Goal: Task Accomplishment & Management: Manage account settings

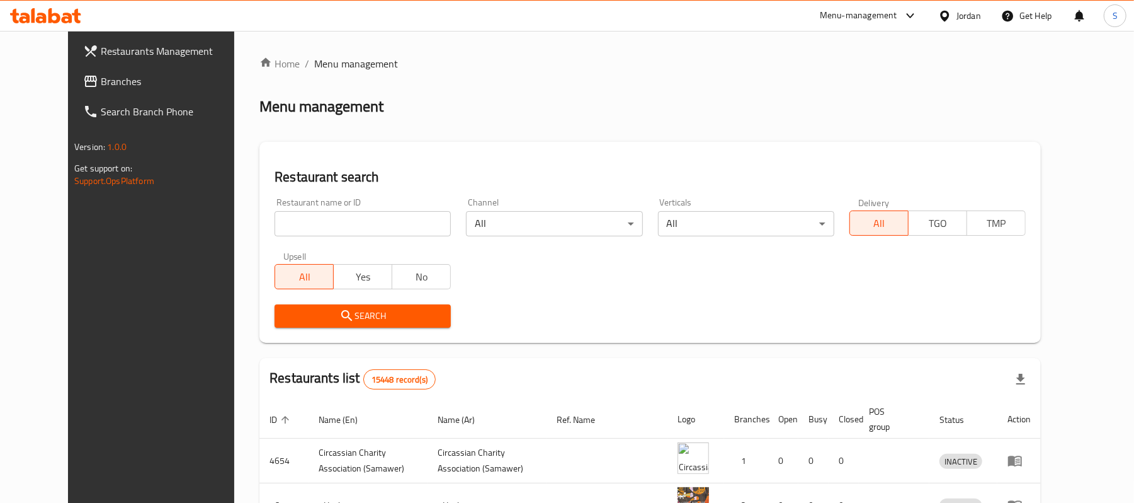
click at [101, 74] on span "Branches" at bounding box center [174, 81] width 147 height 15
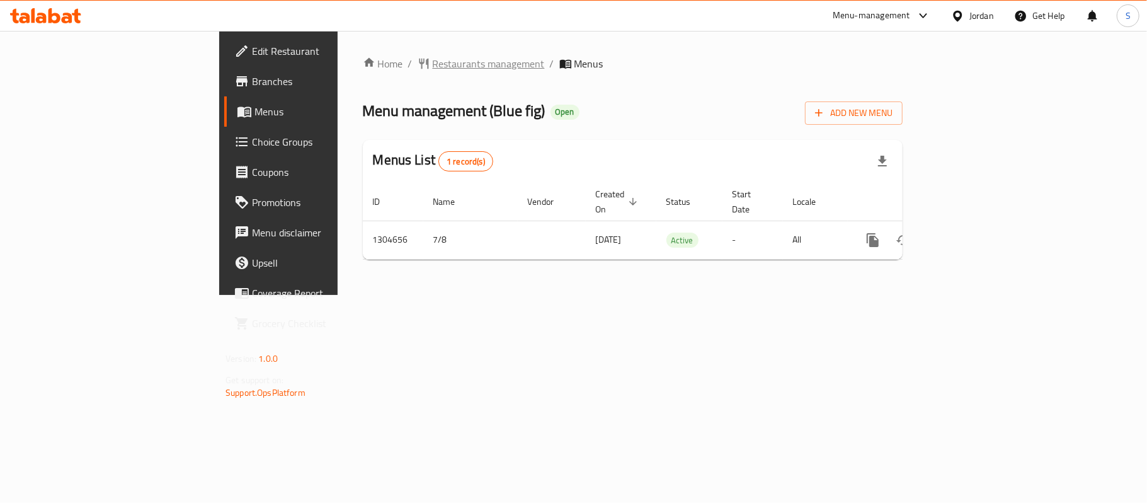
click at [433, 62] on span "Restaurants management" at bounding box center [489, 63] width 112 height 15
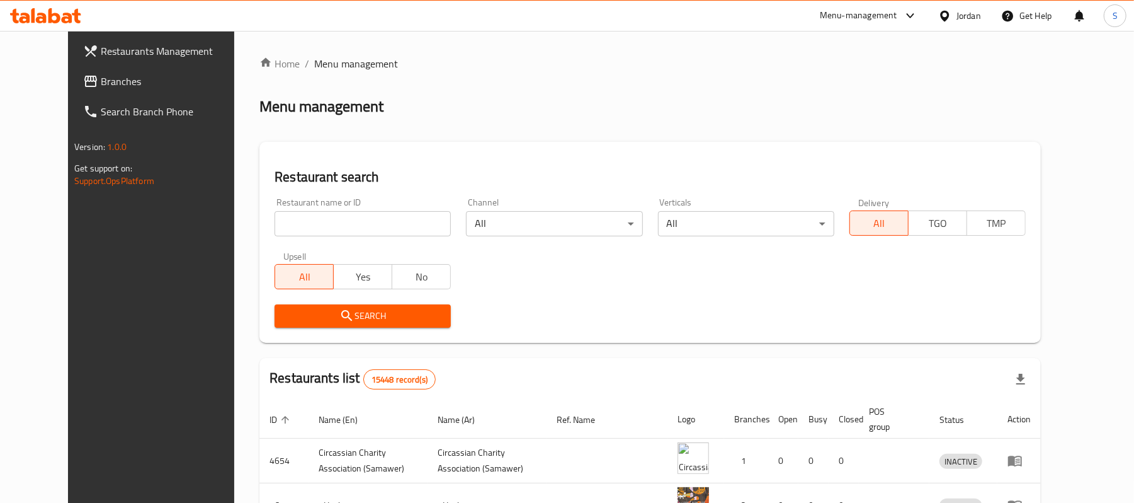
click at [73, 71] on link "Branches" at bounding box center [165, 81] width 185 height 30
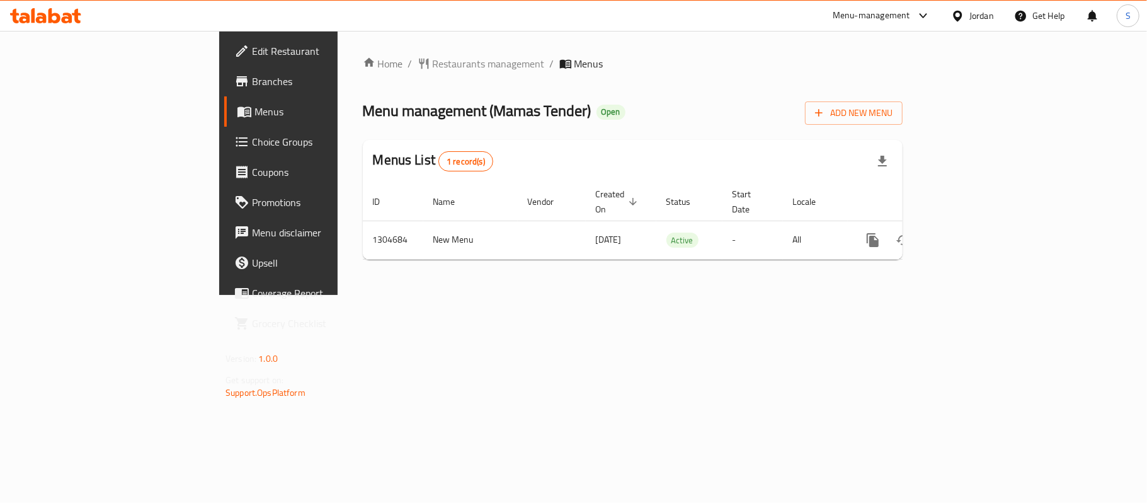
click at [978, 20] on div "Jordan" at bounding box center [981, 16] width 25 height 14
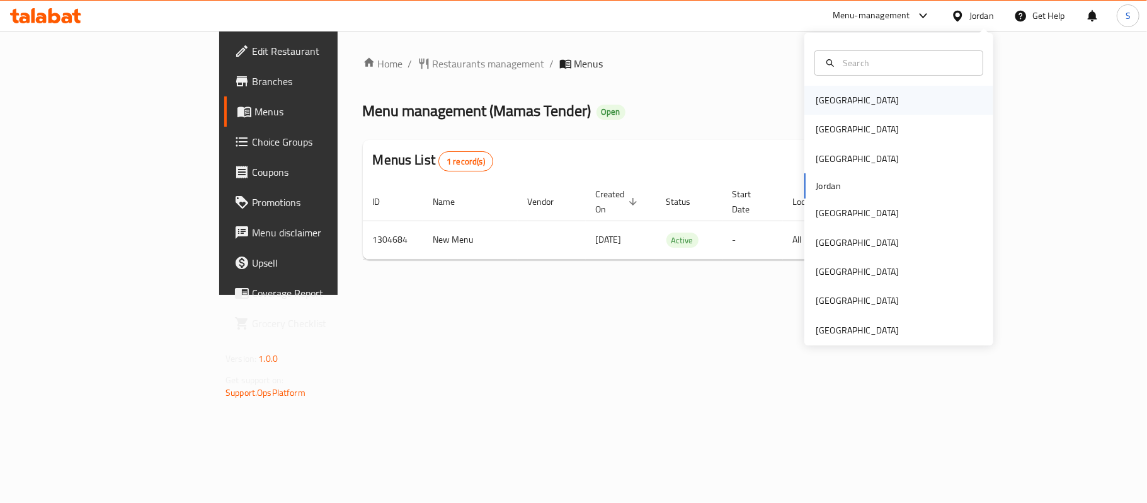
click at [826, 102] on div "[GEOGRAPHIC_DATA]" at bounding box center [857, 100] width 83 height 14
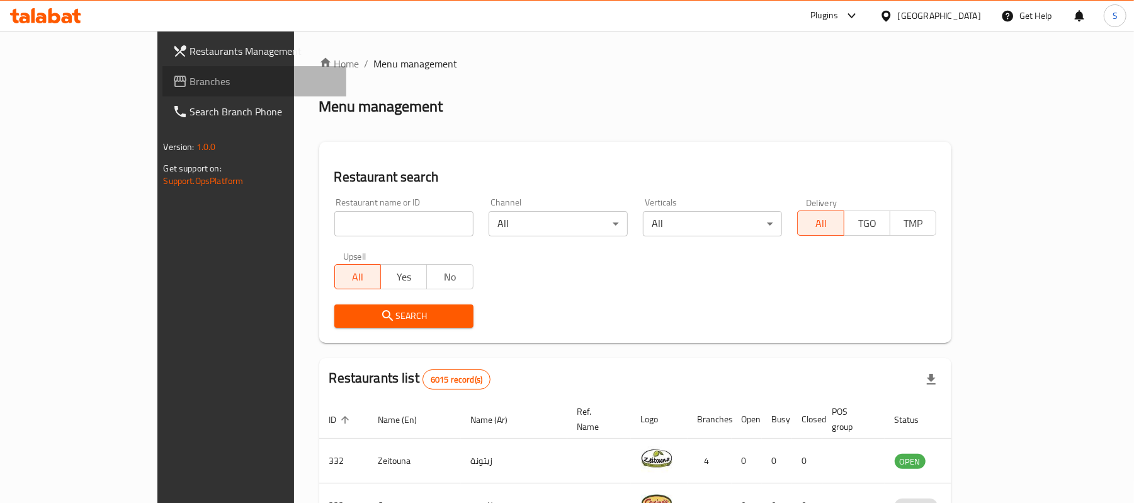
click at [190, 76] on span "Branches" at bounding box center [263, 81] width 147 height 15
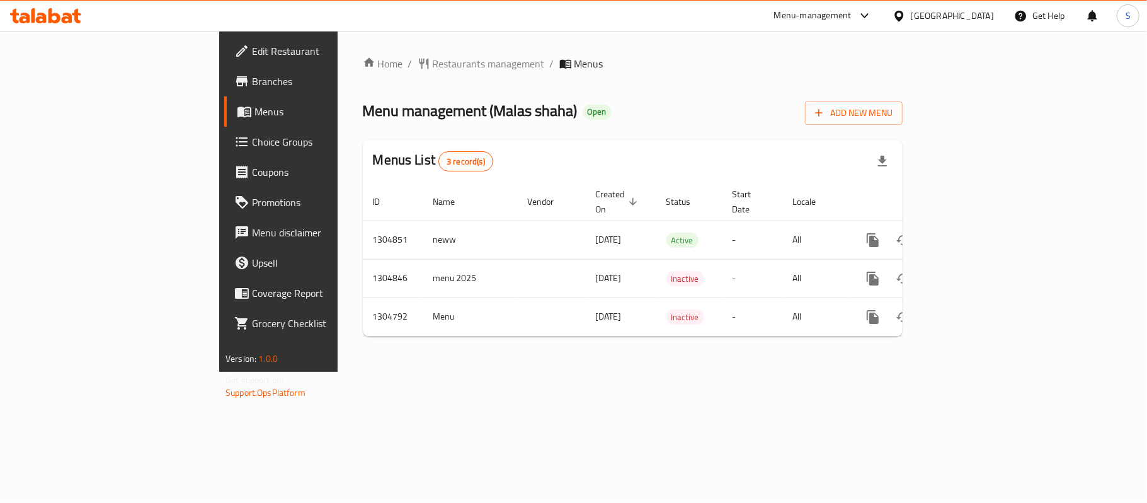
click at [964, 14] on div "Bahrain" at bounding box center [942, 16] width 101 height 14
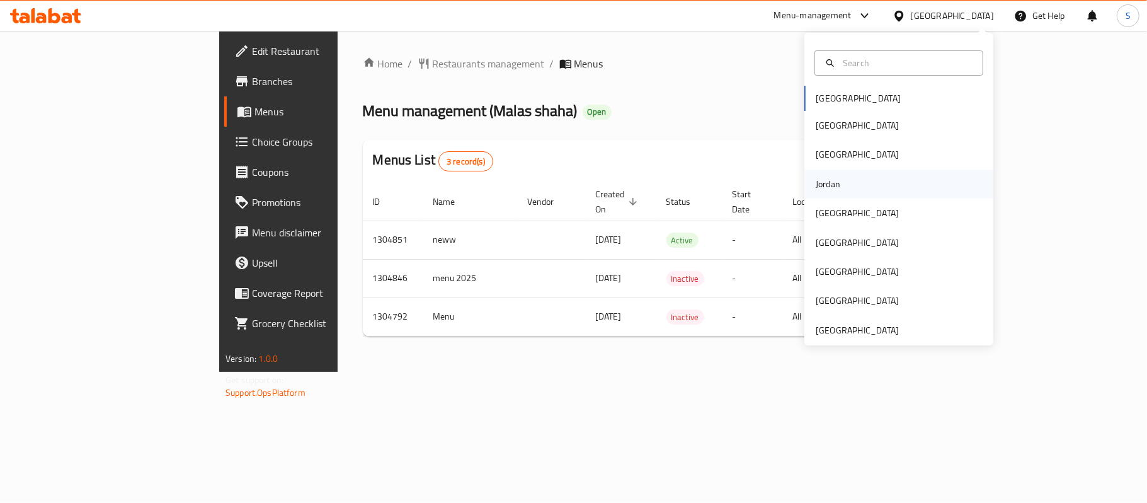
click at [819, 185] on div "Jordan" at bounding box center [828, 184] width 25 height 14
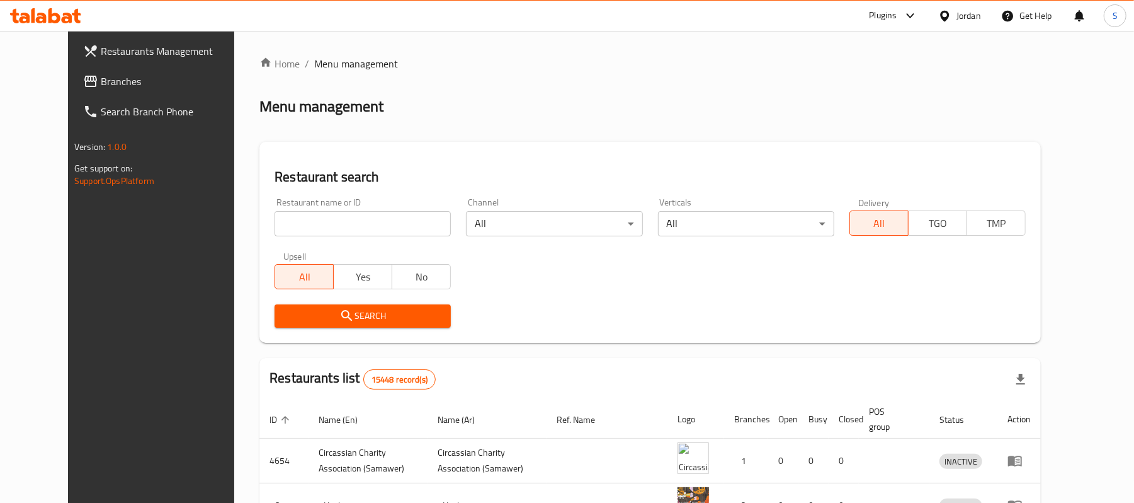
click at [164, 79] on span "Branches" at bounding box center [174, 81] width 147 height 15
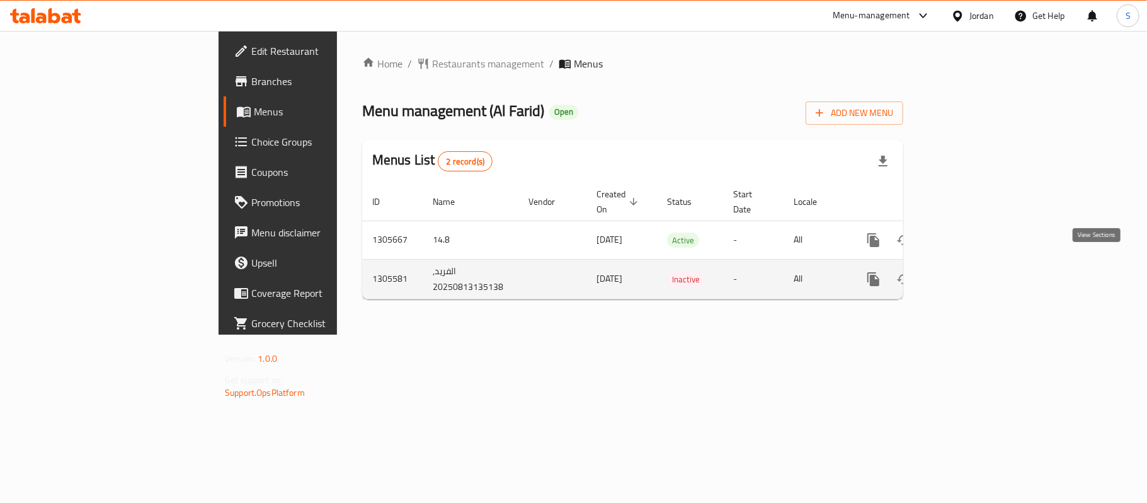
click at [970, 273] on icon "enhanced table" at bounding box center [964, 278] width 11 height 11
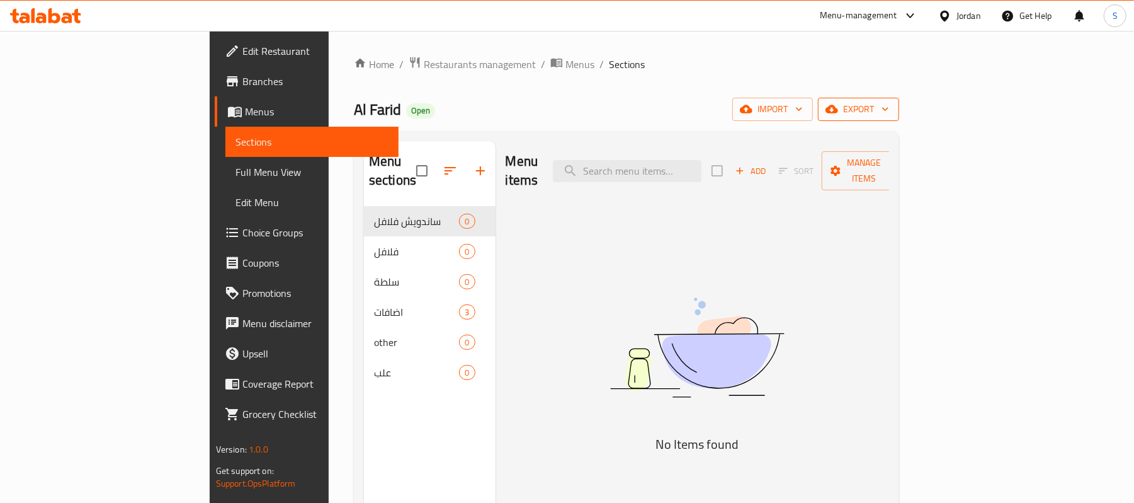
click at [889, 117] on span "export" at bounding box center [858, 109] width 61 height 16
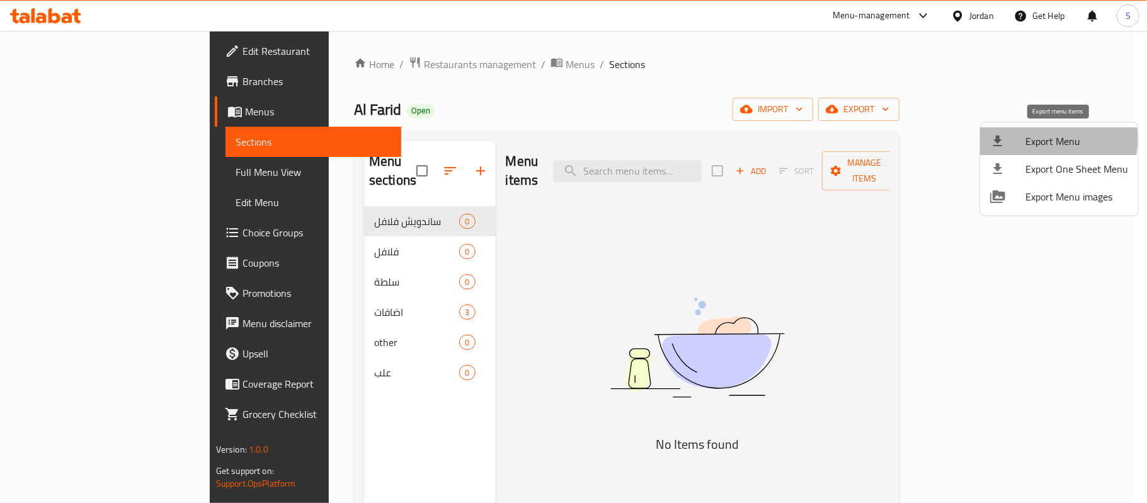
click at [1056, 139] on span "Export Menu" at bounding box center [1076, 141] width 103 height 15
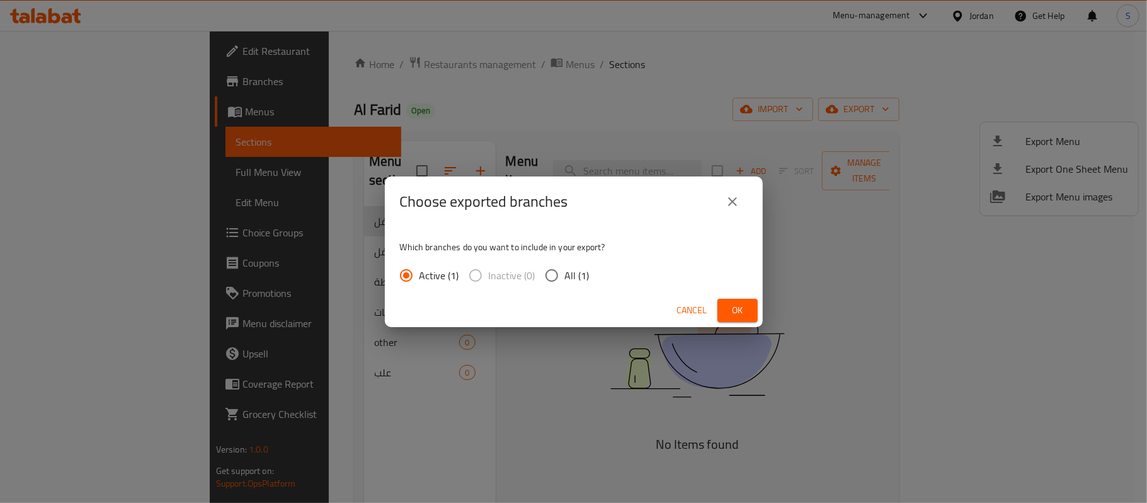
click at [581, 268] on span "All (1)" at bounding box center [577, 275] width 25 height 15
click at [565, 268] on input "All (1)" at bounding box center [552, 275] width 26 height 26
radio input "true"
click at [732, 309] on span "Ok" at bounding box center [737, 310] width 20 height 16
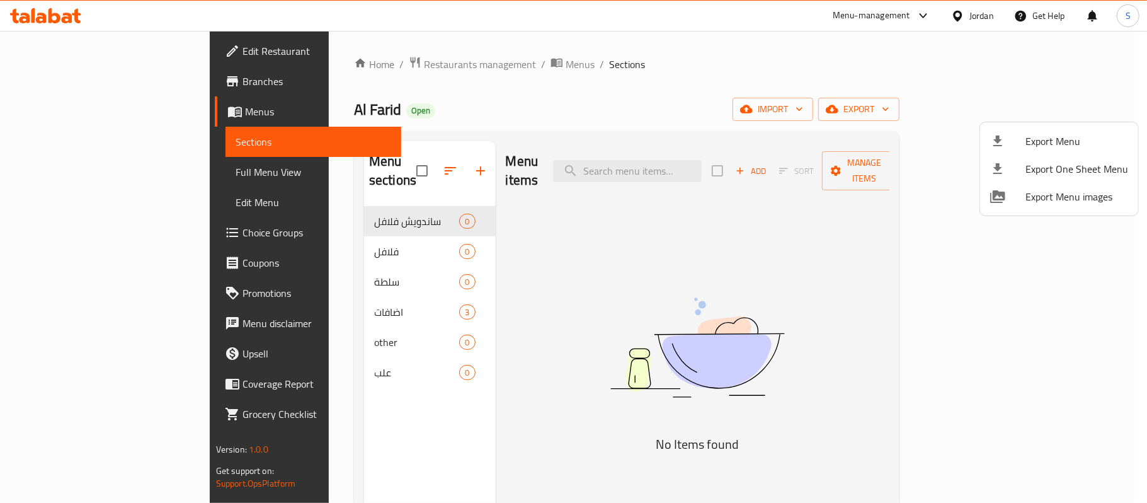
click at [61, 180] on div at bounding box center [573, 251] width 1147 height 503
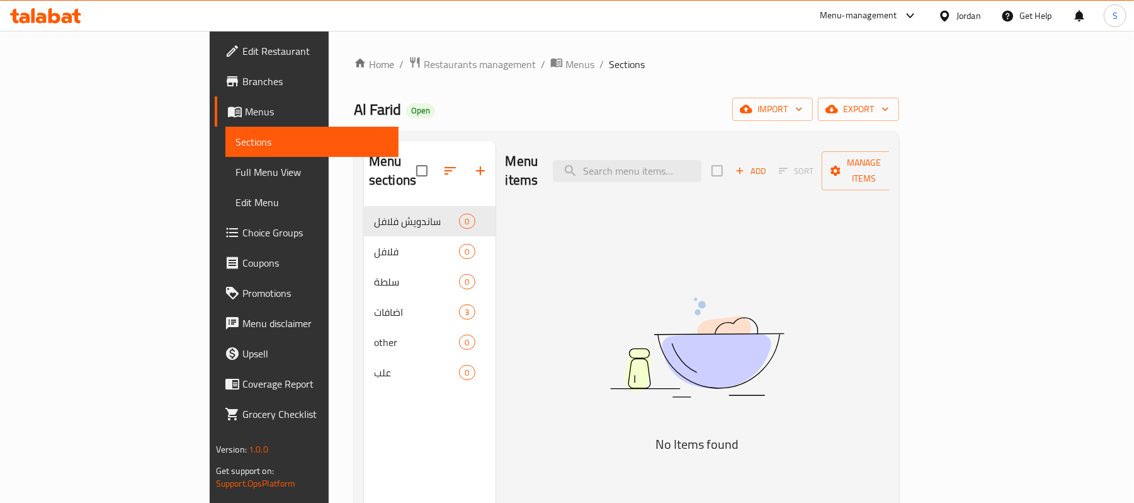
drag, startPoint x: 71, startPoint y: 177, endPoint x: 748, endPoint y: 3, distance: 699.8
click at [236, 177] on span "Full Menu View" at bounding box center [313, 171] width 154 height 15
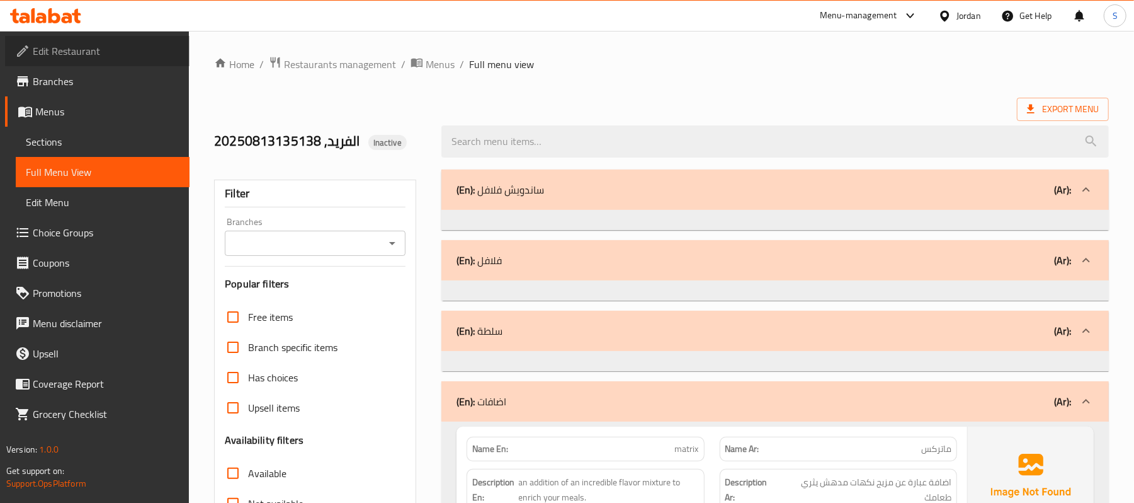
click at [81, 53] on span "Edit Restaurant" at bounding box center [106, 50] width 147 height 15
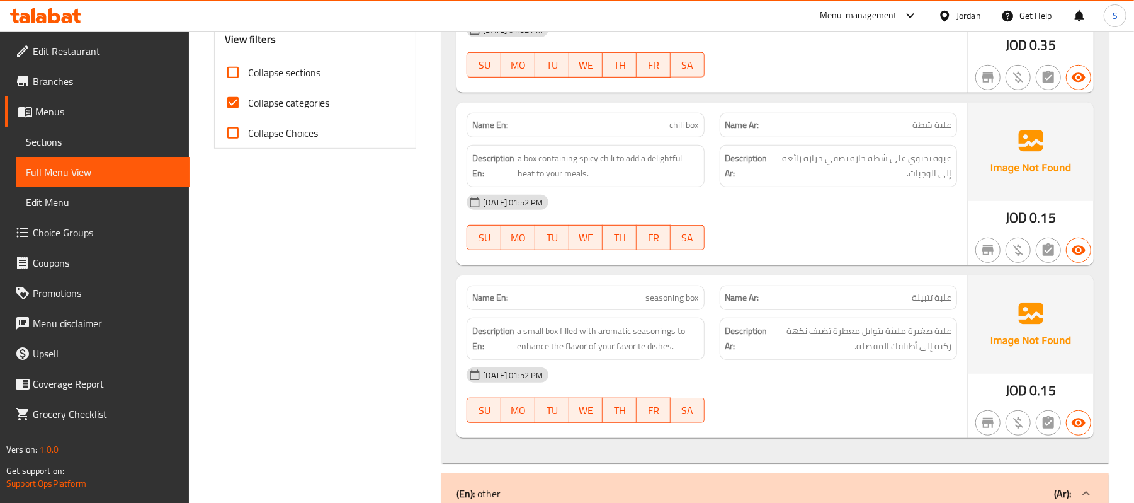
scroll to position [542, 0]
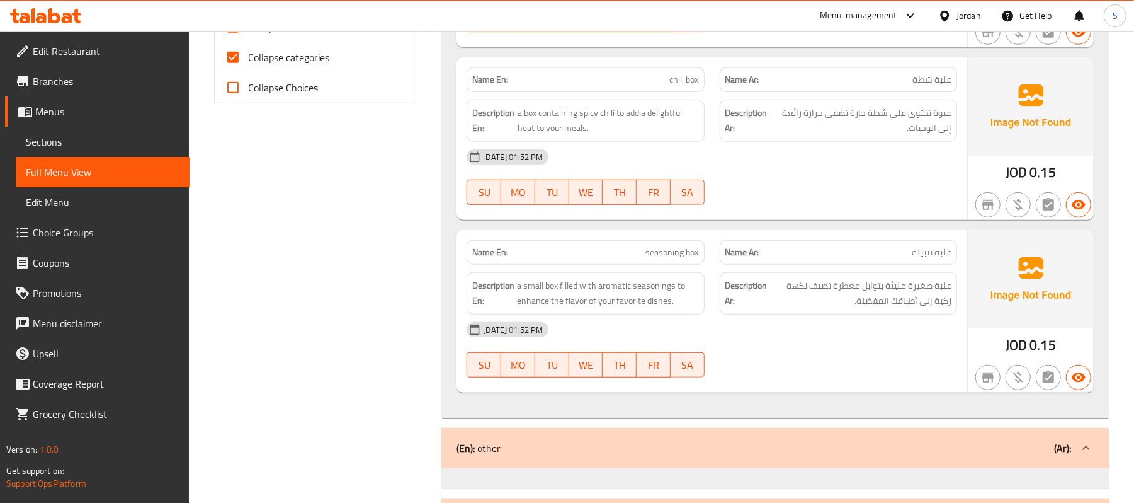
click at [966, 18] on div "Jordan" at bounding box center [969, 16] width 25 height 14
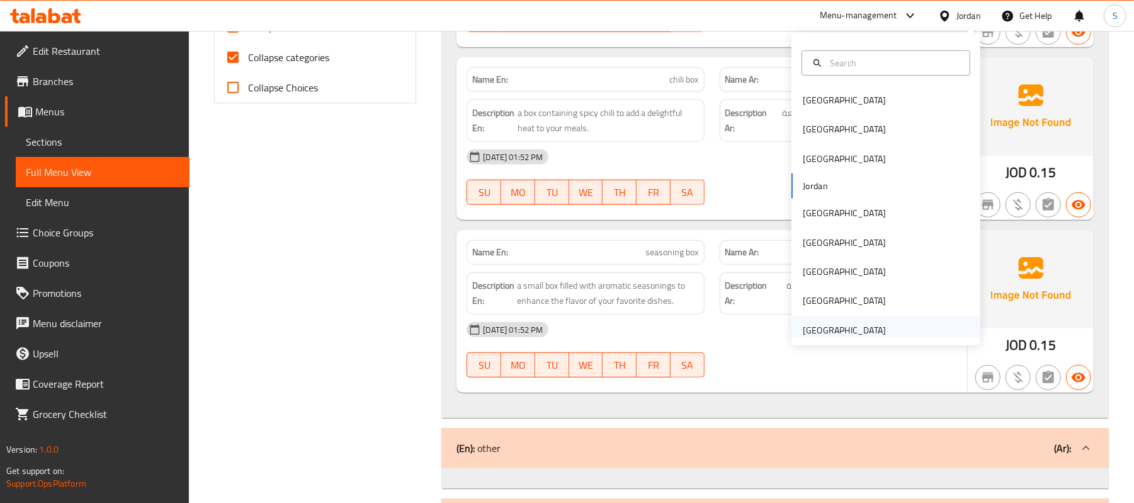
click at [838, 326] on div "[GEOGRAPHIC_DATA]" at bounding box center [844, 330] width 83 height 14
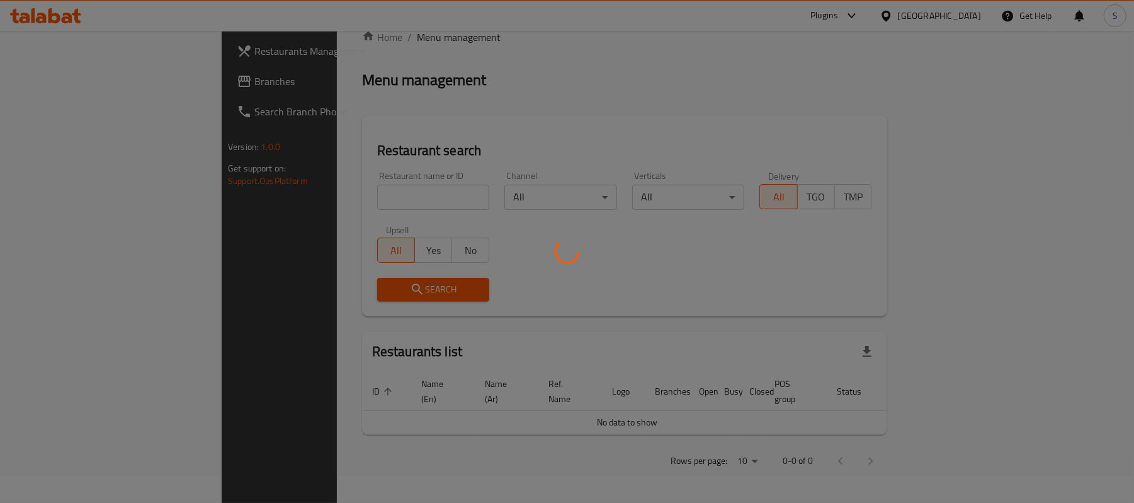
scroll to position [437, 0]
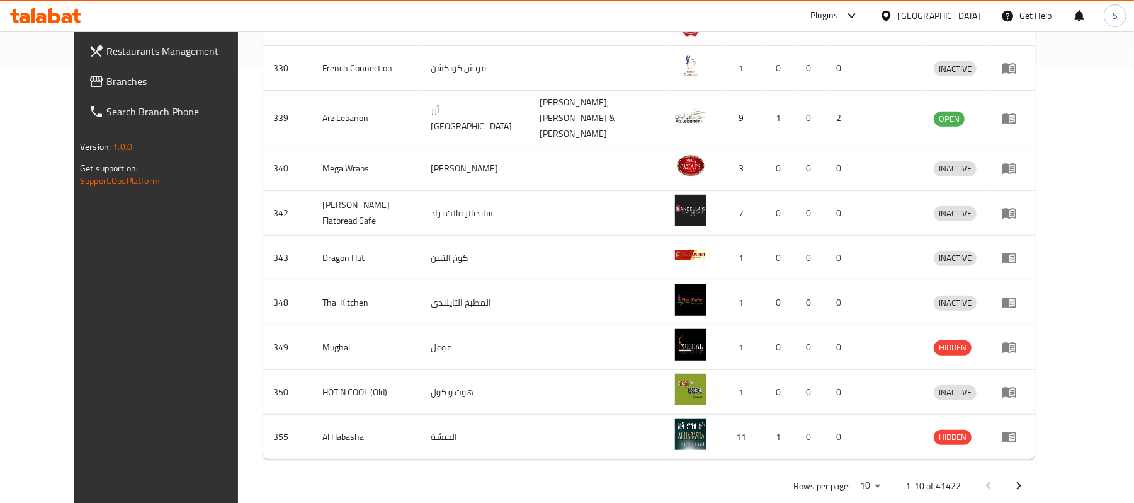
click at [106, 81] on span "Branches" at bounding box center [179, 81] width 147 height 15
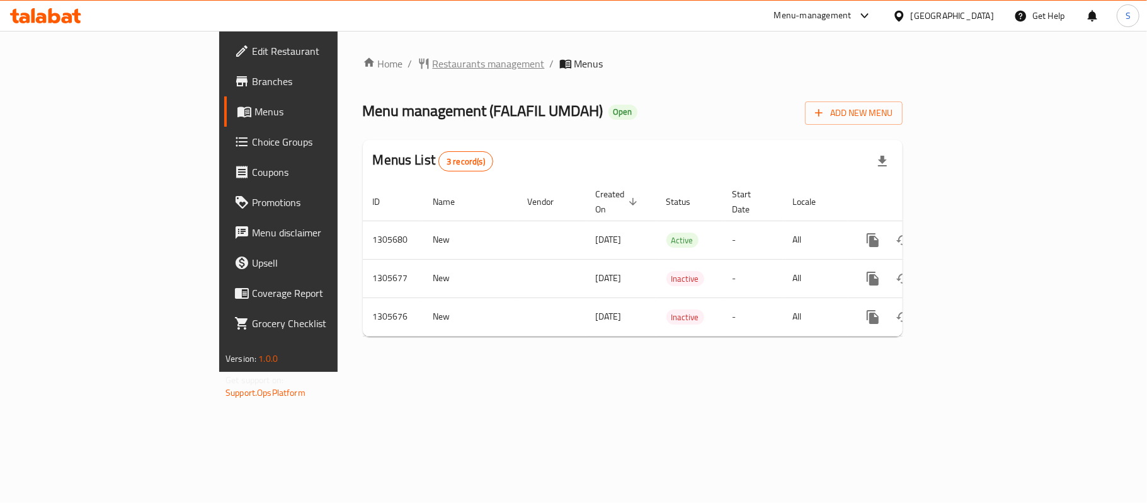
click at [433, 60] on span "Restaurants management" at bounding box center [489, 63] width 112 height 15
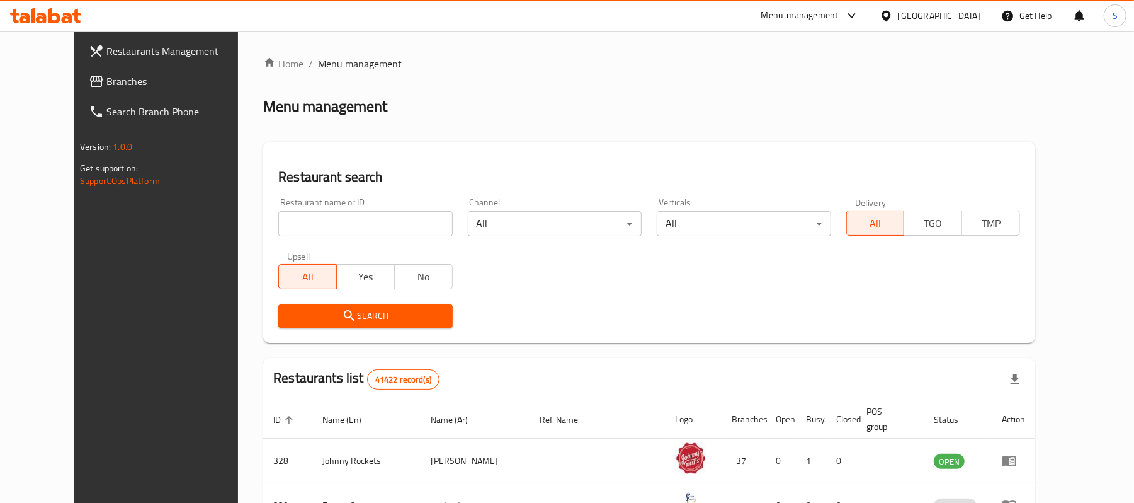
click at [106, 83] on span "Branches" at bounding box center [179, 81] width 147 height 15
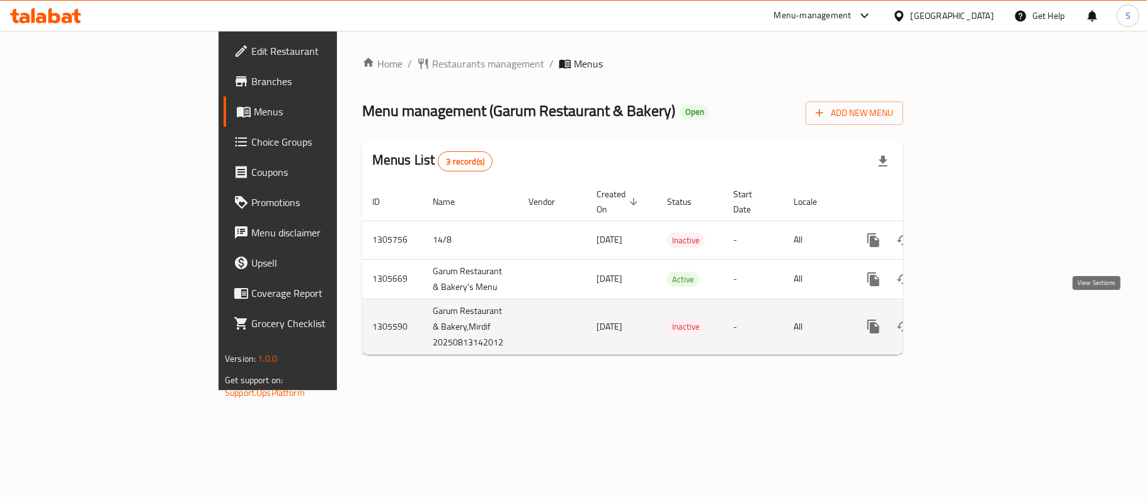
click at [970, 321] on icon "enhanced table" at bounding box center [964, 326] width 11 height 11
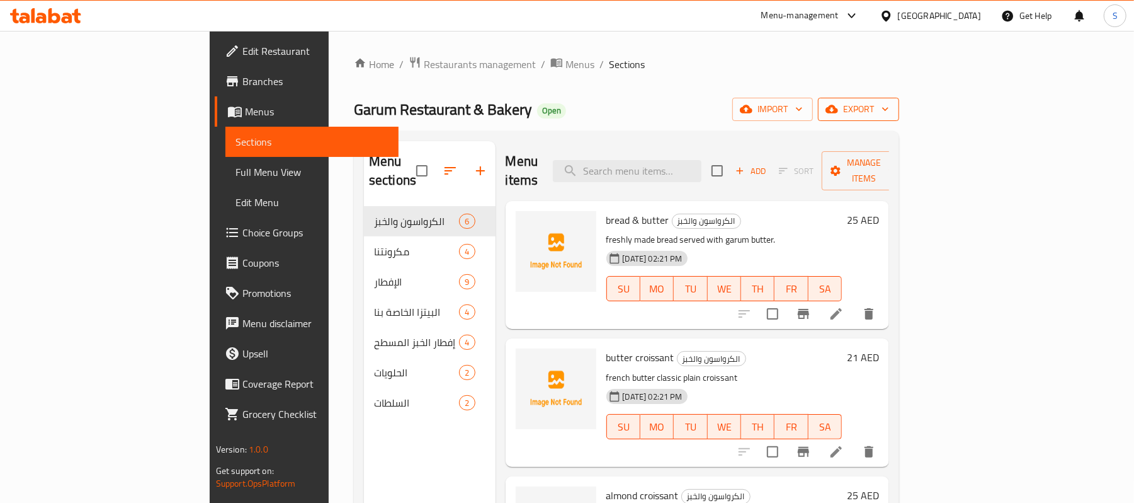
click at [889, 106] on span "export" at bounding box center [858, 109] width 61 height 16
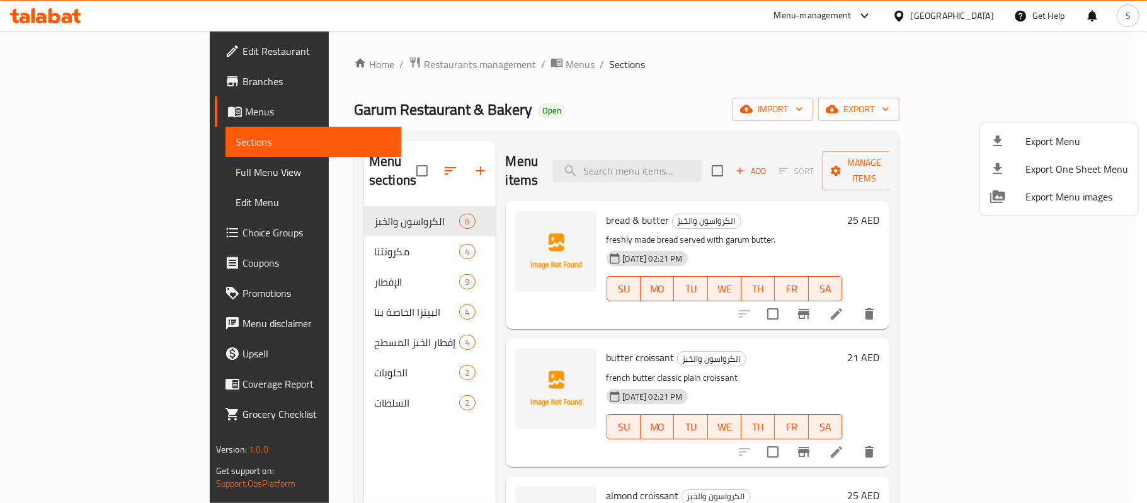
click at [1044, 145] on span "Export Menu" at bounding box center [1076, 141] width 103 height 15
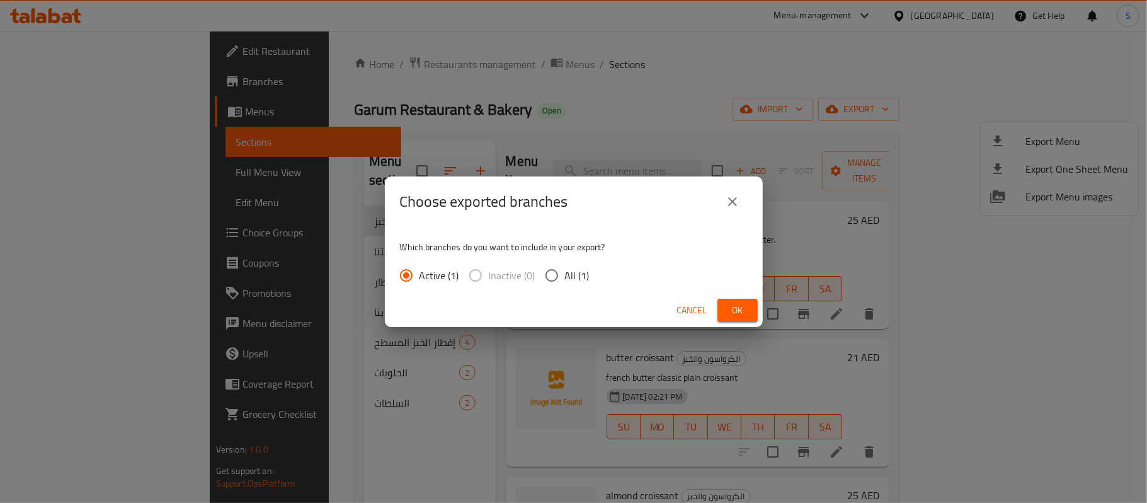
click at [579, 272] on span "All (1)" at bounding box center [577, 275] width 25 height 15
click at [565, 272] on input "All (1)" at bounding box center [552, 275] width 26 height 26
radio input "true"
click at [738, 308] on span "Ok" at bounding box center [737, 310] width 20 height 16
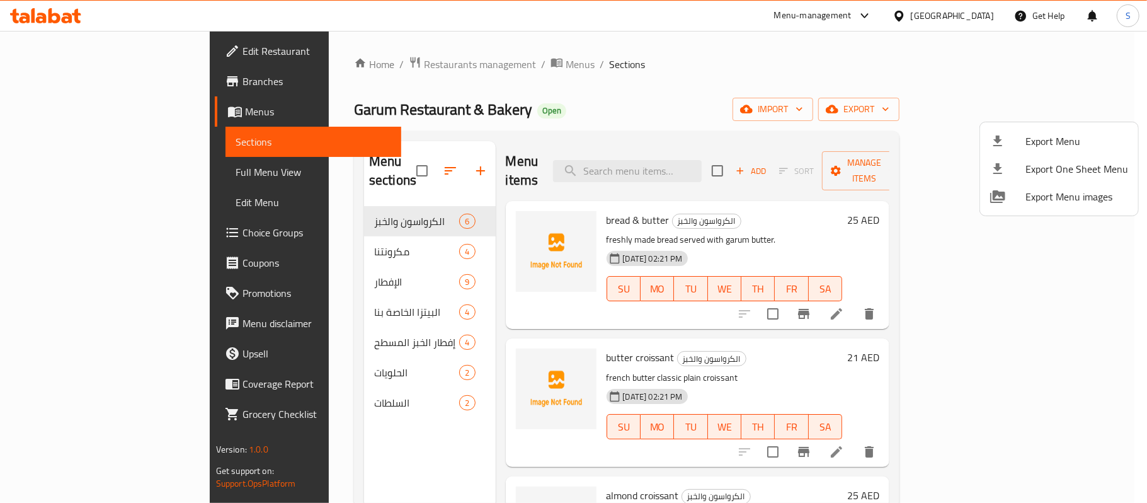
click at [625, 47] on div at bounding box center [573, 251] width 1147 height 503
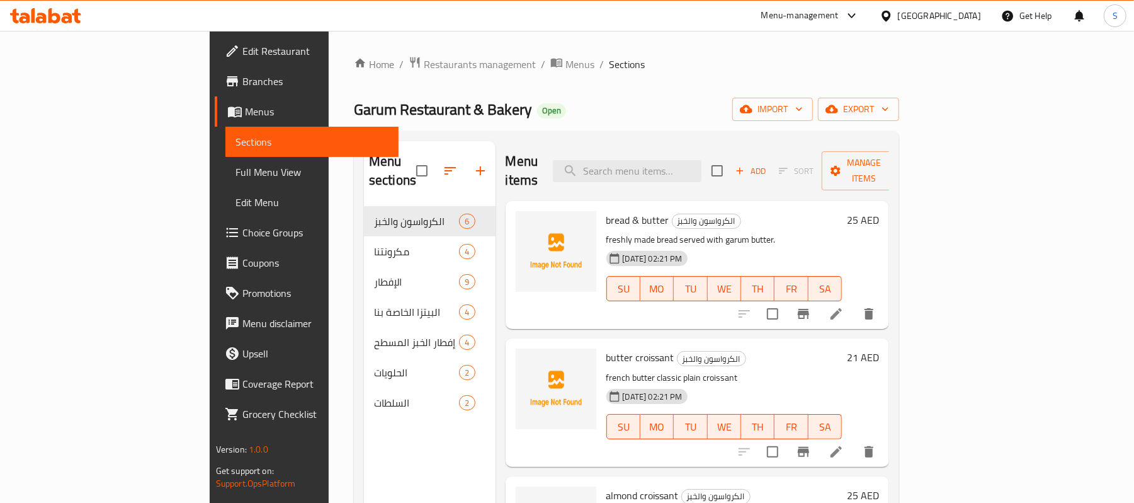
click at [242, 43] on span "Edit Restaurant" at bounding box center [315, 50] width 147 height 15
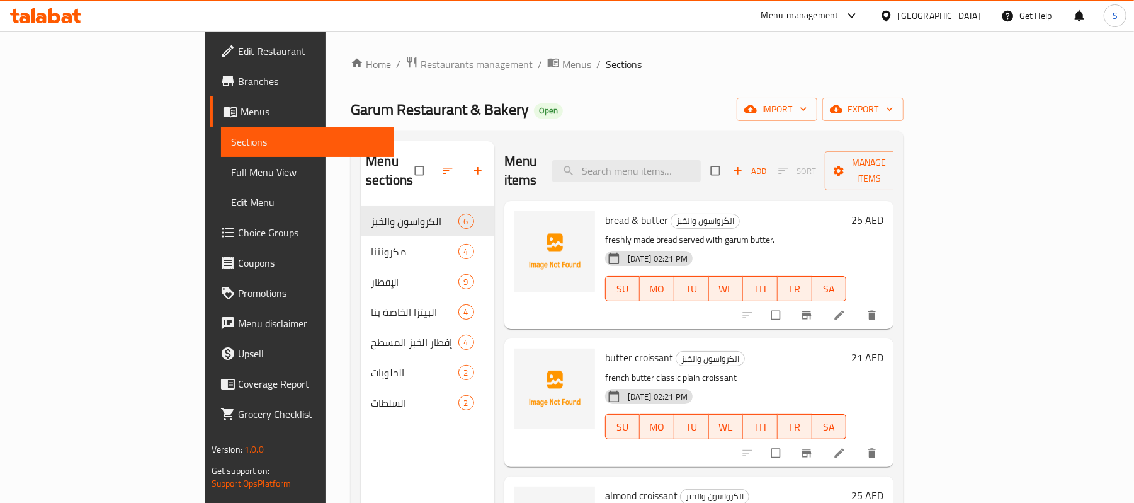
click at [231, 166] on span "Full Menu View" at bounding box center [308, 171] width 154 height 15
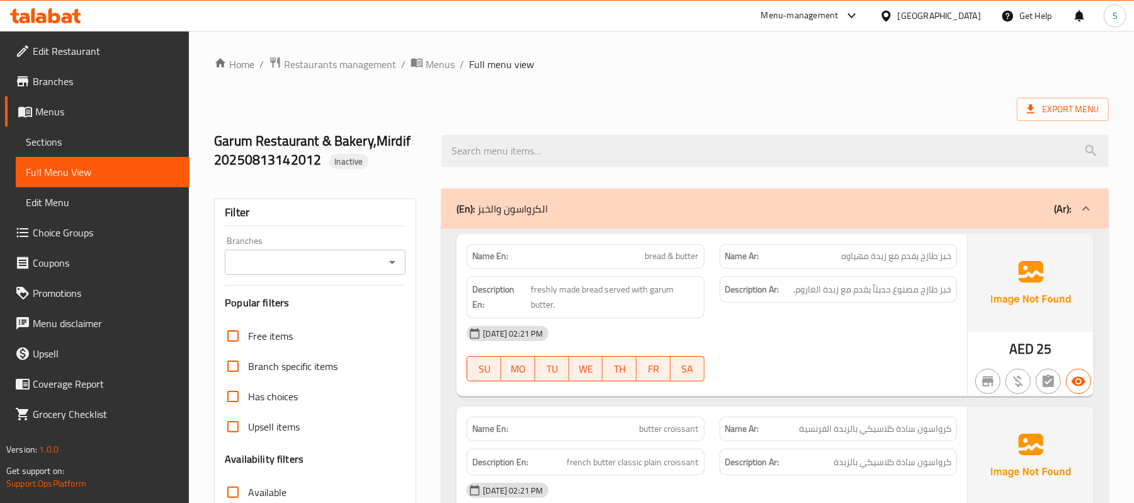
click at [659, 101] on div "Export Menu" at bounding box center [661, 109] width 895 height 23
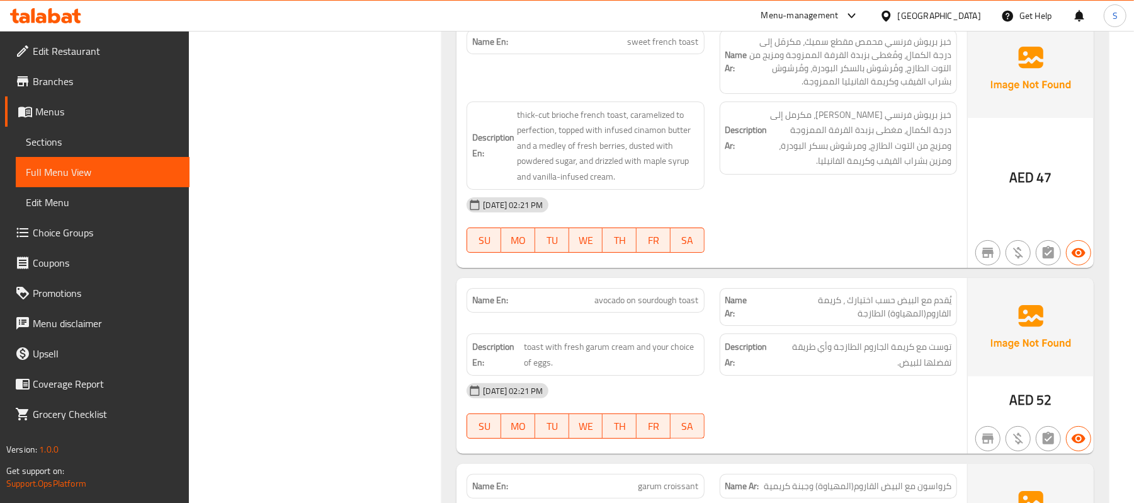
scroll to position [3308, 0]
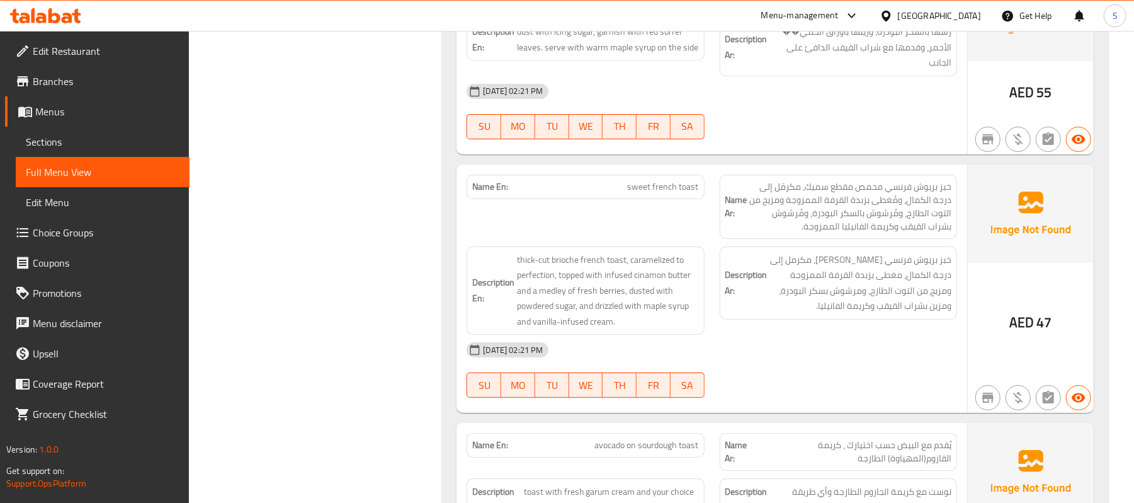
click at [684, 193] on span "sweet french toast" at bounding box center [663, 186] width 71 height 13
copy span "sweet french toast"
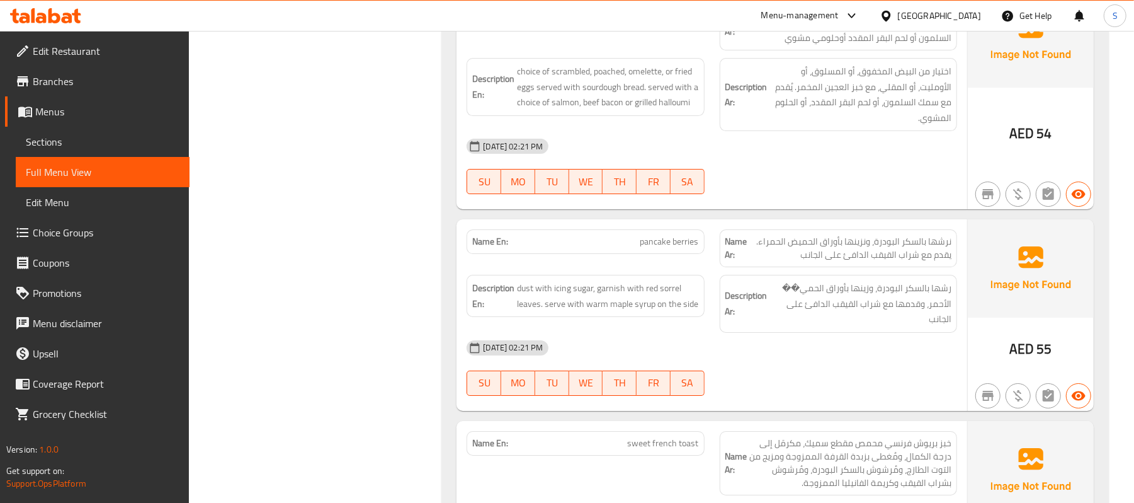
scroll to position [3044, 0]
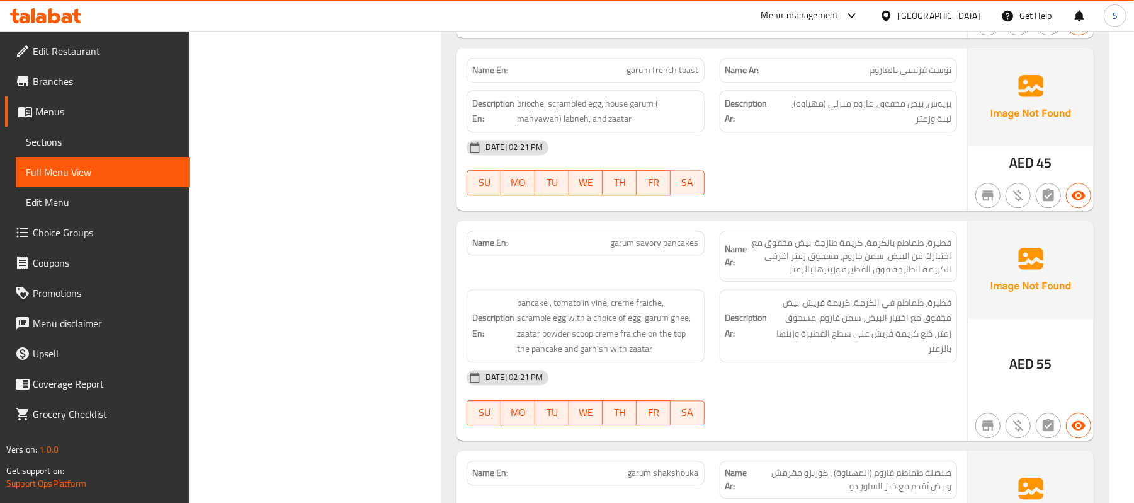
scroll to position [2029, 0]
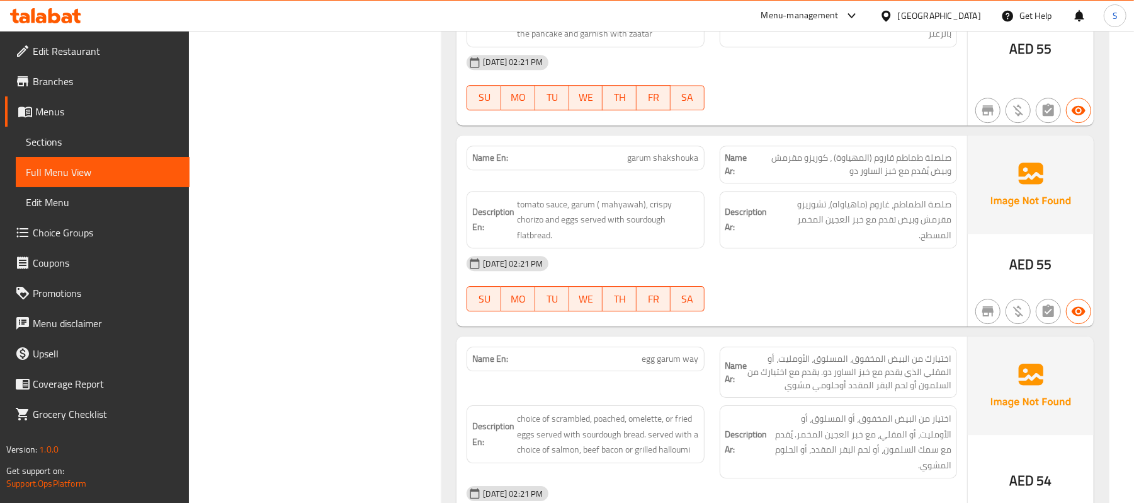
scroll to position [2789, 0]
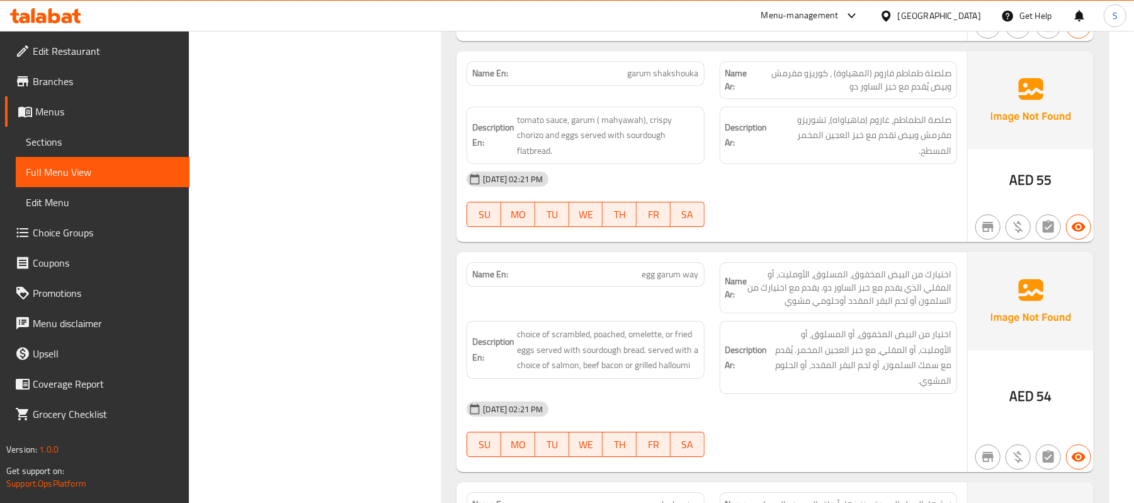
click at [663, 281] on span "egg garum way" at bounding box center [670, 274] width 57 height 13
copy span "egg garum way"
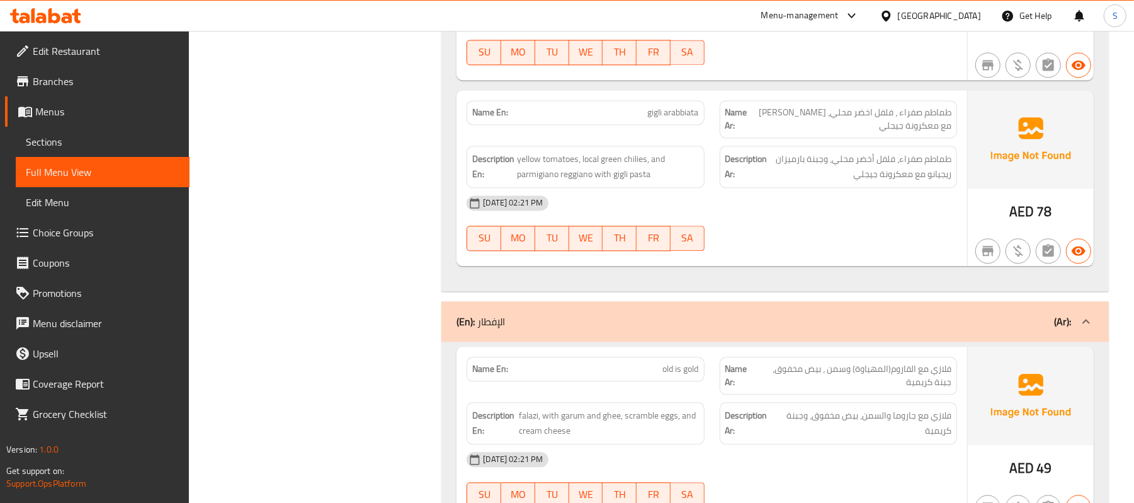
scroll to position [1865, 0]
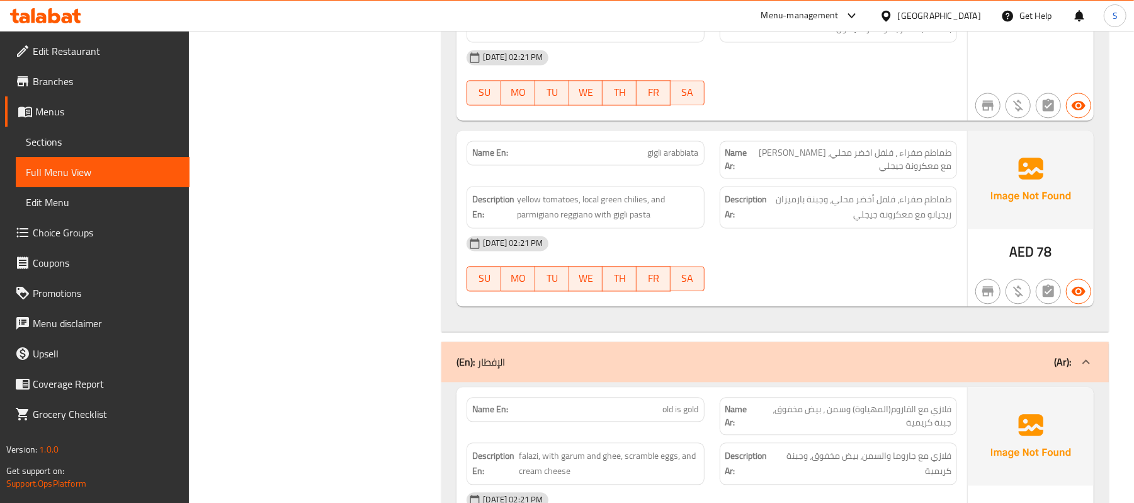
click at [700, 366] on div "(En): الإفطار (Ar):" at bounding box center [764, 361] width 615 height 15
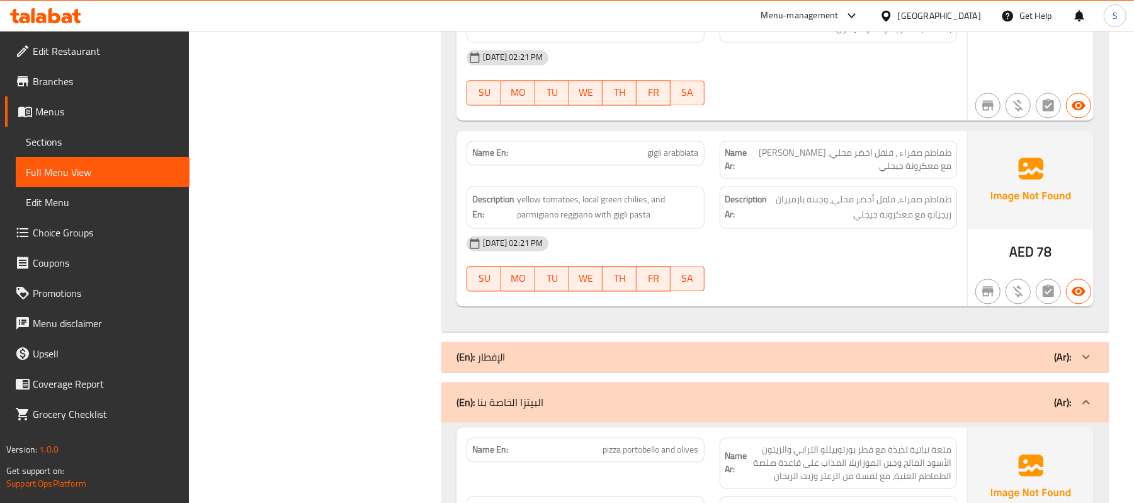
scroll to position [4457, 0]
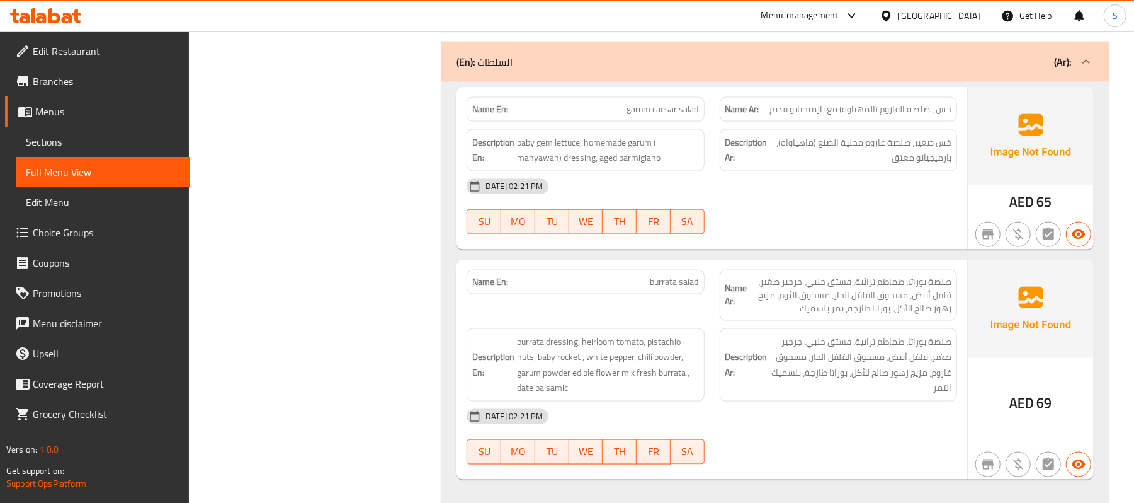
scroll to position [4544, 0]
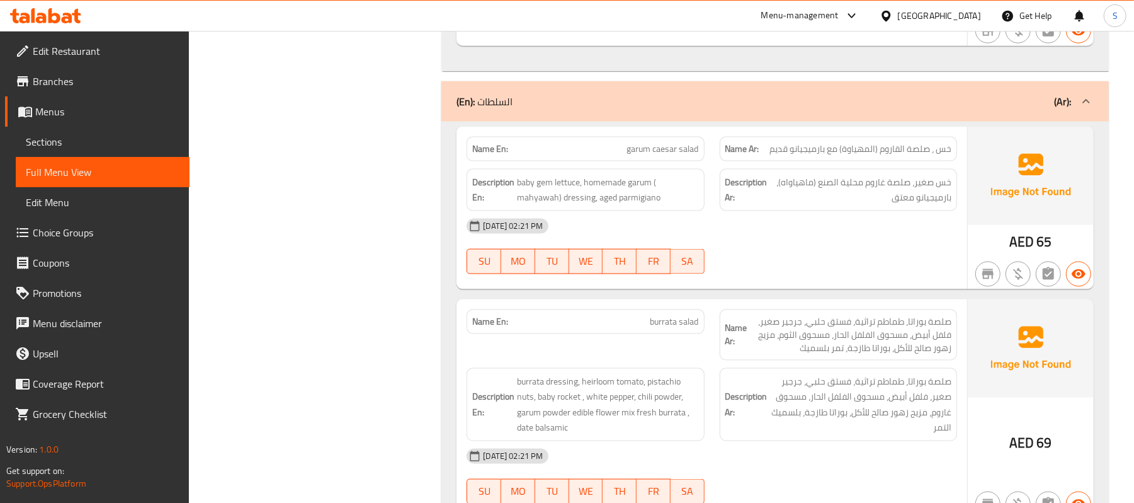
click at [694, 100] on div "(En): السلطات (Ar):" at bounding box center [776, 101] width 668 height 40
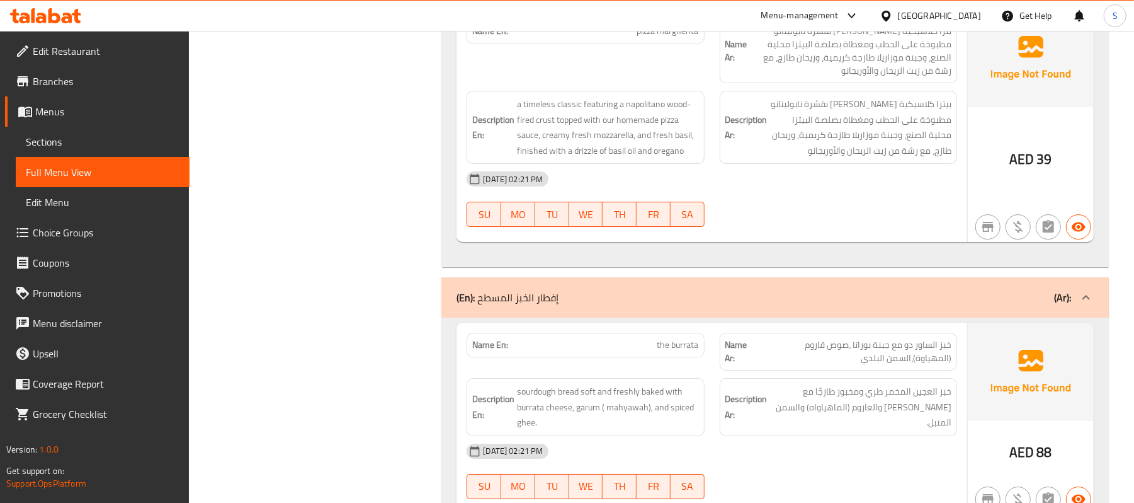
scroll to position [2995, 0]
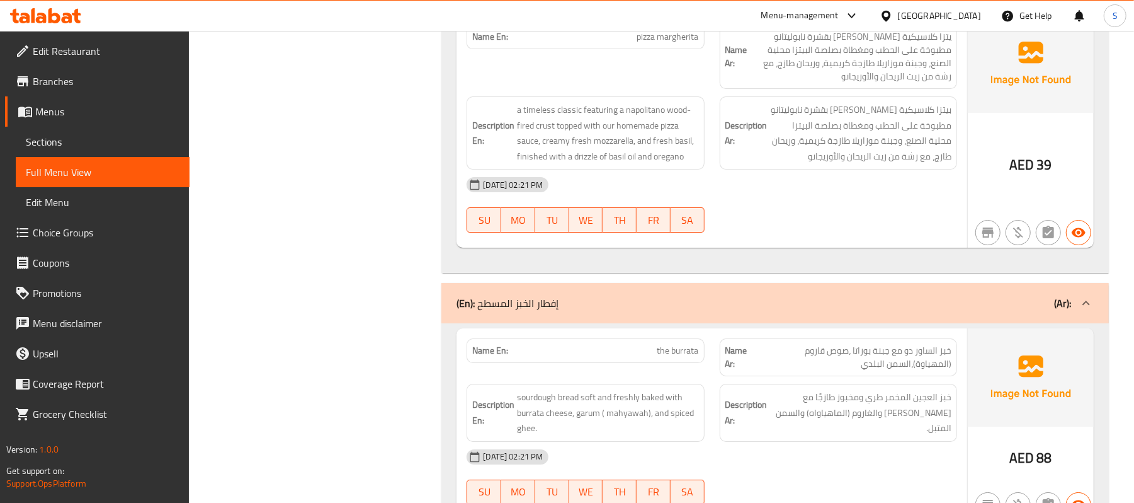
click at [623, 301] on div "(En): إفطار الخبز المسطح (Ar):" at bounding box center [776, 303] width 668 height 40
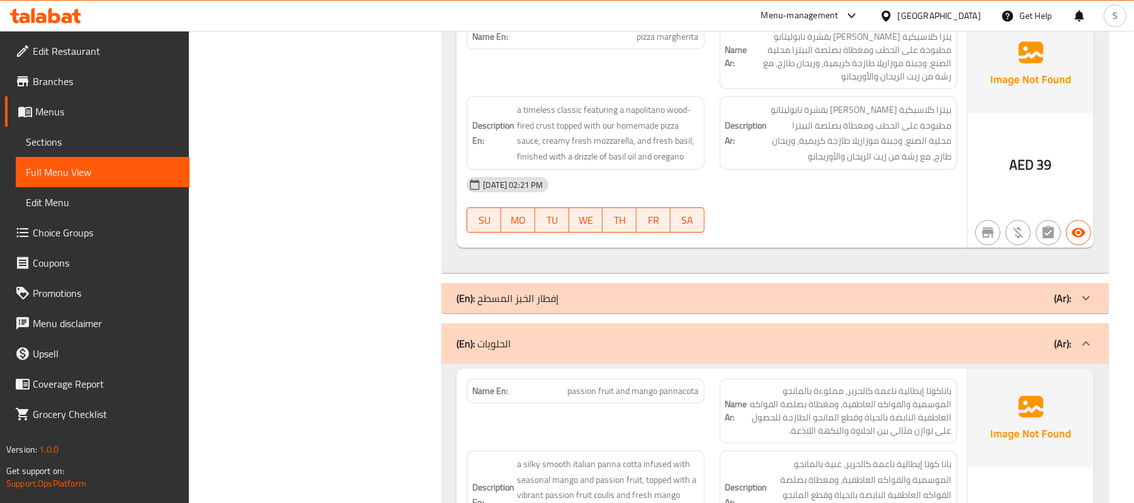
click at [633, 302] on div "(En): إفطار الخبز المسطح (Ar):" at bounding box center [764, 297] width 615 height 15
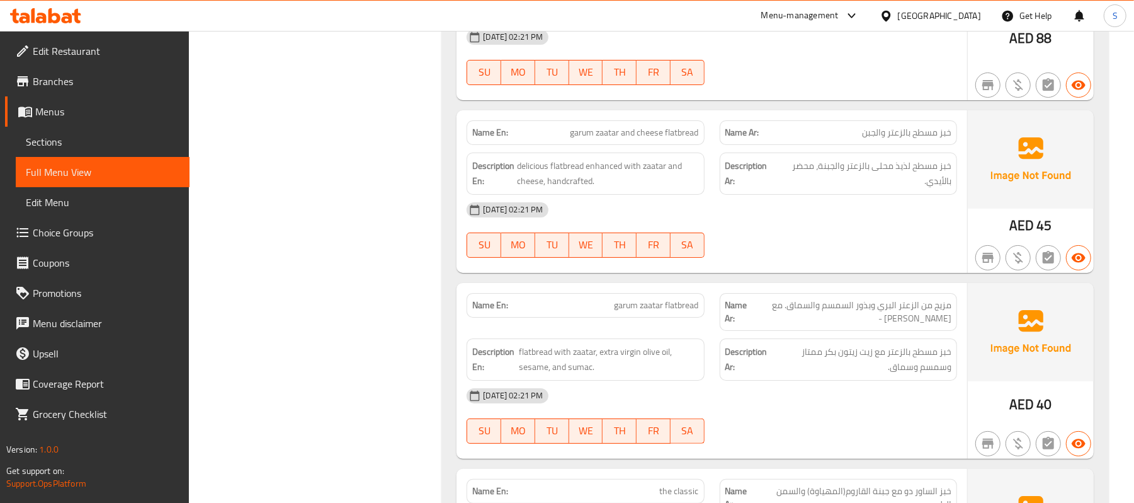
scroll to position [3499, 0]
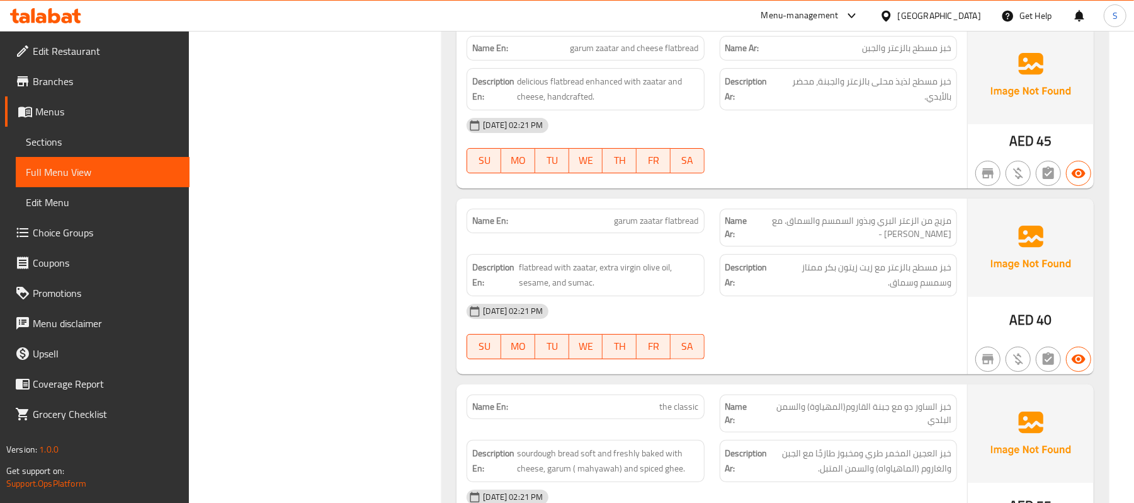
click at [655, 55] on span "garum zaatar and cheese flatbread" at bounding box center [635, 48] width 128 height 13
copy span "garum zaatar and cheese flatbread"
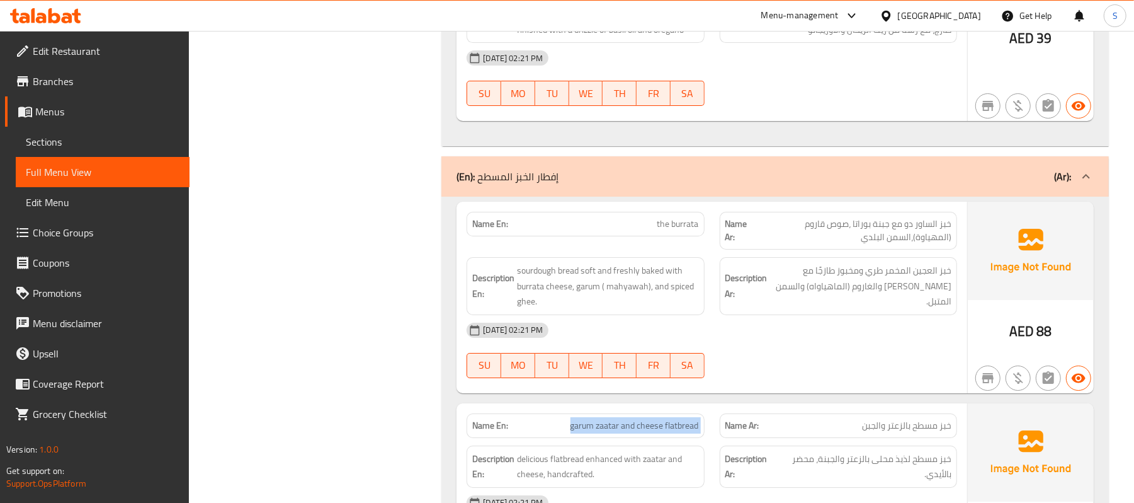
scroll to position [2995, 0]
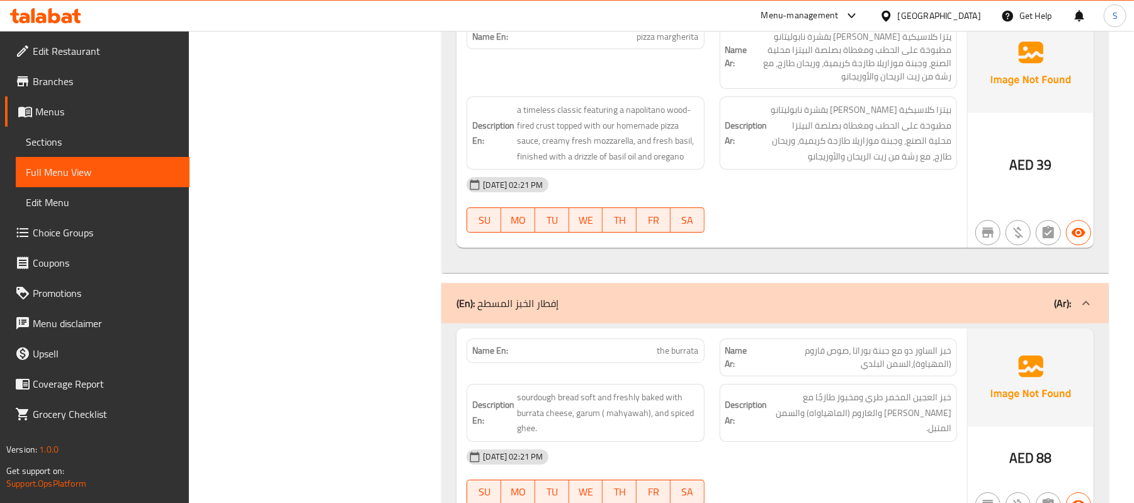
click at [661, 311] on div "(En): إفطار الخبز المسطح (Ar):" at bounding box center [764, 302] width 615 height 15
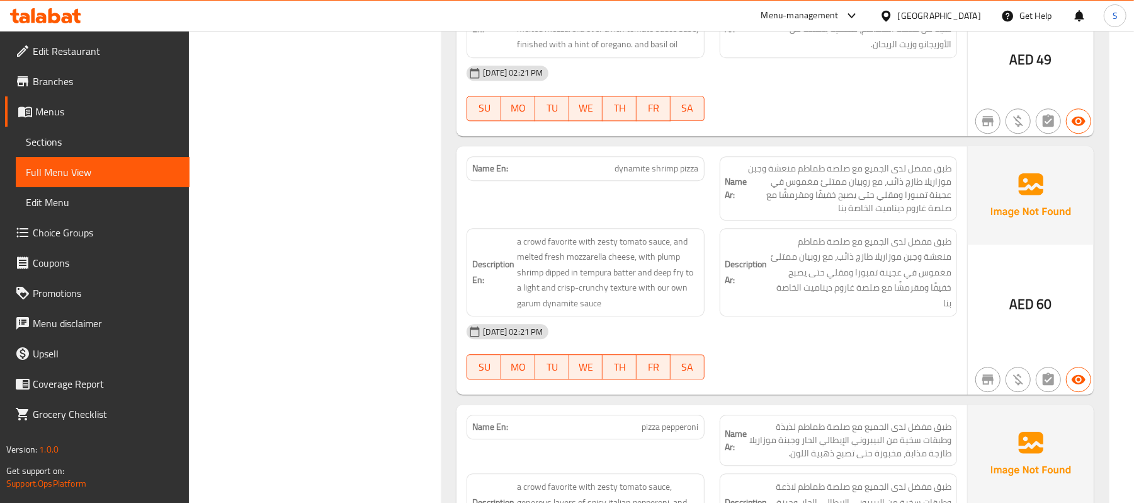
scroll to position [2070, 0]
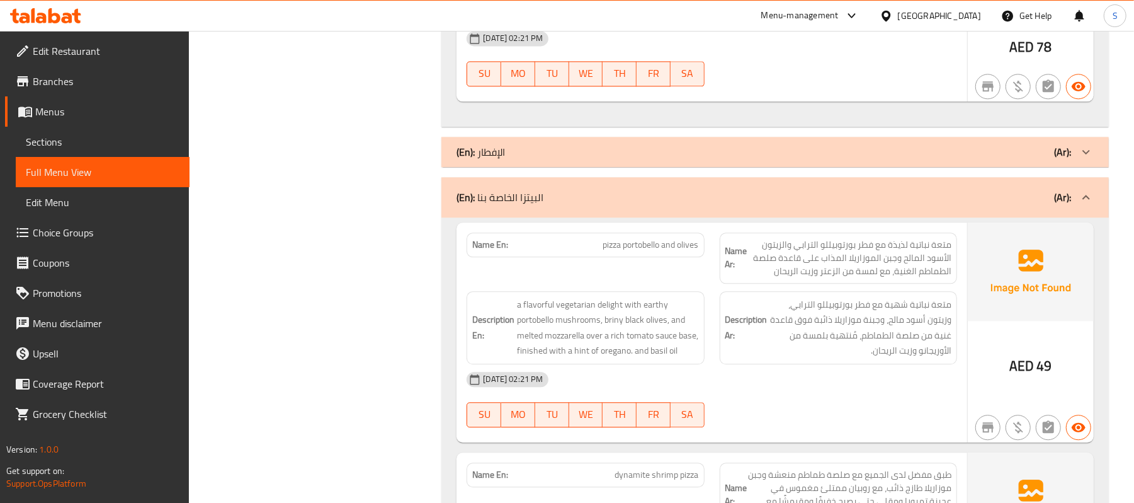
drag, startPoint x: 480, startPoint y: 202, endPoint x: 663, endPoint y: 62, distance: 230.4
click at [480, 203] on p "(En): البيتزا الخاصة بنا" at bounding box center [500, 197] width 87 height 15
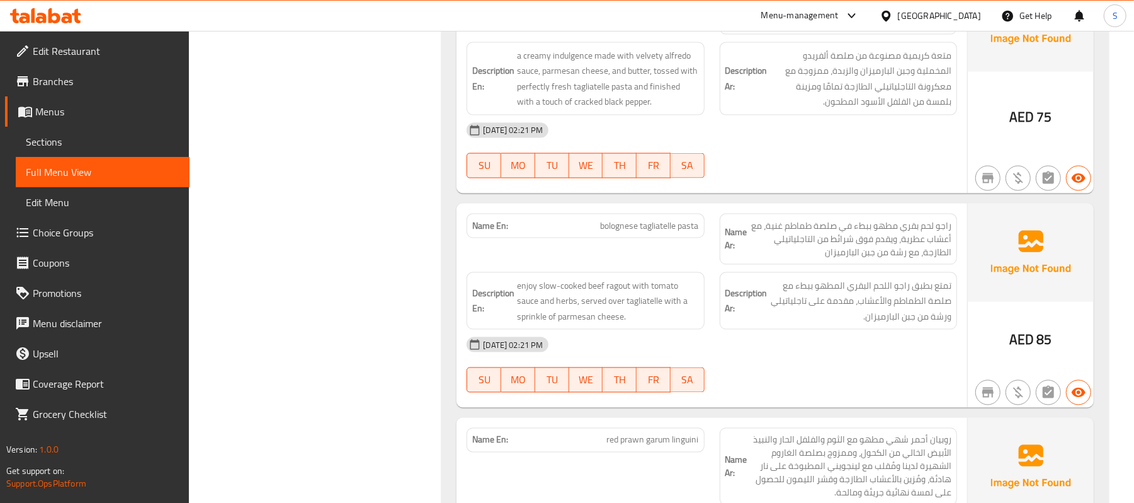
scroll to position [494, 0]
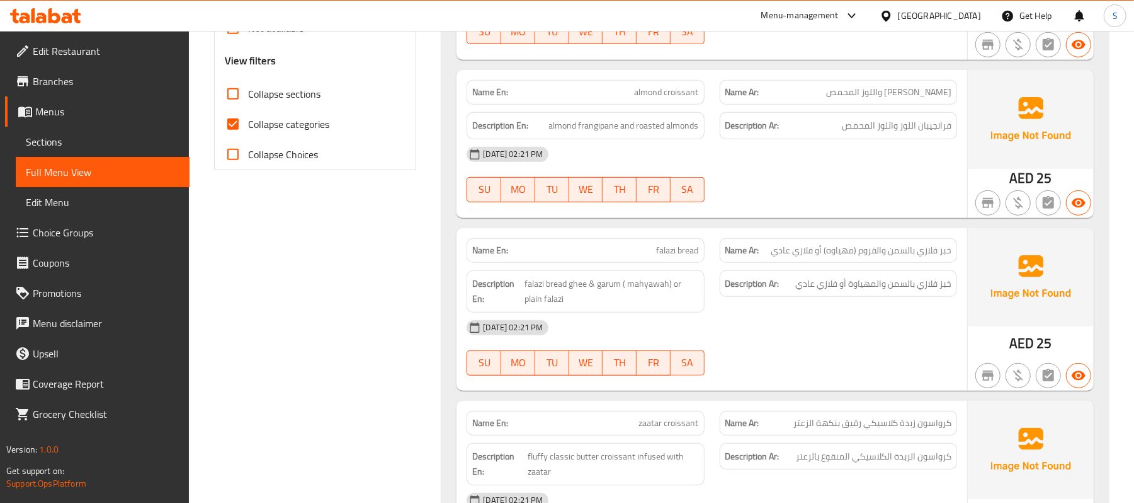
click at [456, 271] on div "Name En: bread & butter Name Ar: خبز طازج يقدم مع زبدة مهياوه Description En: f…" at bounding box center [776, 248] width 668 height 1026
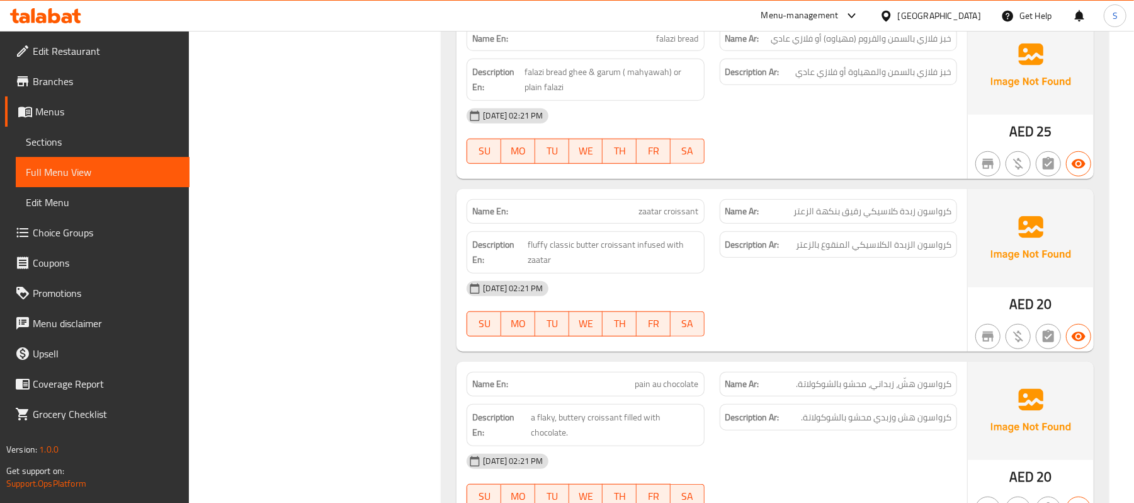
scroll to position [835, 0]
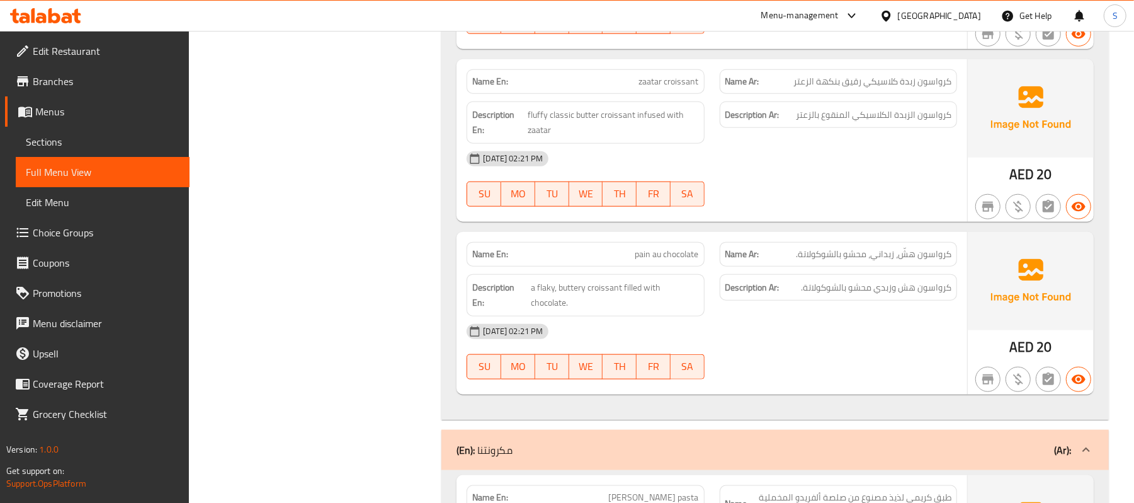
click at [675, 261] on span "pain au chocolate" at bounding box center [667, 254] width 64 height 13
copy span "pain au chocolate"
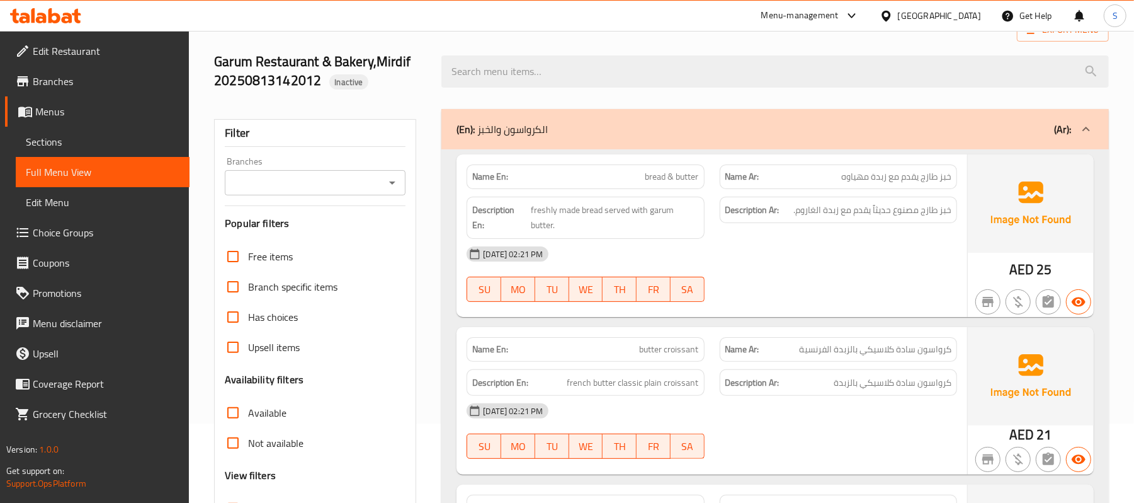
scroll to position [0, 0]
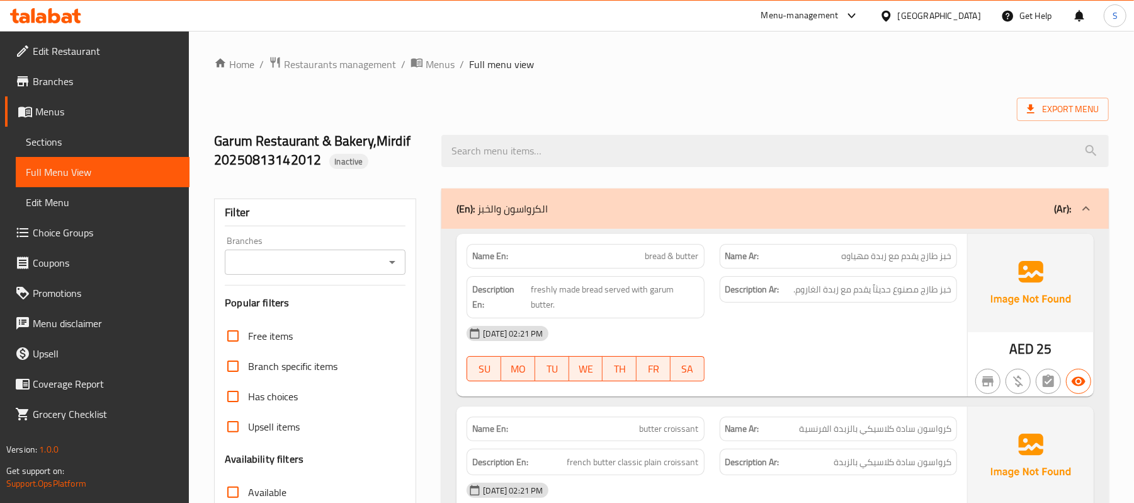
click at [583, 220] on div "(En): الكرواسون والخبز (Ar):" at bounding box center [776, 208] width 668 height 40
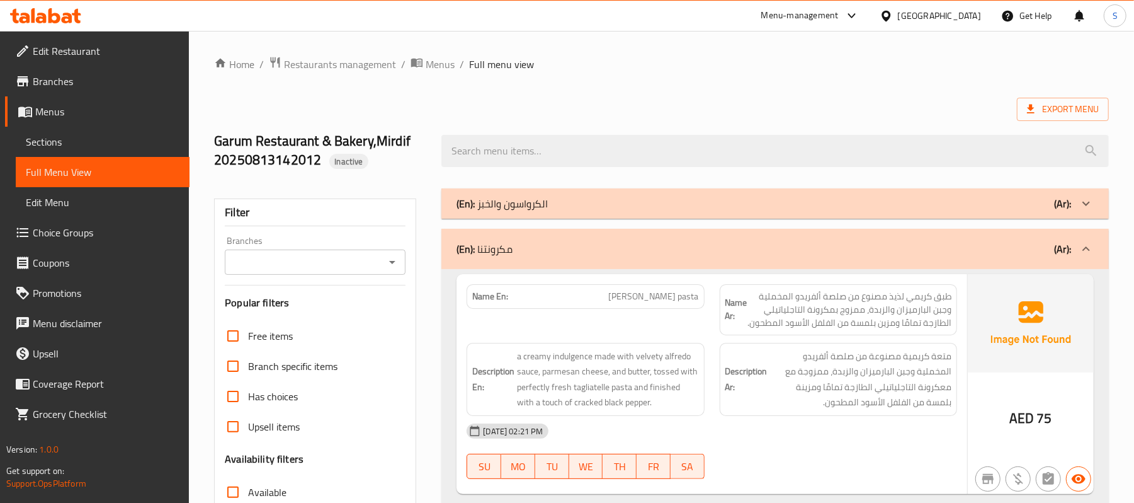
click at [676, 252] on div "(En): مكرونتنا (Ar):" at bounding box center [764, 248] width 615 height 15
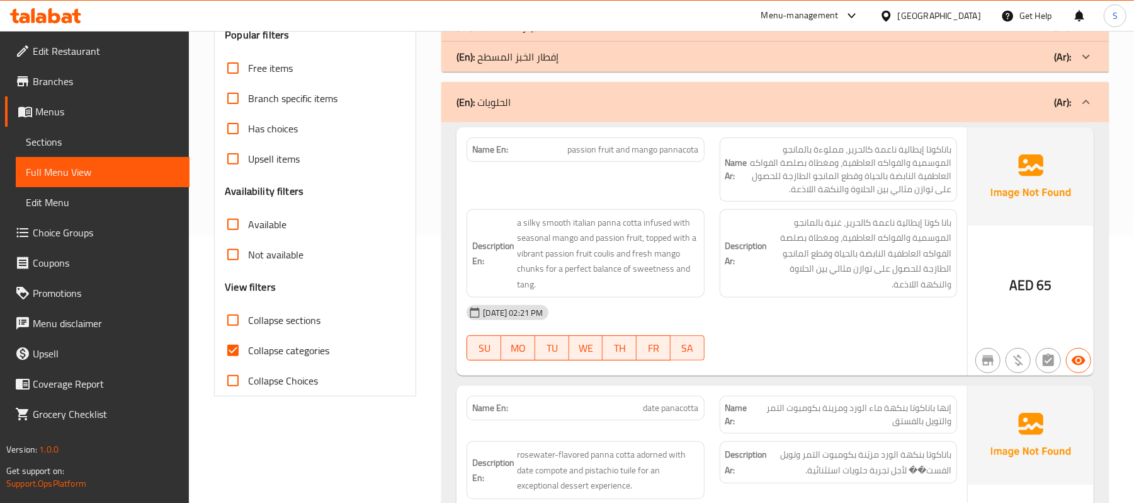
scroll to position [267, 0]
click at [913, 8] on div "[GEOGRAPHIC_DATA]" at bounding box center [931, 16] width 122 height 30
click at [945, 19] on div "[GEOGRAPHIC_DATA]" at bounding box center [939, 16] width 83 height 14
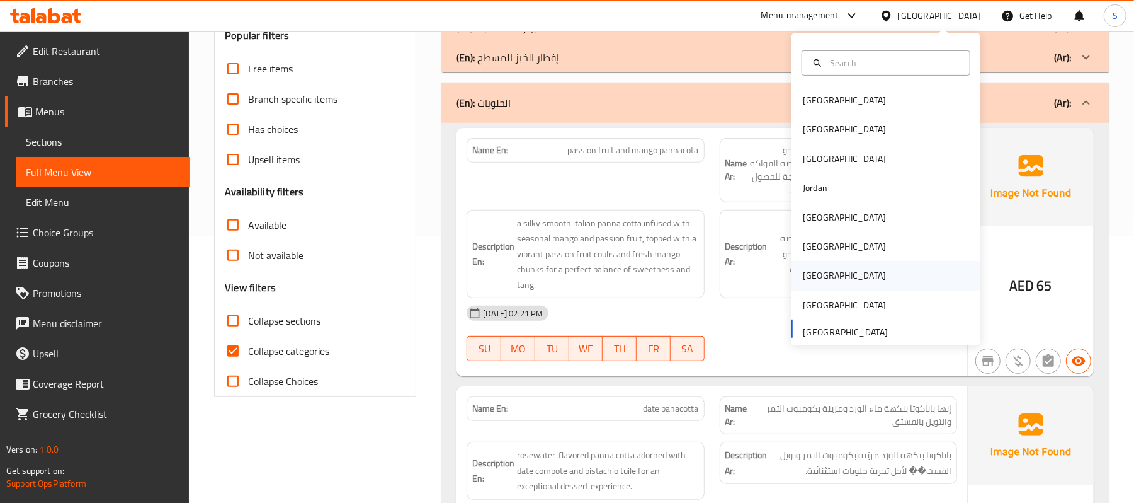
click at [805, 271] on div "Qatar" at bounding box center [844, 275] width 83 height 14
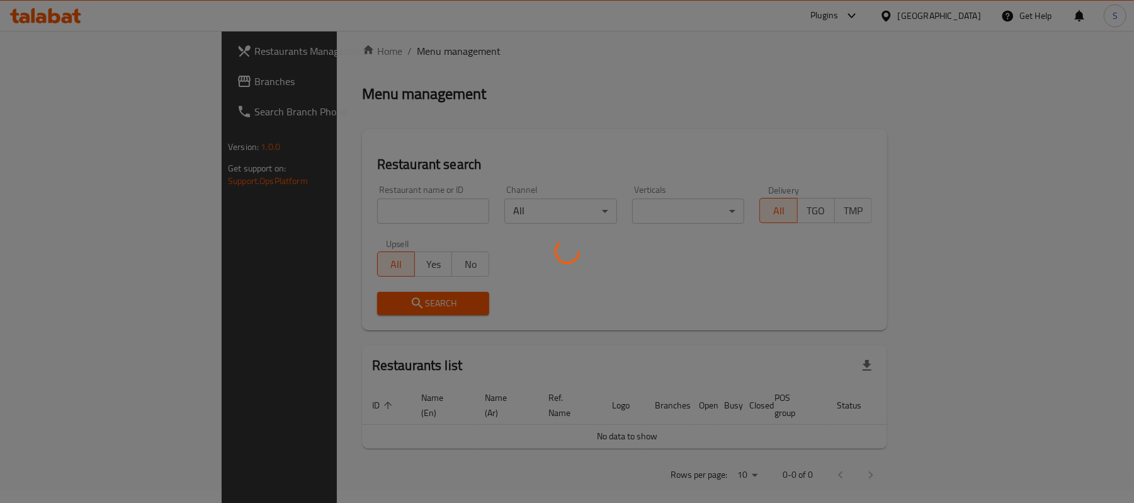
scroll to position [267, 0]
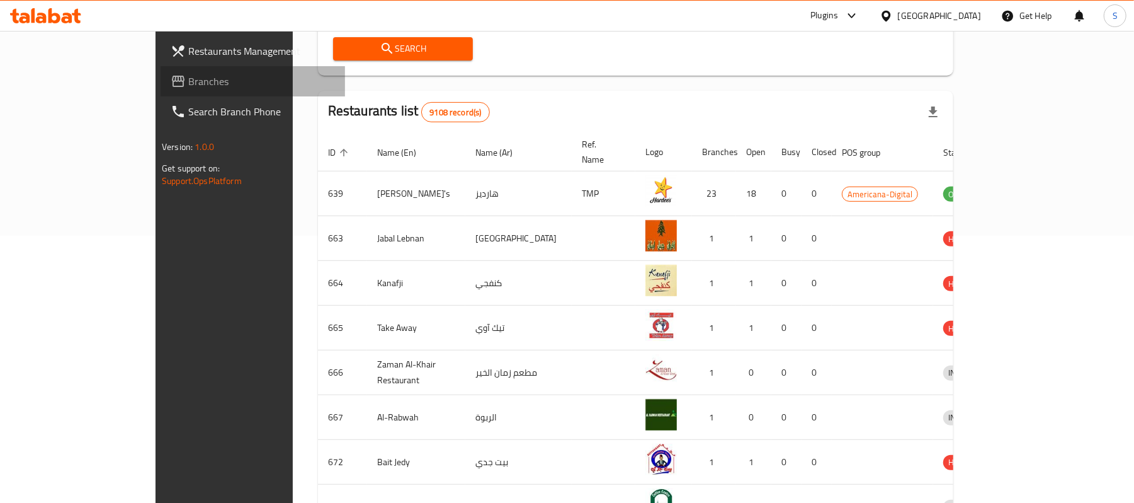
click at [188, 78] on span "Branches" at bounding box center [261, 81] width 147 height 15
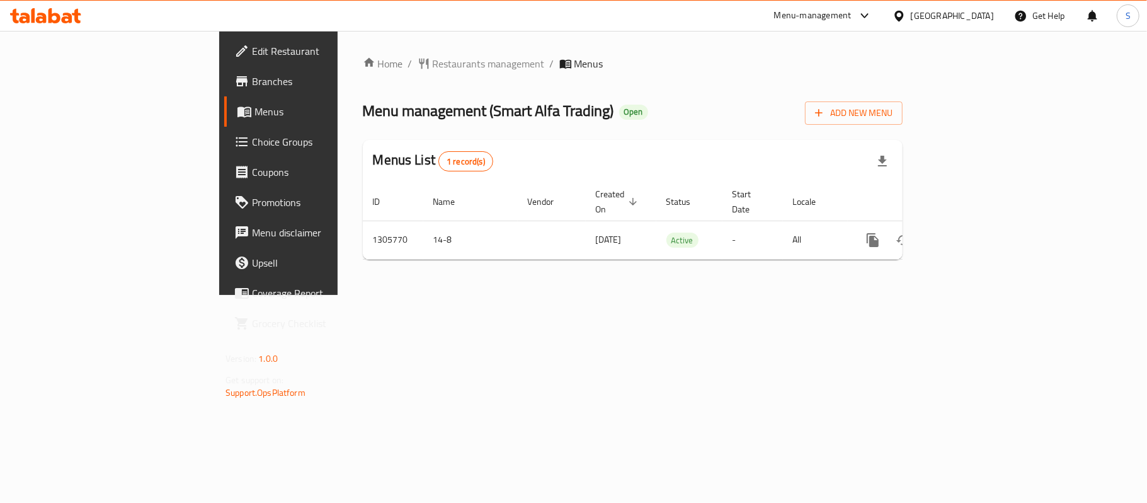
click at [979, 21] on div "[GEOGRAPHIC_DATA]" at bounding box center [952, 16] width 83 height 14
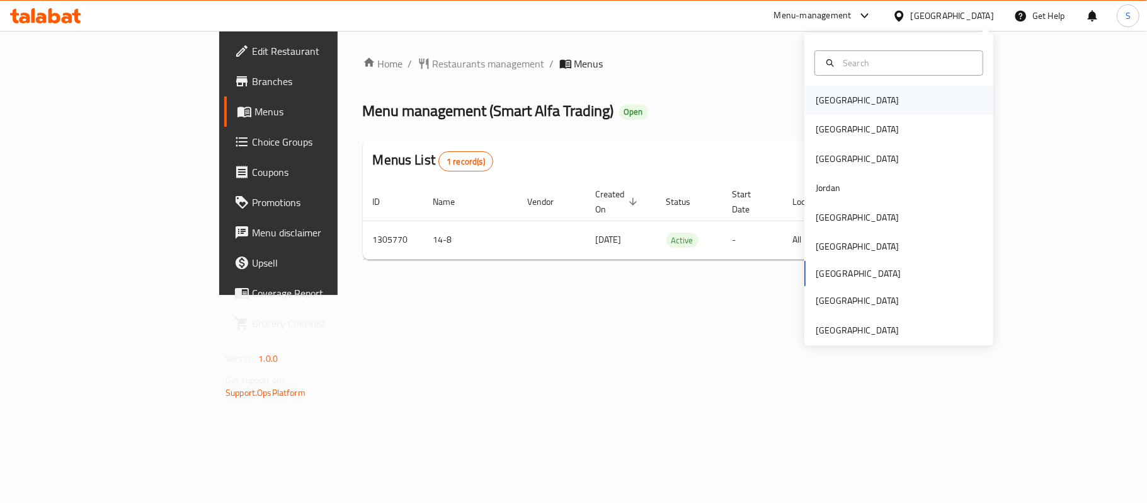
click at [842, 106] on div "[GEOGRAPHIC_DATA]" at bounding box center [857, 100] width 103 height 29
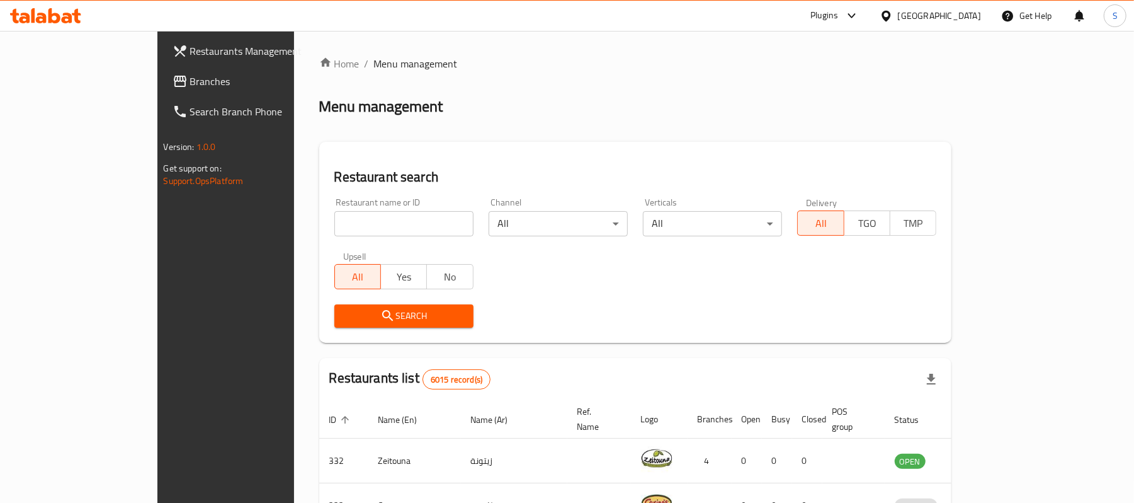
click at [190, 79] on span "Branches" at bounding box center [263, 81] width 147 height 15
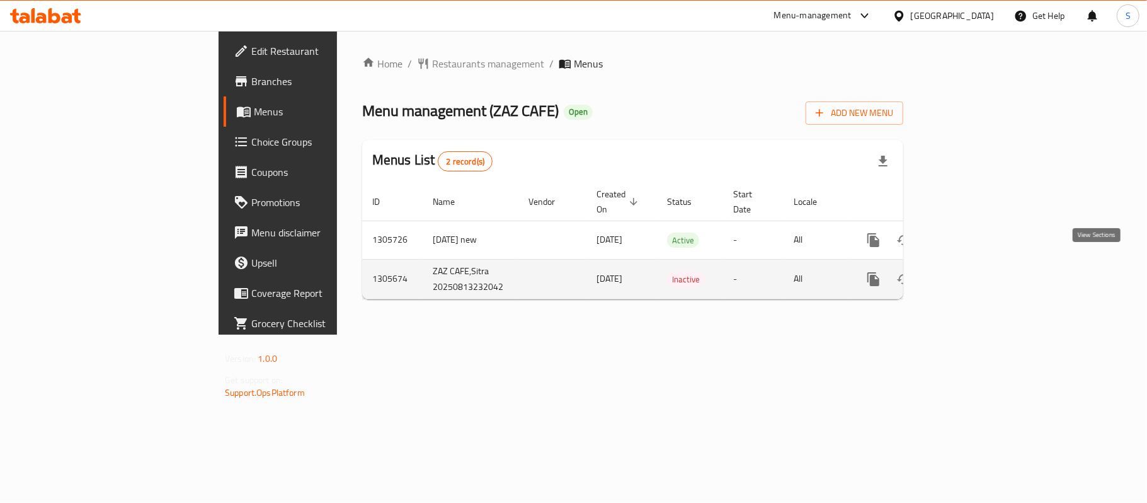
click at [972, 271] on icon "enhanced table" at bounding box center [964, 278] width 15 height 15
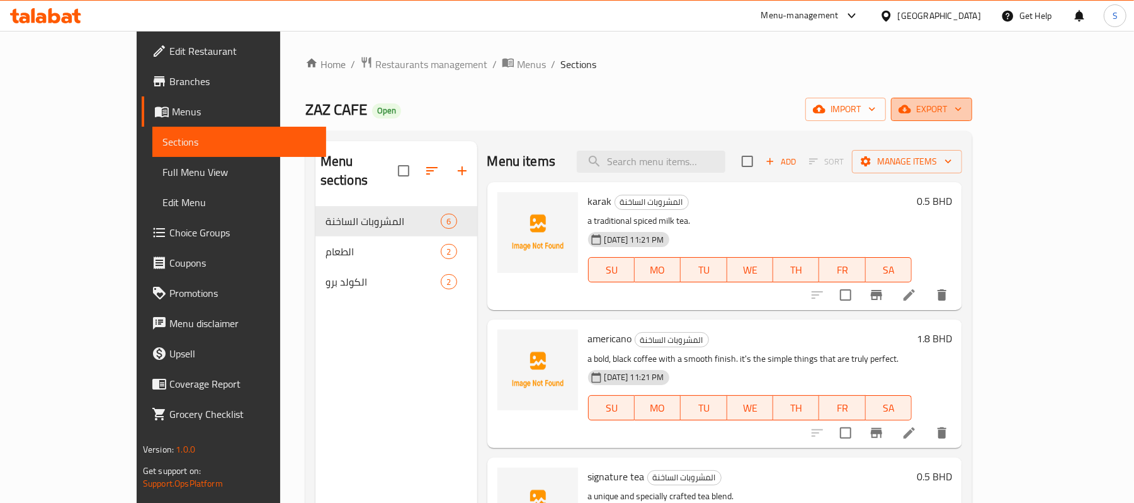
click at [962, 106] on span "export" at bounding box center [931, 109] width 61 height 16
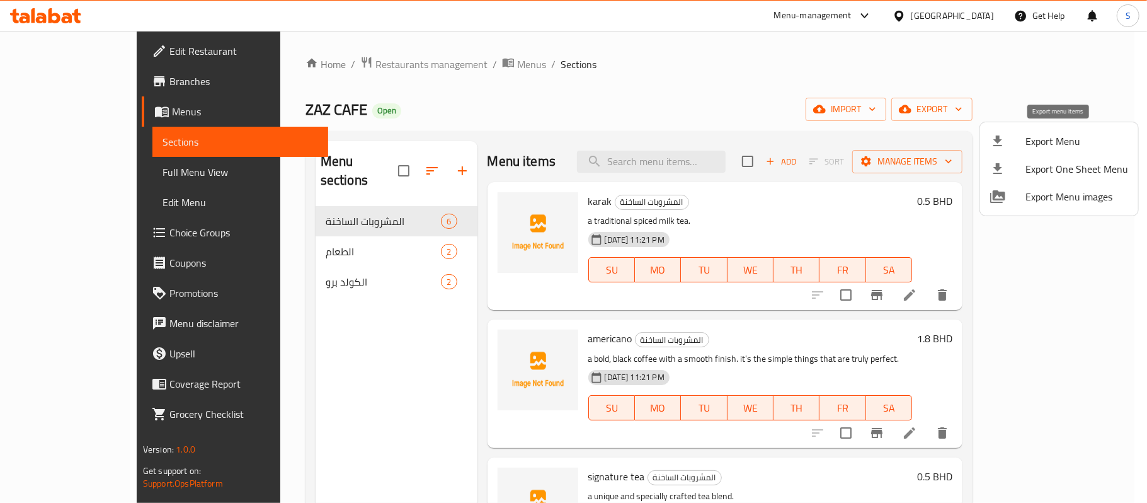
click at [1025, 139] on li "Export Menu" at bounding box center [1059, 141] width 158 height 28
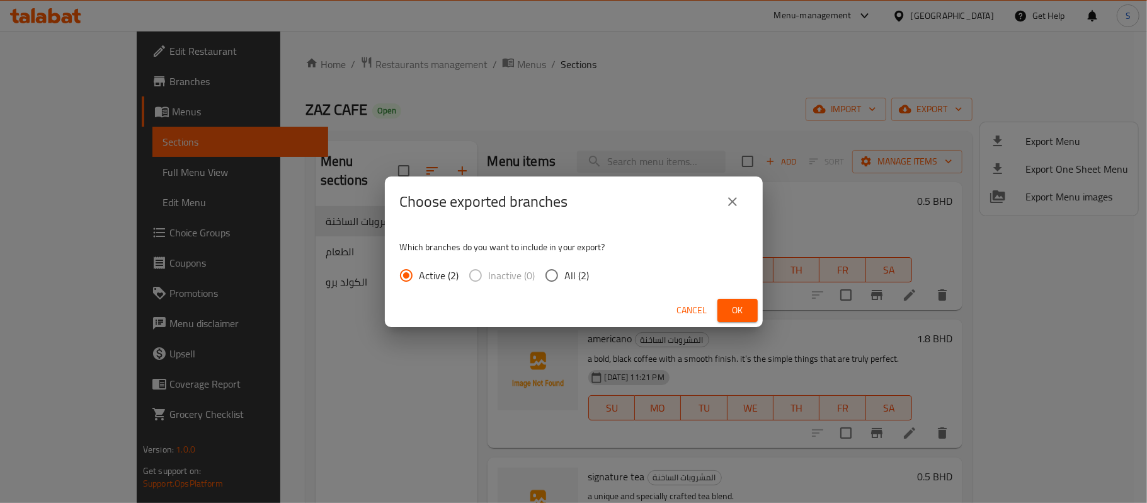
click at [562, 275] on input "All (2)" at bounding box center [552, 275] width 26 height 26
radio input "true"
click at [729, 304] on span "Ok" at bounding box center [737, 310] width 20 height 16
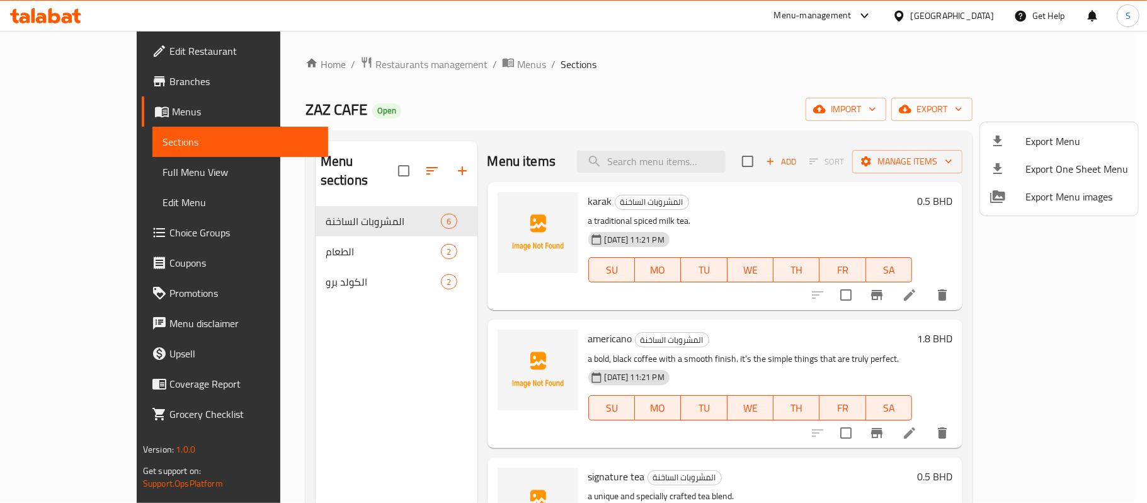
click at [53, 46] on div at bounding box center [573, 251] width 1147 height 503
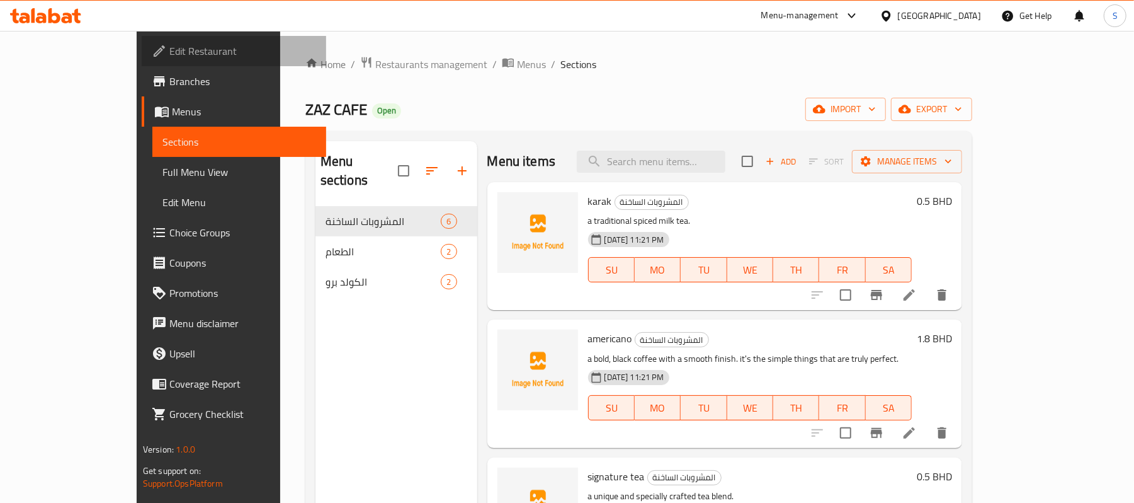
click at [169, 46] on span "Edit Restaurant" at bounding box center [242, 50] width 147 height 15
click at [162, 164] on span "Full Menu View" at bounding box center [239, 171] width 154 height 15
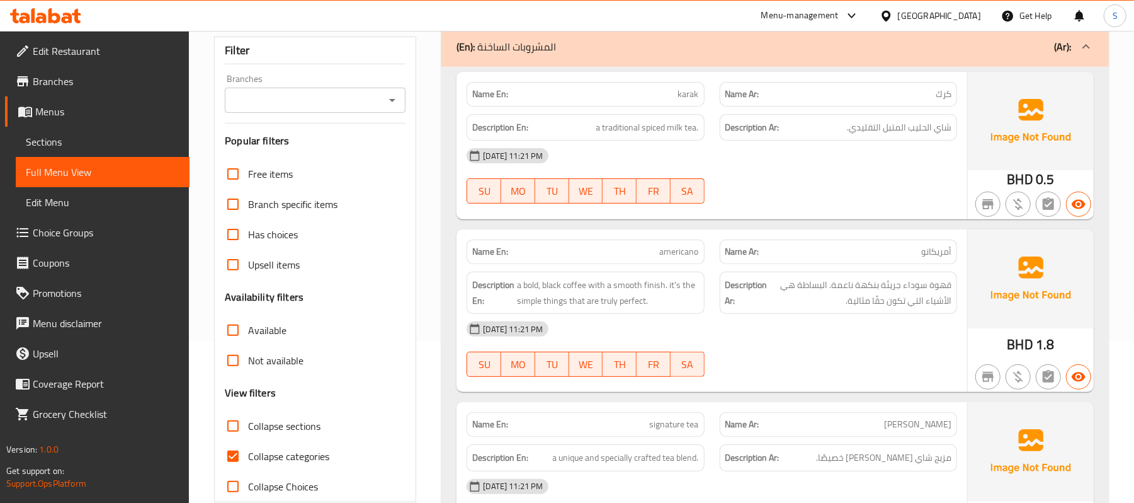
scroll to position [419, 0]
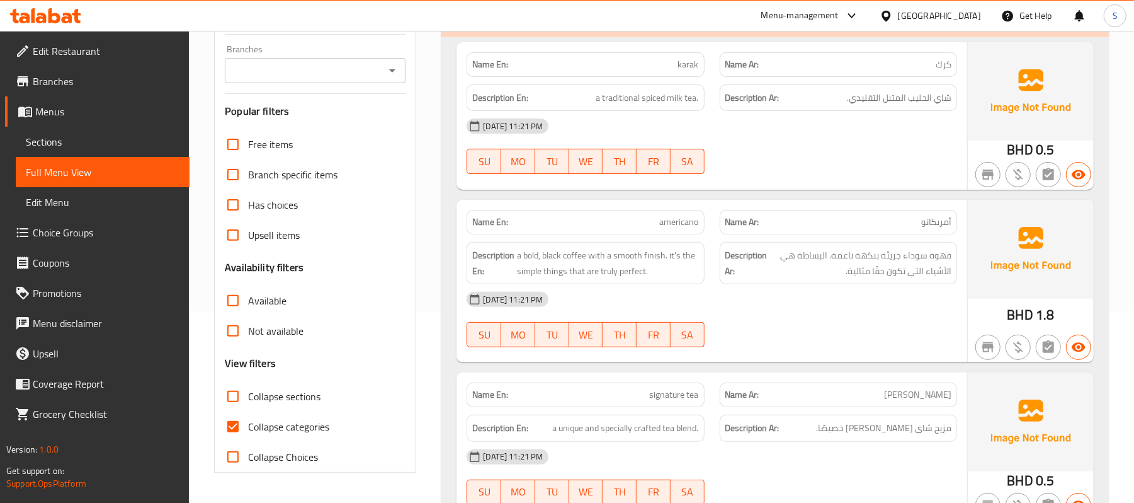
scroll to position [0, 0]
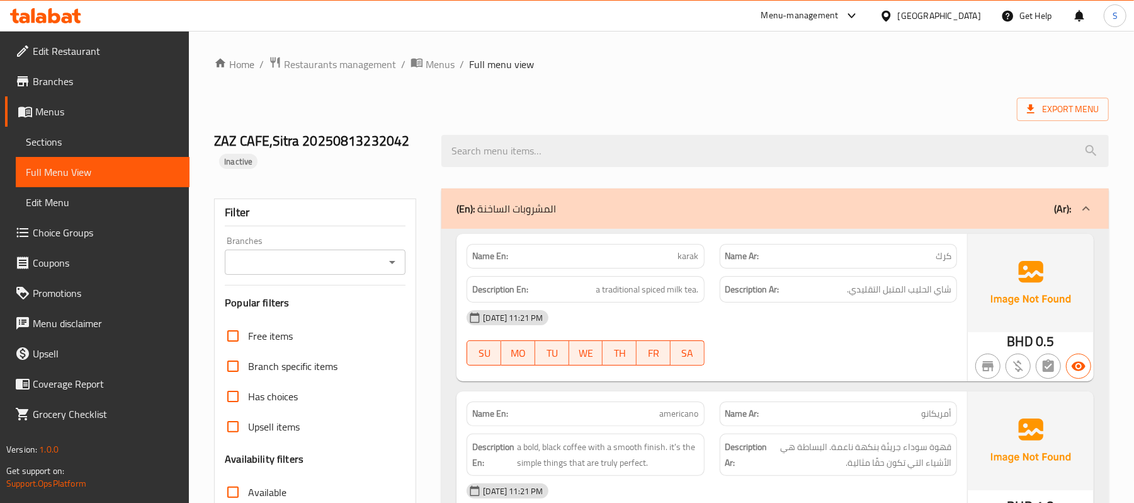
click at [766, 59] on ol "Home / Restaurants management / Menus / Full menu view" at bounding box center [661, 64] width 895 height 16
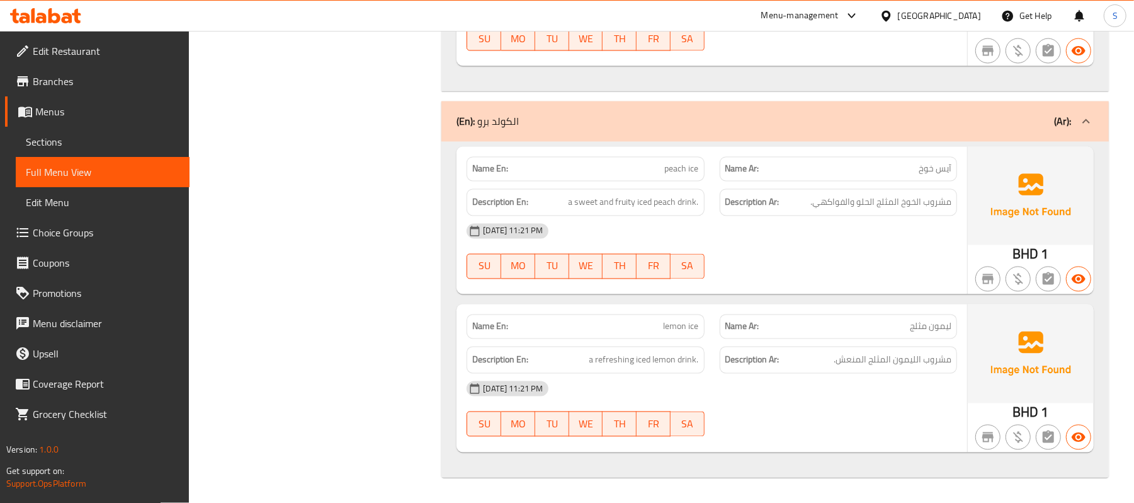
scroll to position [1305, 0]
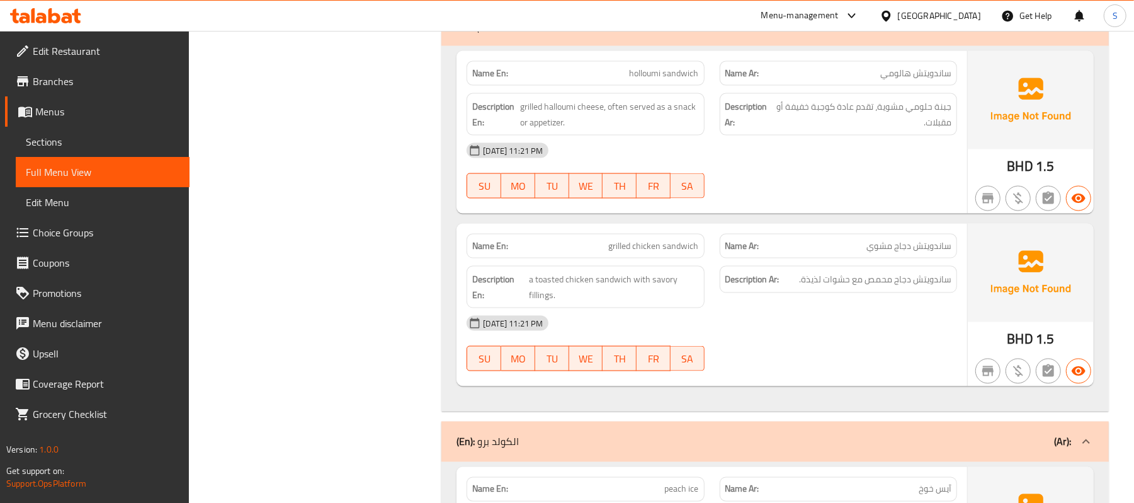
click at [659, 80] on span "holloumi sandwich" at bounding box center [664, 73] width 69 height 13
copy span "holloumi sandwich"
click at [714, 46] on div "(En): الطعام (Ar):" at bounding box center [776, 26] width 668 height 40
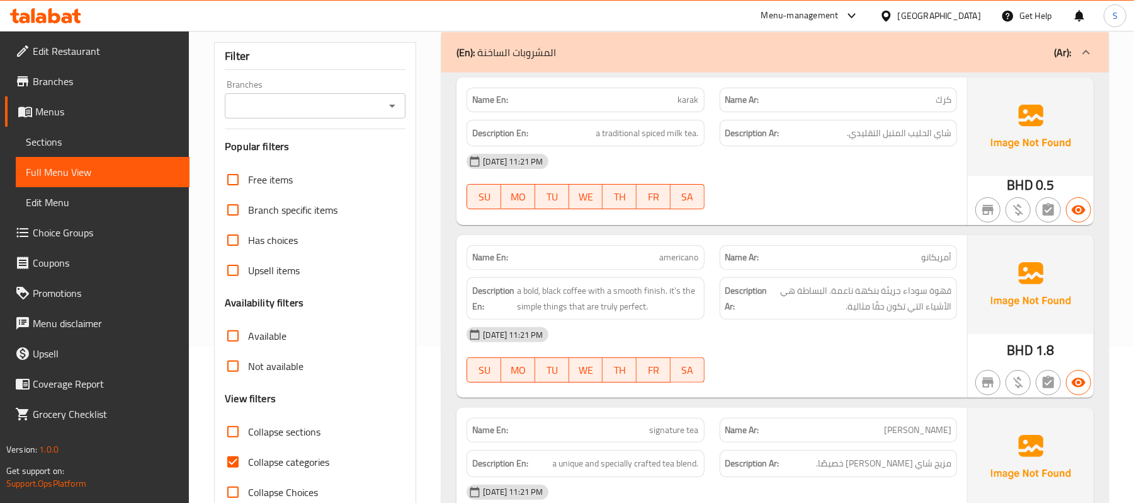
scroll to position [0, 0]
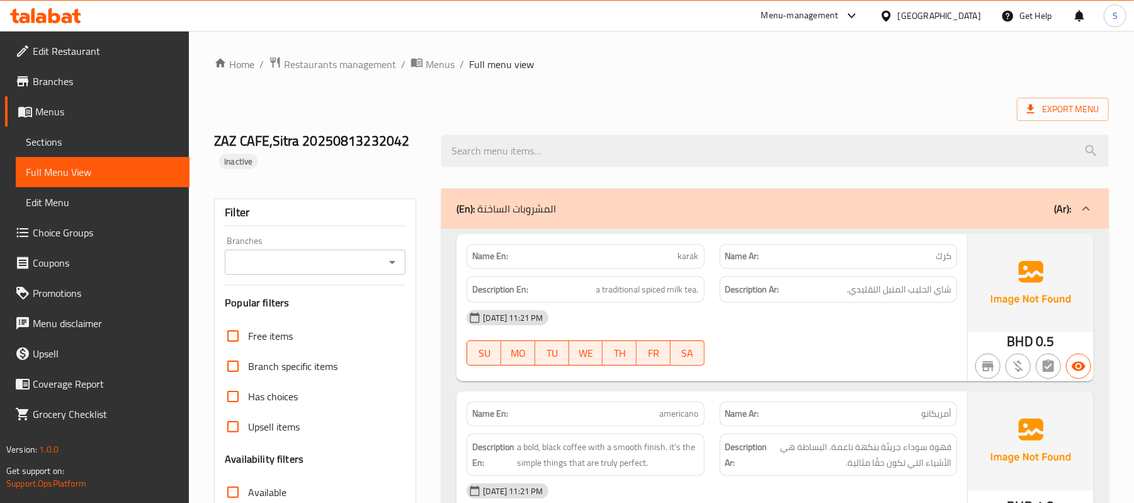
click at [742, 220] on div "(En): المشروبات الساخنة (Ar):" at bounding box center [776, 208] width 668 height 40
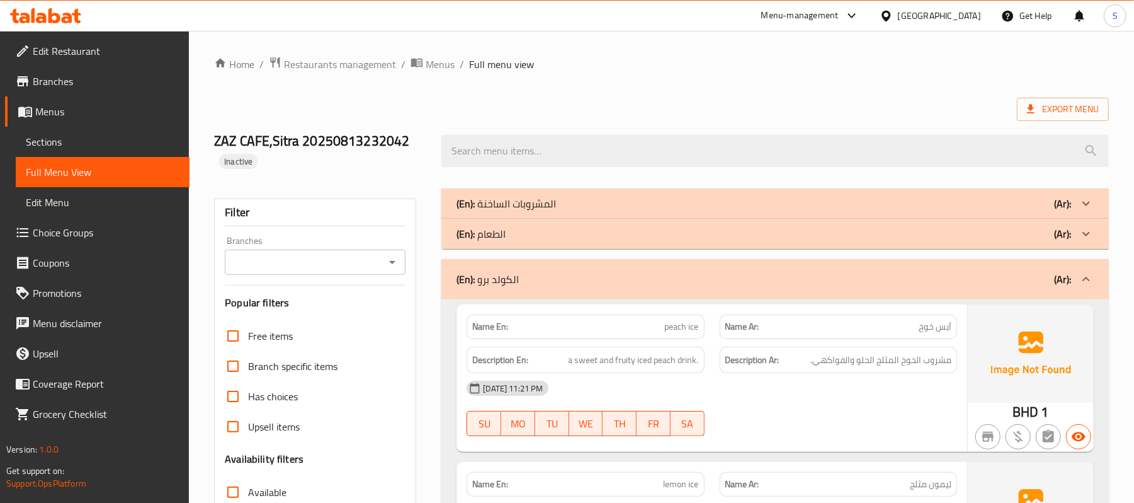
click at [66, 137] on span "Sections" at bounding box center [103, 141] width 154 height 15
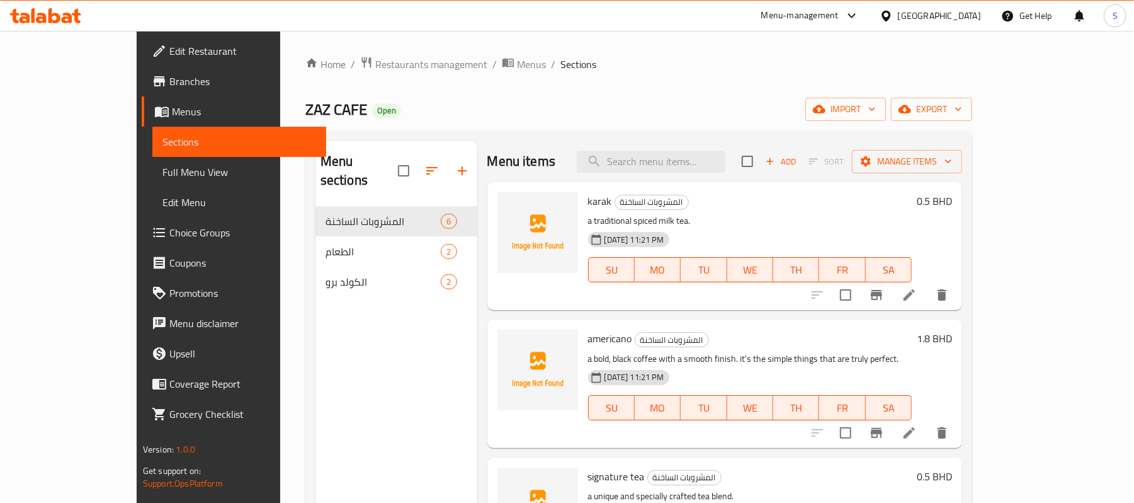
click at [955, 15] on div "[GEOGRAPHIC_DATA]" at bounding box center [939, 16] width 83 height 14
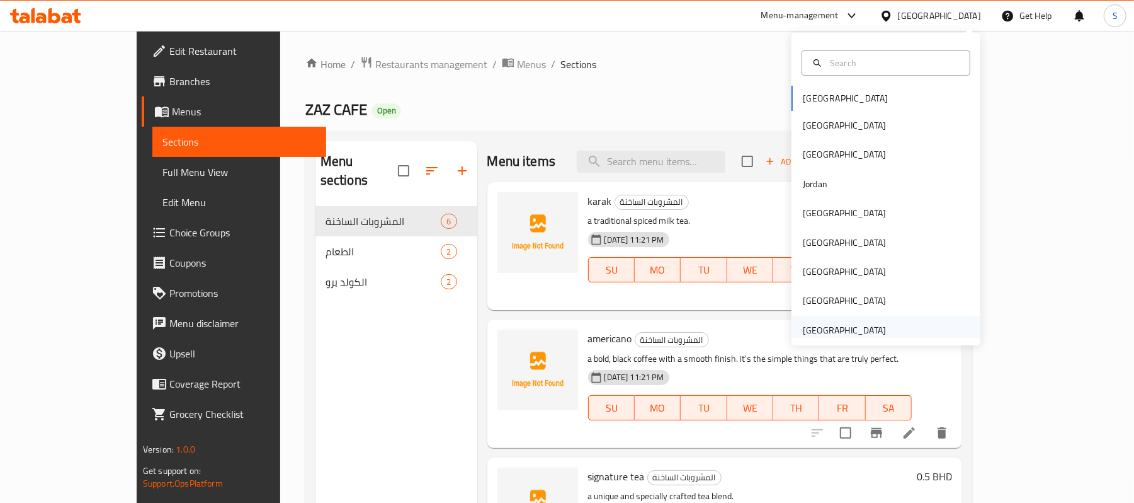
click at [824, 323] on div "[GEOGRAPHIC_DATA]" at bounding box center [844, 330] width 83 height 14
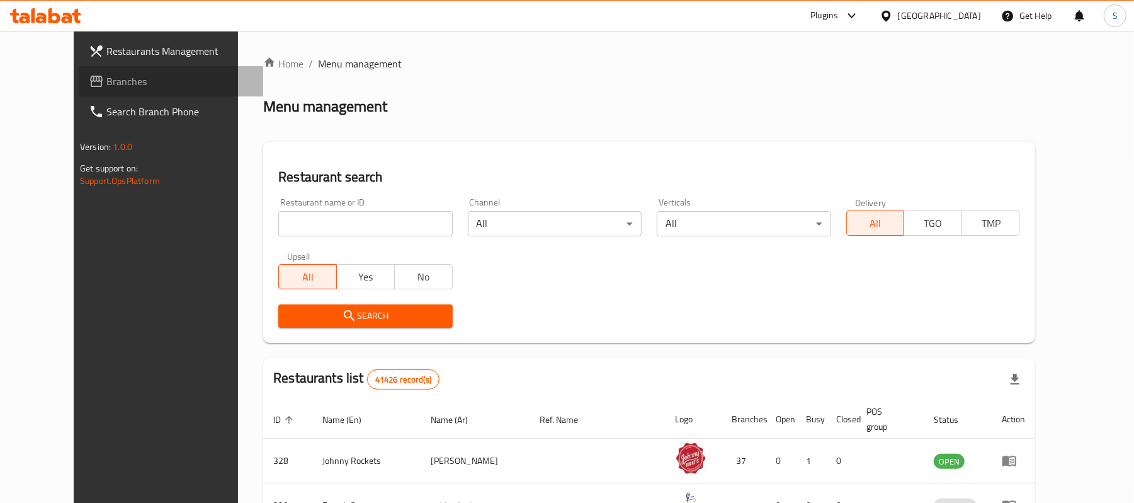
click at [106, 84] on span "Branches" at bounding box center [179, 81] width 147 height 15
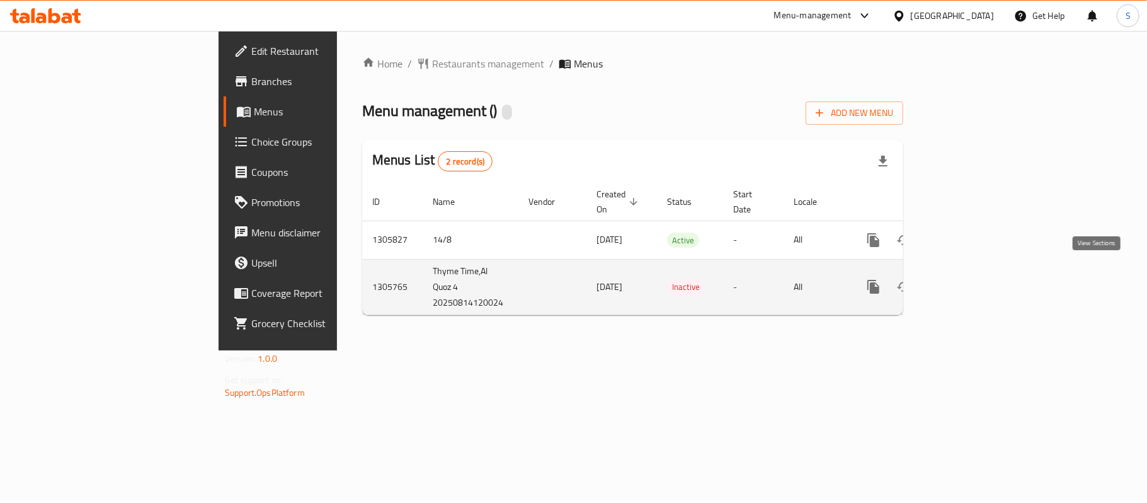
click at [970, 281] on icon "enhanced table" at bounding box center [964, 286] width 11 height 11
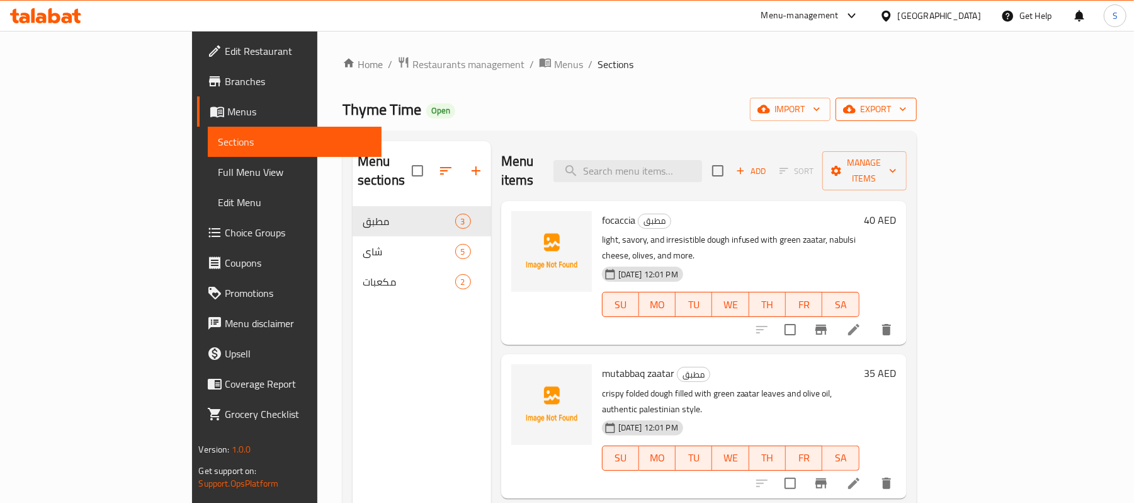
click at [907, 104] on span "export" at bounding box center [876, 109] width 61 height 16
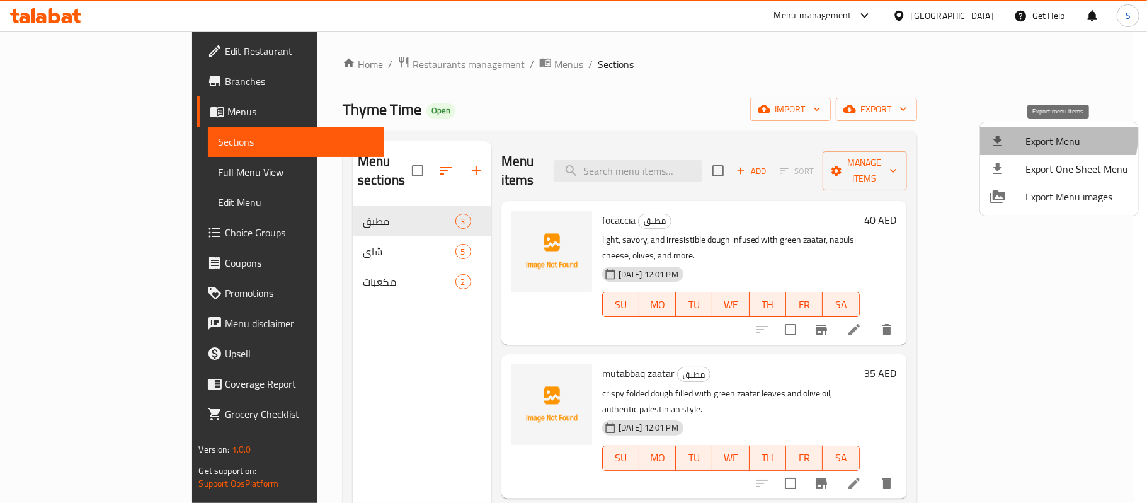
click at [1046, 137] on span "Export Menu" at bounding box center [1076, 141] width 103 height 15
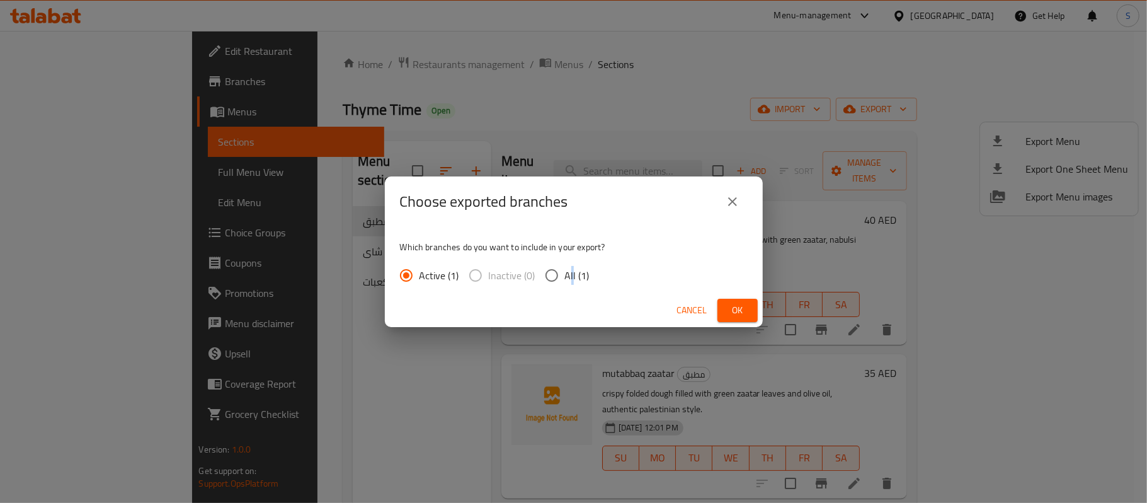
click at [570, 275] on span "All (1)" at bounding box center [577, 275] width 25 height 15
click at [569, 273] on span "All (1)" at bounding box center [577, 275] width 25 height 15
click at [565, 273] on input "All (1)" at bounding box center [552, 275] width 26 height 26
radio input "true"
click at [733, 305] on span "Ok" at bounding box center [737, 310] width 20 height 16
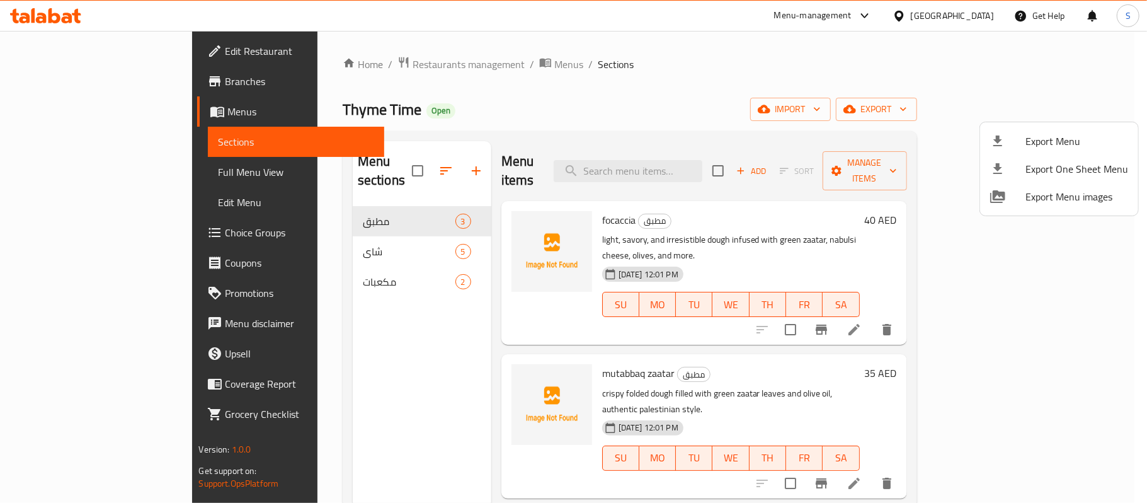
click at [110, 57] on div at bounding box center [573, 251] width 1147 height 503
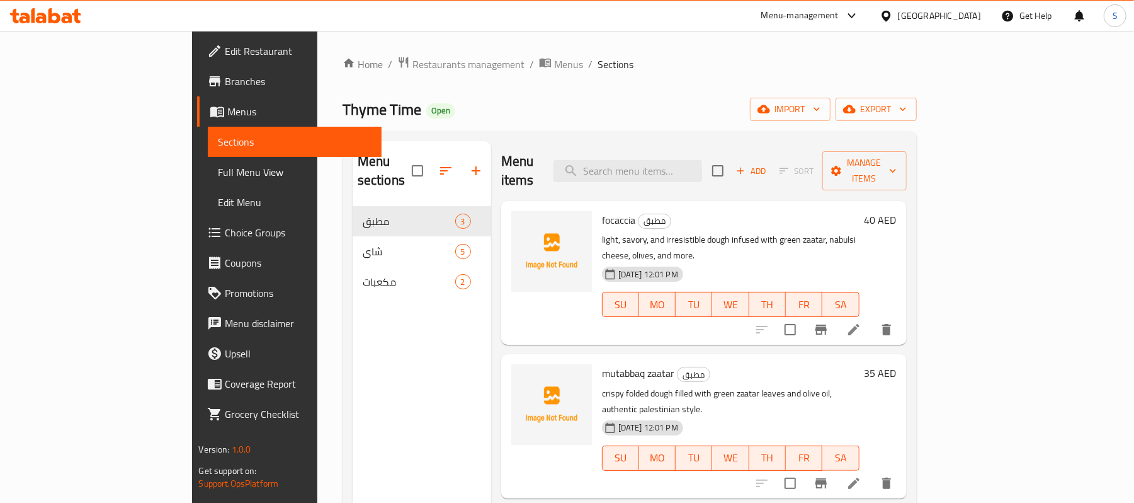
click at [225, 53] on span "Edit Restaurant" at bounding box center [298, 50] width 147 height 15
drag, startPoint x: 74, startPoint y: 172, endPoint x: 328, endPoint y: 76, distance: 271.3
click at [218, 172] on span "Full Menu View" at bounding box center [295, 171] width 154 height 15
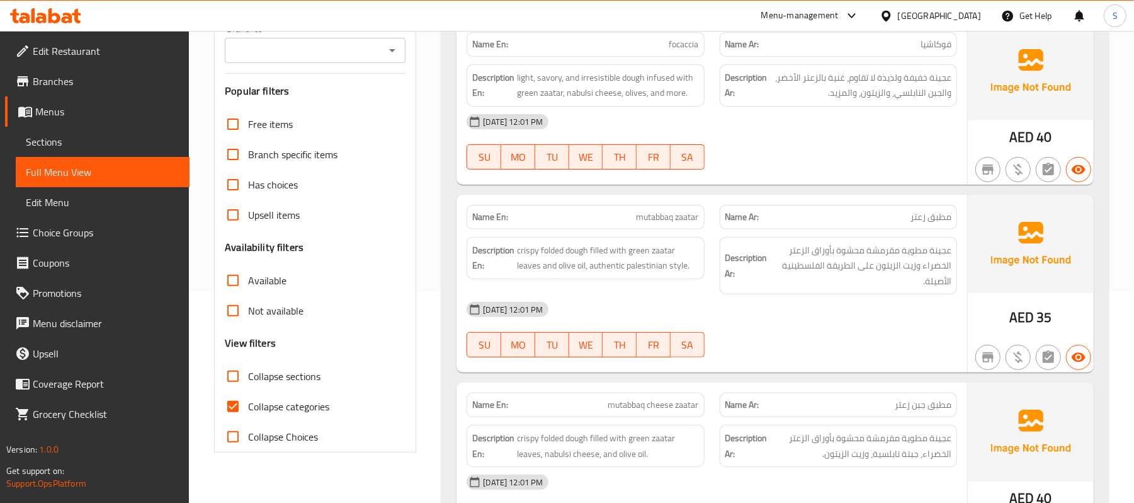
scroll to position [84, 0]
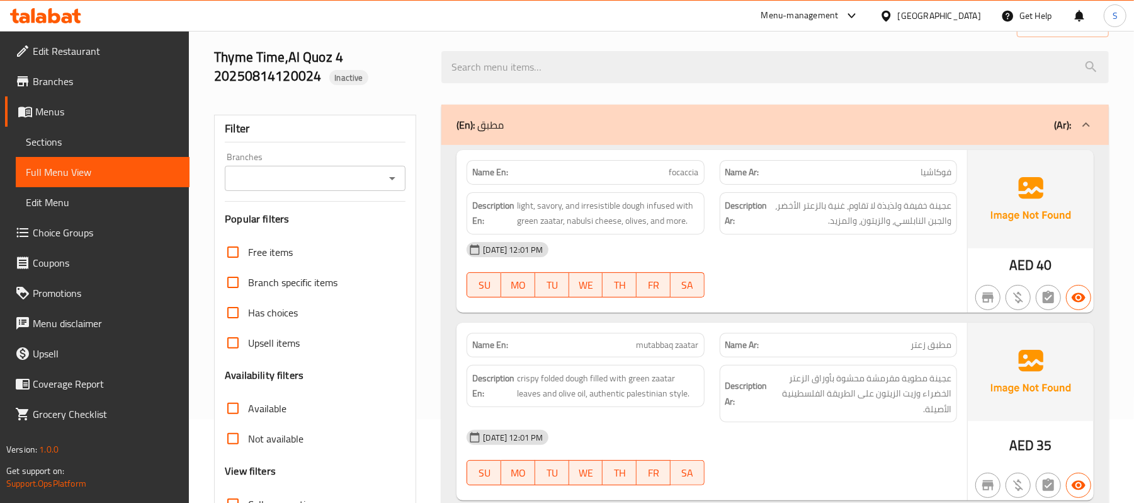
click at [728, 122] on div "(En): مطبق (Ar):" at bounding box center [764, 124] width 615 height 15
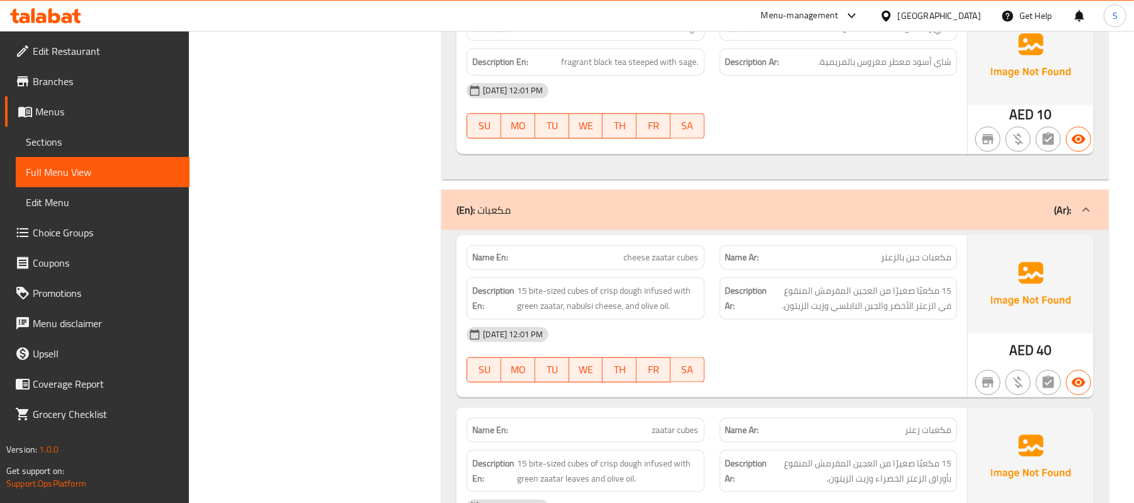
scroll to position [1066, 0]
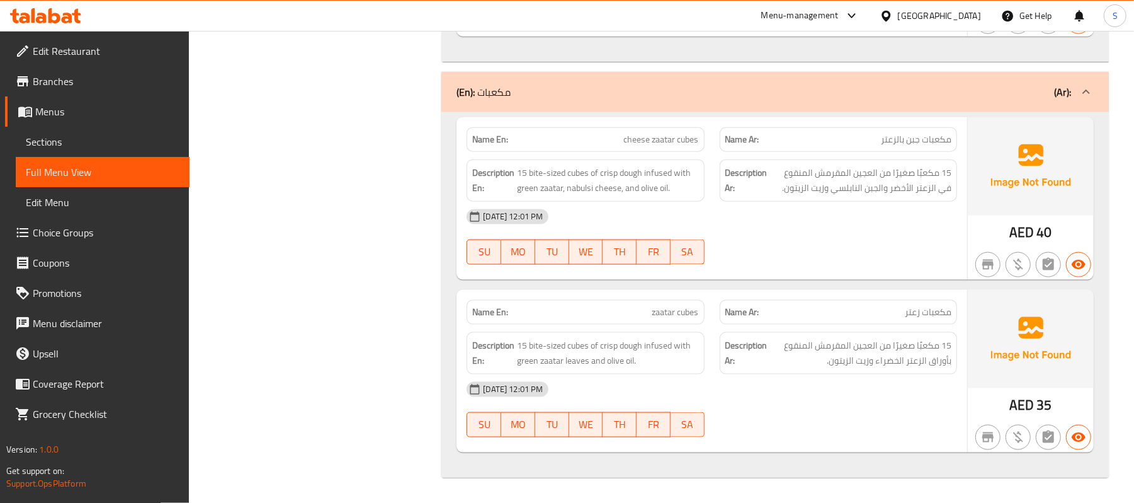
click at [774, 79] on div "(En): مكعبات (Ar):" at bounding box center [776, 92] width 668 height 40
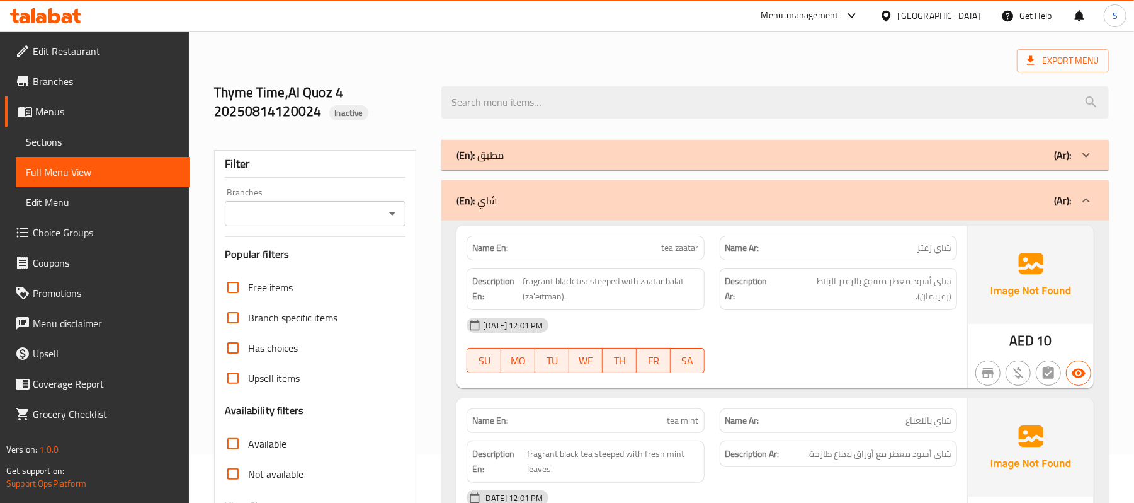
scroll to position [0, 0]
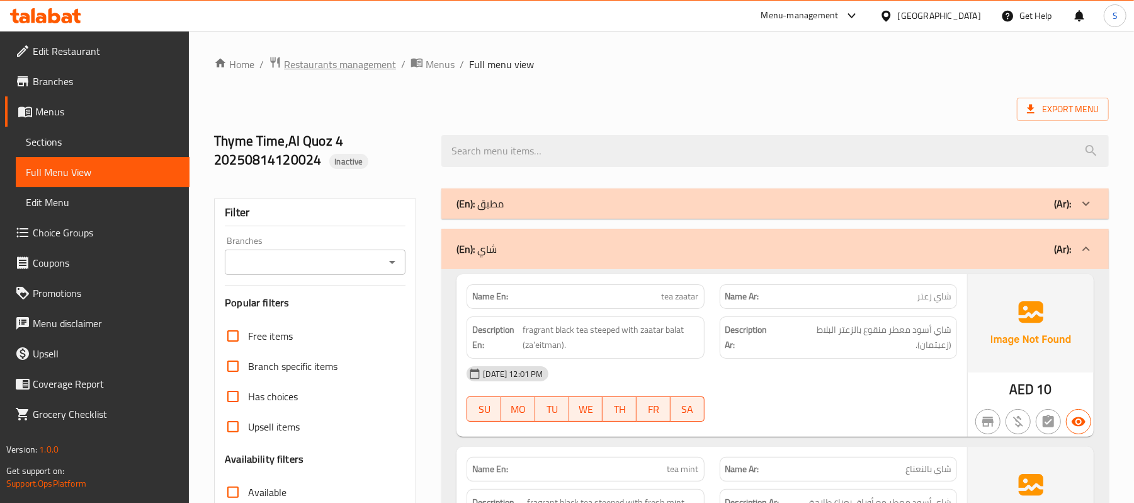
click at [306, 59] on span "Restaurants management" at bounding box center [340, 64] width 112 height 15
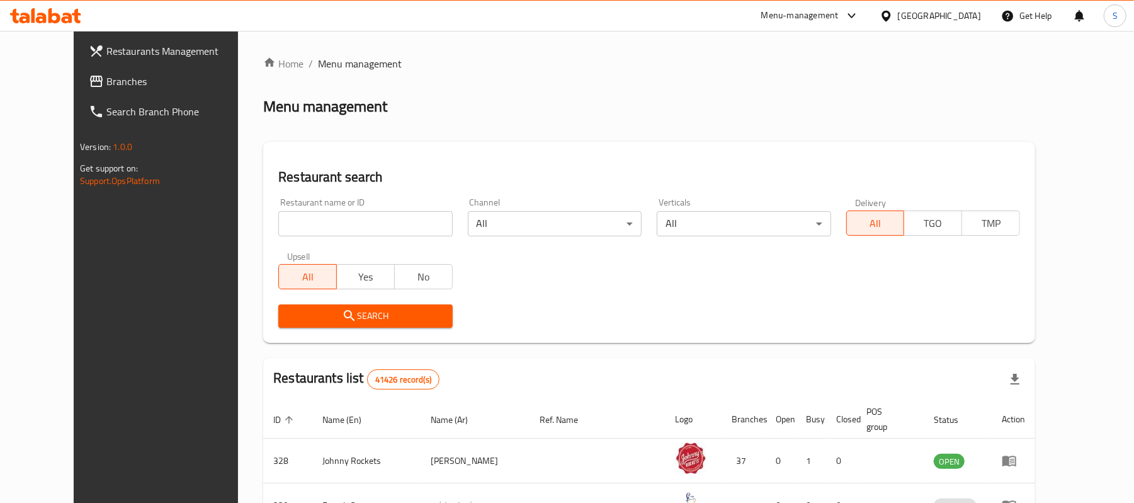
click at [106, 81] on span "Branches" at bounding box center [179, 81] width 147 height 15
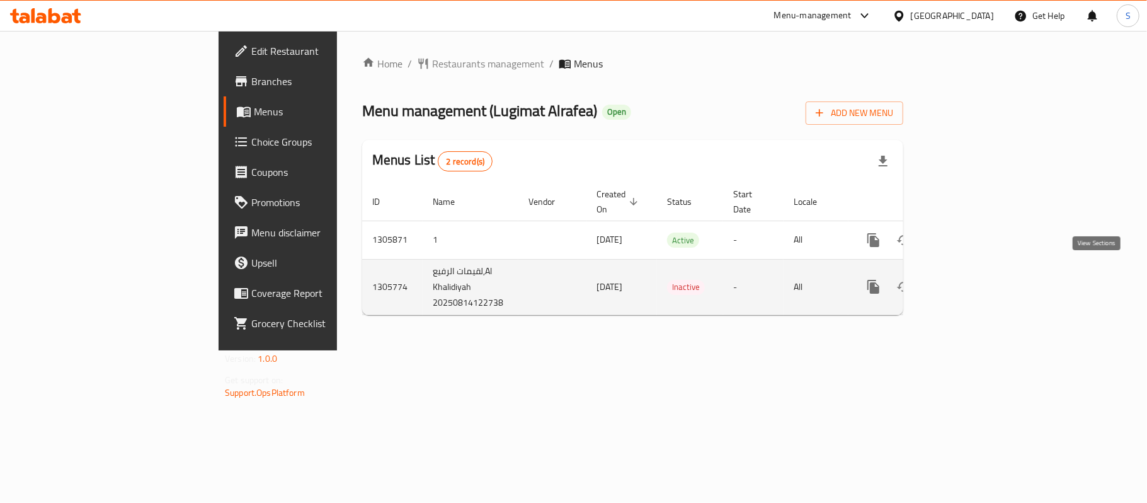
click at [970, 281] on icon "enhanced table" at bounding box center [964, 286] width 11 height 11
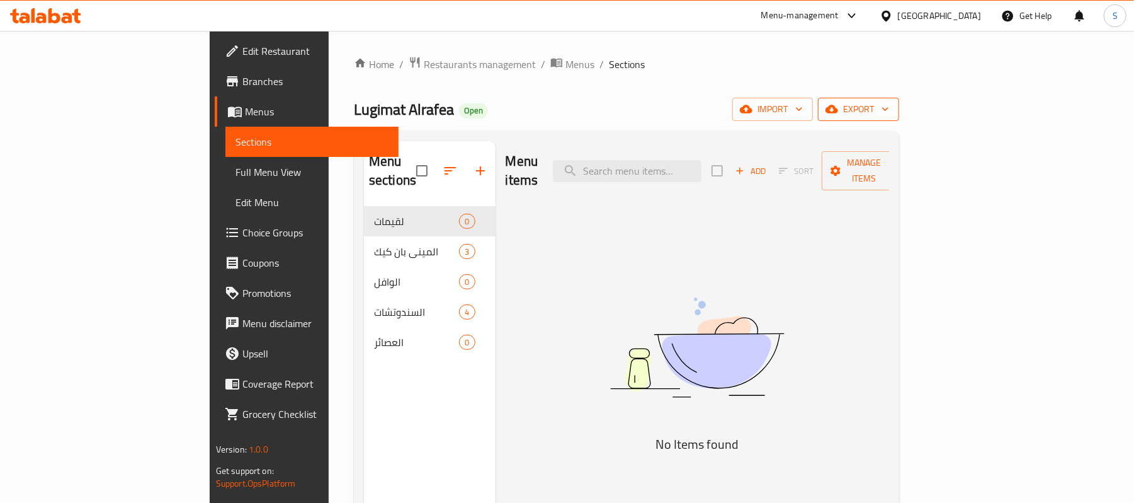
click at [899, 101] on button "export" at bounding box center [858, 109] width 81 height 23
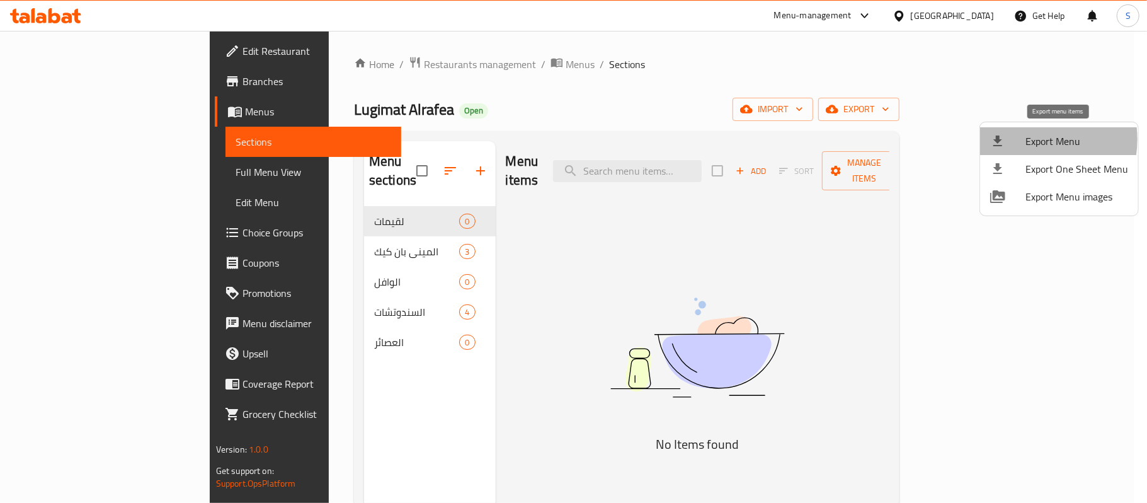
click at [1028, 139] on span "Export Menu" at bounding box center [1076, 141] width 103 height 15
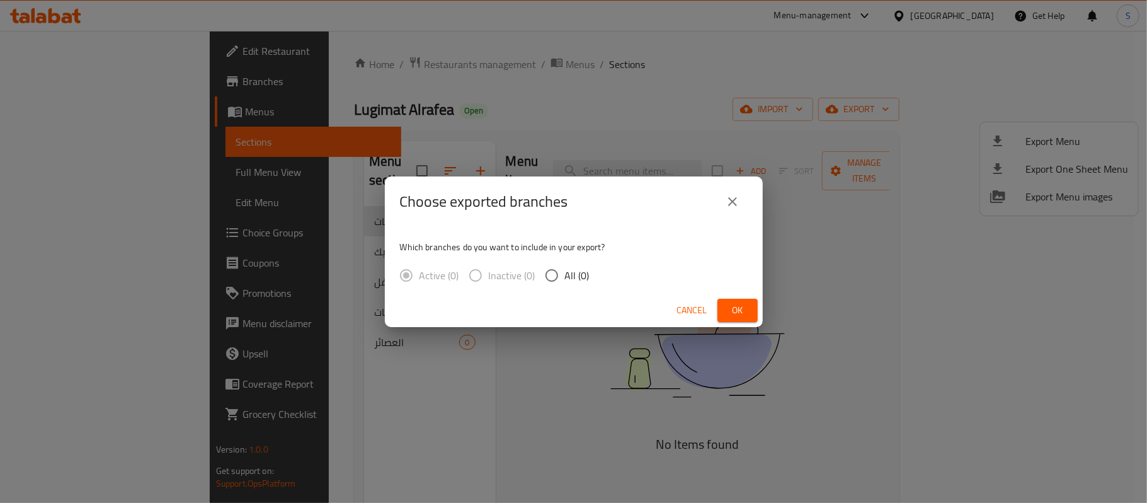
click at [565, 280] on span "All (0)" at bounding box center [577, 275] width 25 height 15
click at [565, 280] on input "All (0)" at bounding box center [552, 275] width 26 height 26
radio input "true"
click at [752, 315] on button "Ok" at bounding box center [737, 310] width 40 height 23
click at [729, 207] on icon "close" at bounding box center [732, 201] width 15 height 15
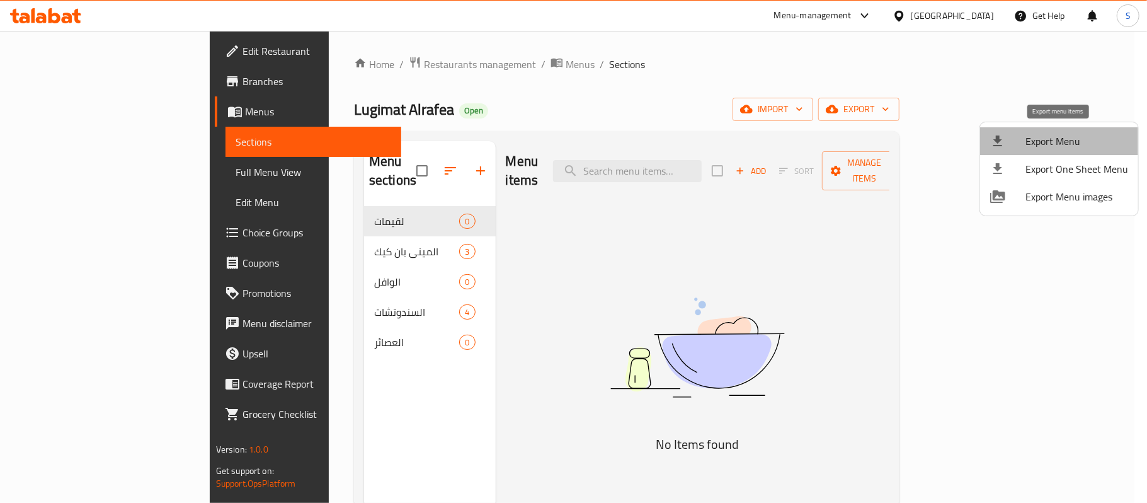
click at [1066, 134] on span "Export Menu" at bounding box center [1076, 141] width 103 height 15
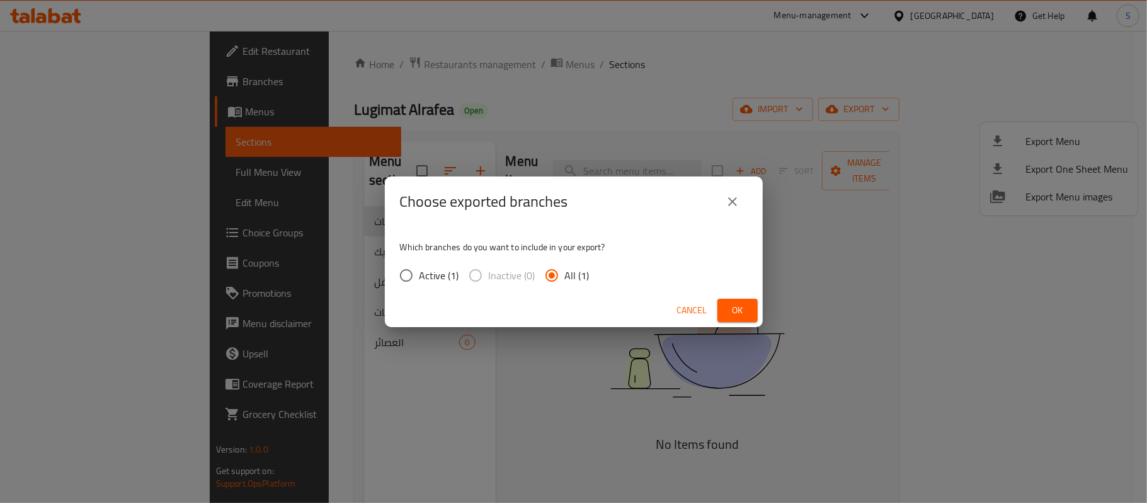
click at [741, 311] on span "Ok" at bounding box center [737, 310] width 20 height 16
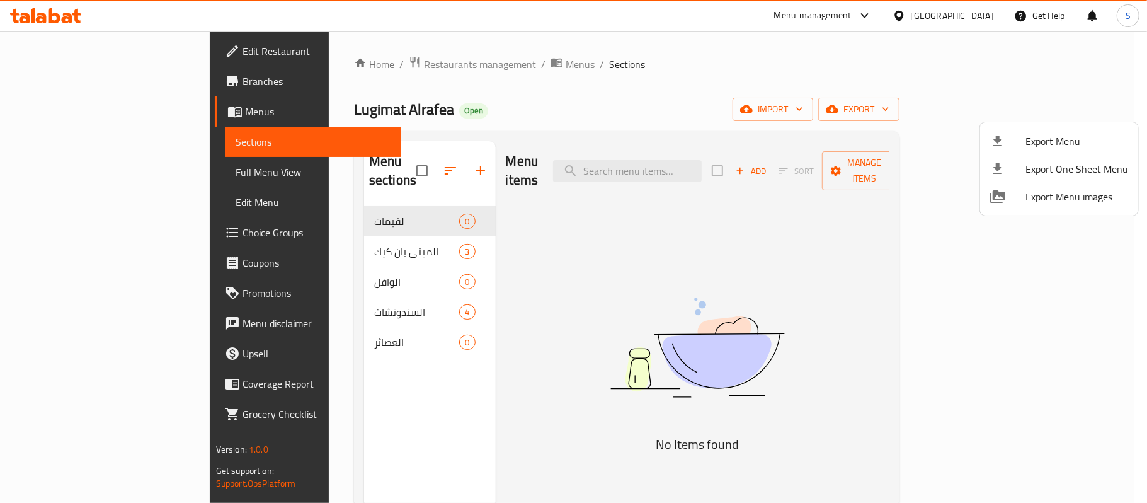
click at [54, 50] on div at bounding box center [573, 251] width 1147 height 503
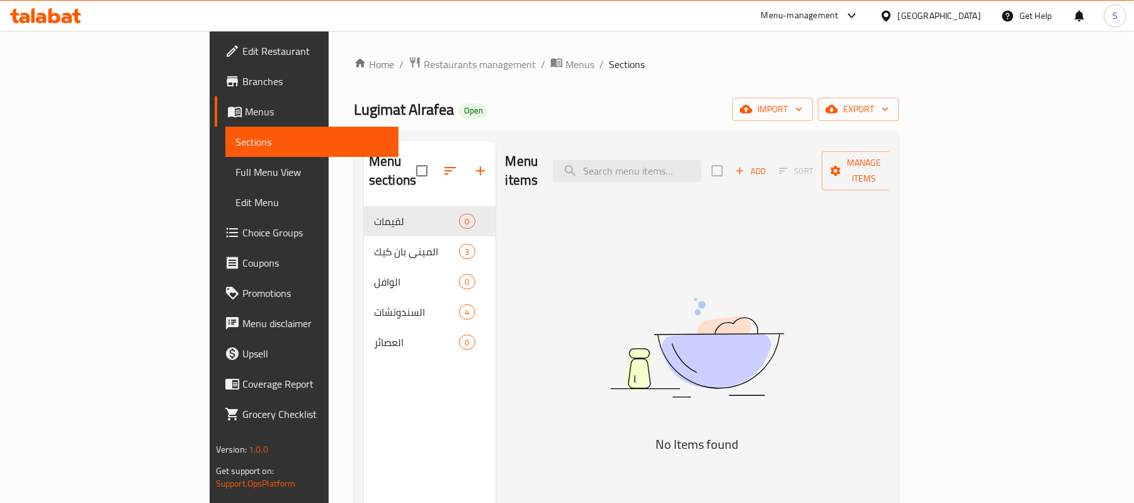
click at [242, 50] on span "Edit Restaurant" at bounding box center [315, 50] width 147 height 15
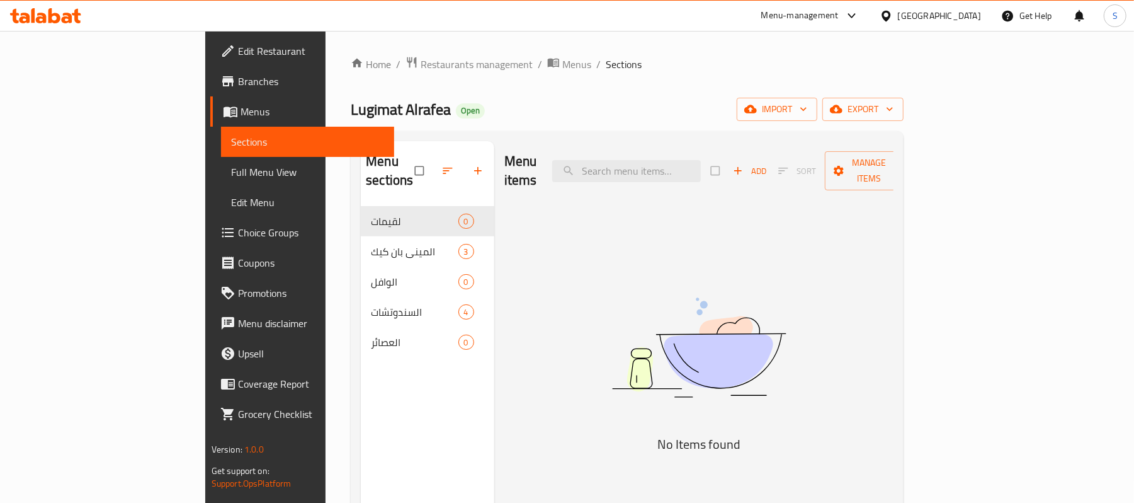
drag, startPoint x: 55, startPoint y: 172, endPoint x: 122, endPoint y: 159, distance: 68.1
click at [231, 171] on span "Full Menu View" at bounding box center [308, 171] width 154 height 15
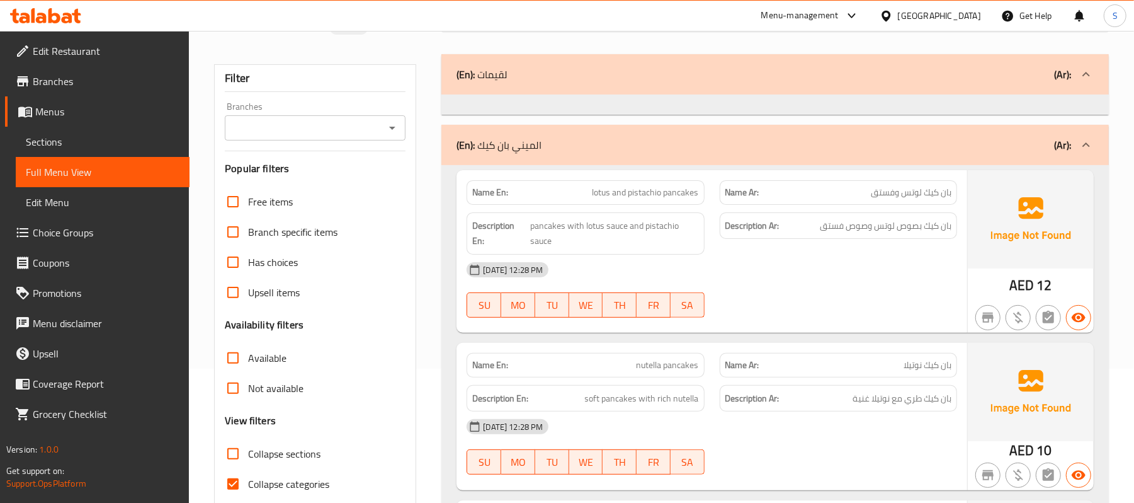
scroll to position [89, 0]
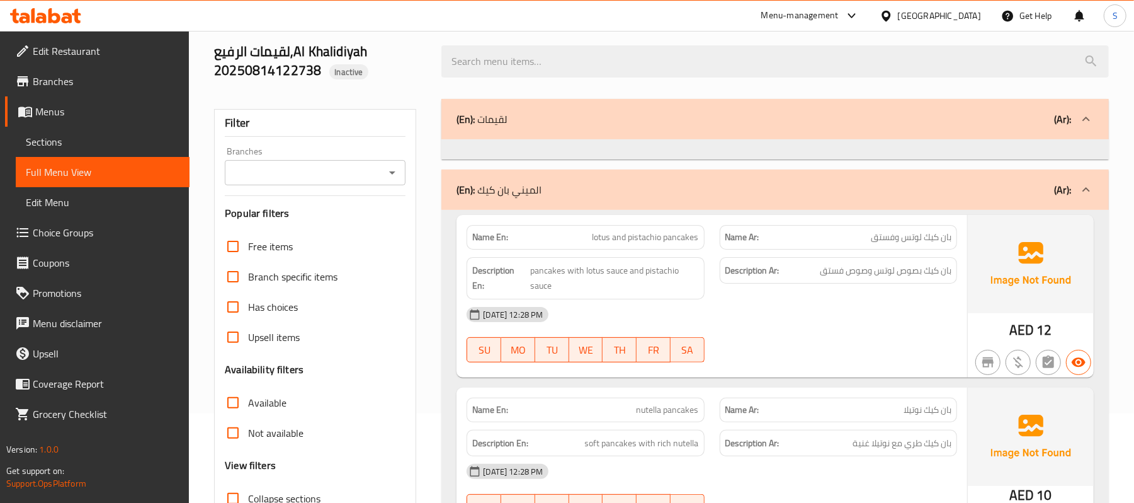
click at [822, 185] on div "(En): الميني بان كيك (Ar):" at bounding box center [764, 189] width 615 height 15
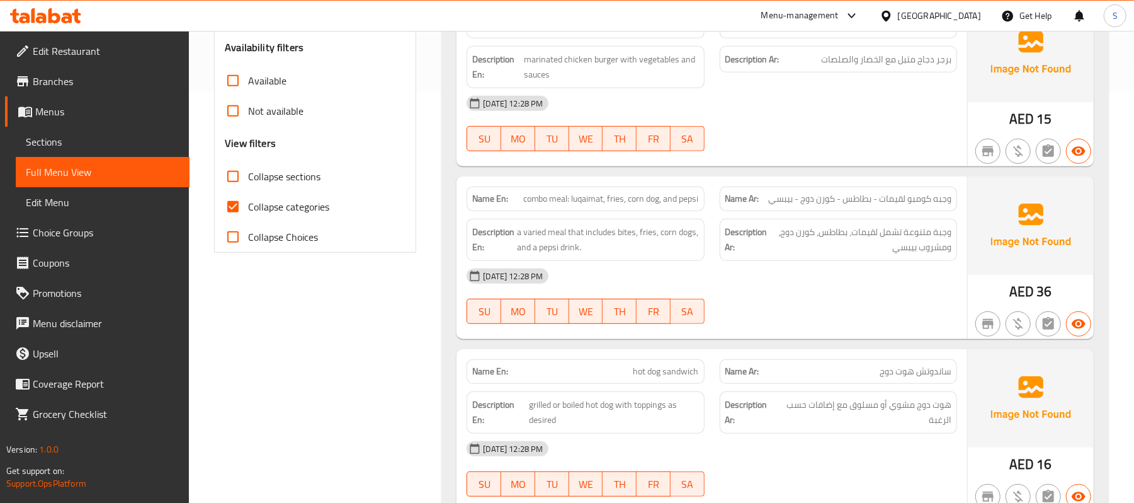
scroll to position [504, 0]
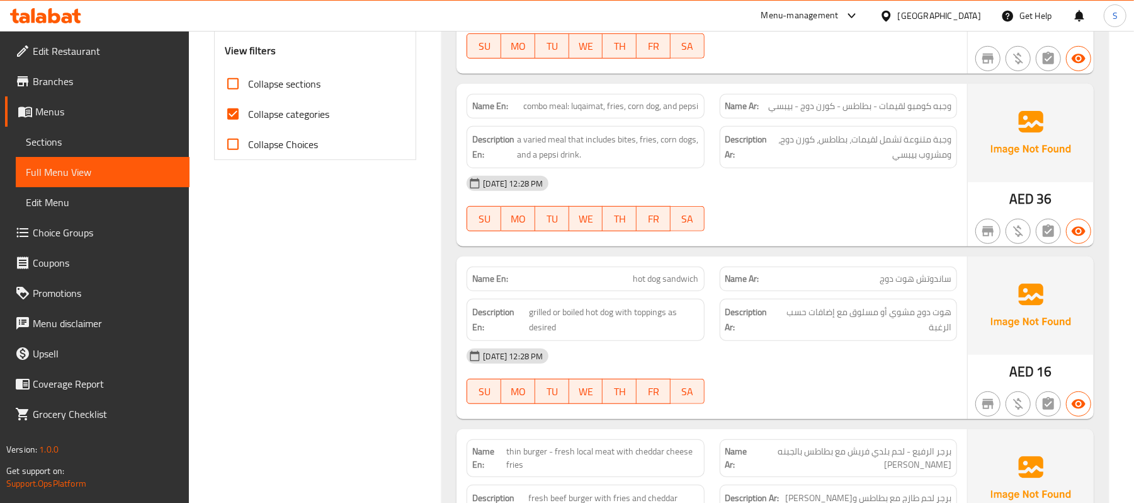
click at [668, 283] on span "hot dog sandwich" at bounding box center [667, 278] width 66 height 13
copy span "hot dog sandwich"
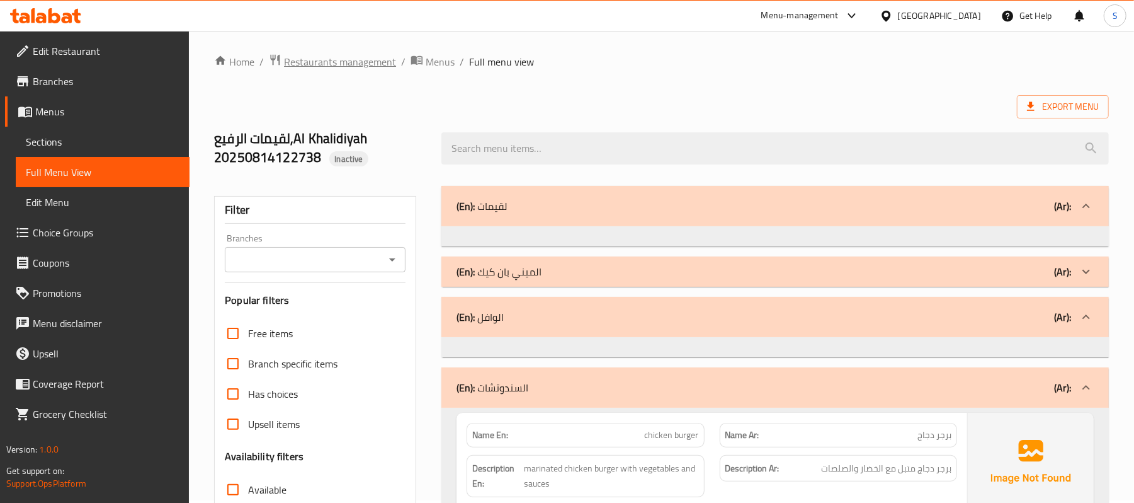
scroll to position [0, 0]
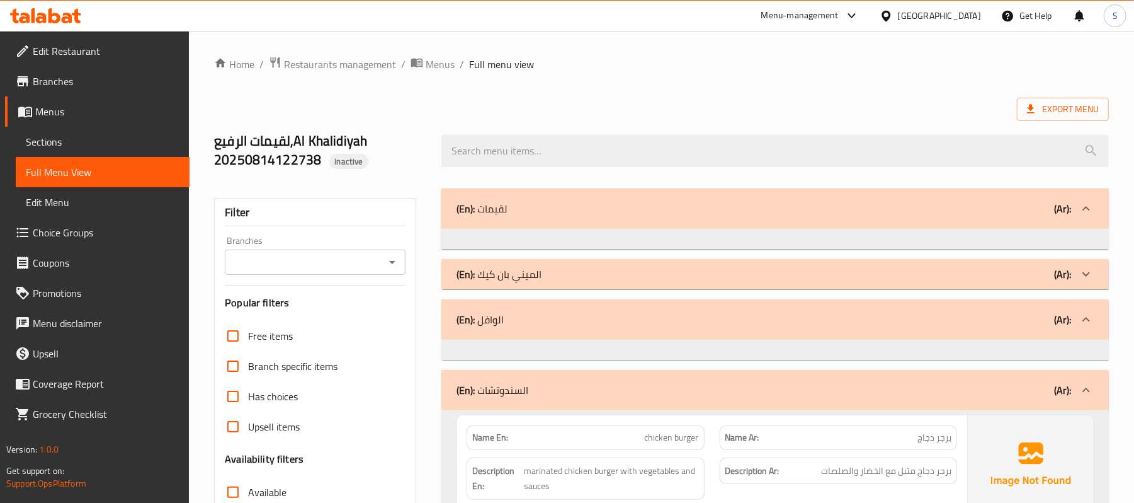
click at [301, 57] on span "Restaurants management" at bounding box center [340, 64] width 112 height 15
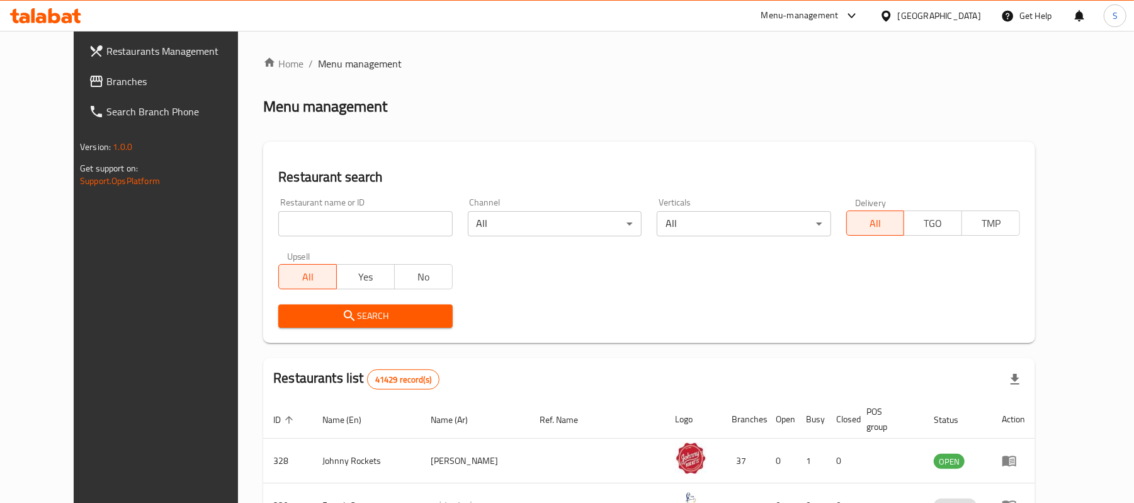
click at [79, 61] on link "Restaurants Management" at bounding box center [171, 51] width 185 height 30
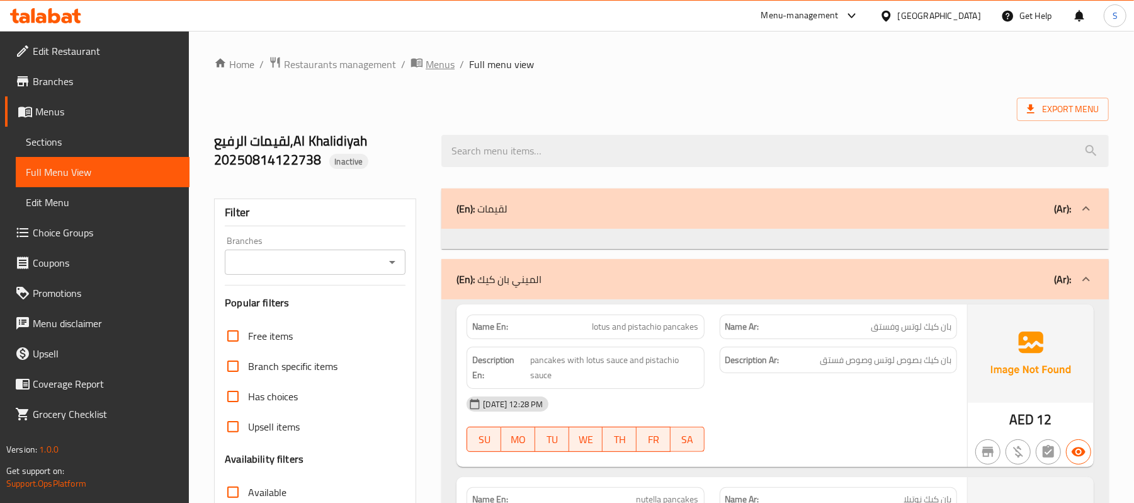
click at [443, 60] on span "Menus" at bounding box center [440, 64] width 29 height 15
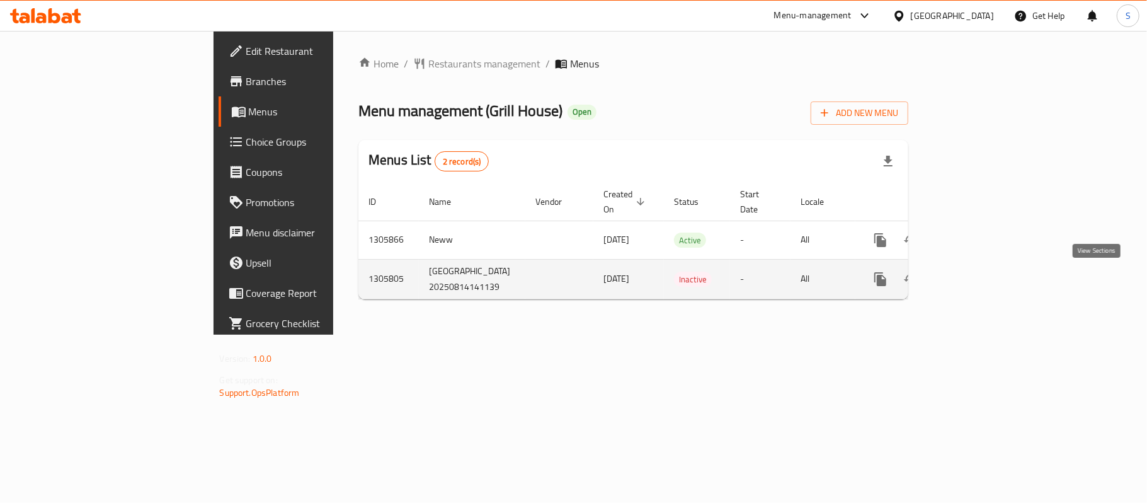
click at [977, 278] on icon "enhanced table" at bounding box center [971, 278] width 11 height 11
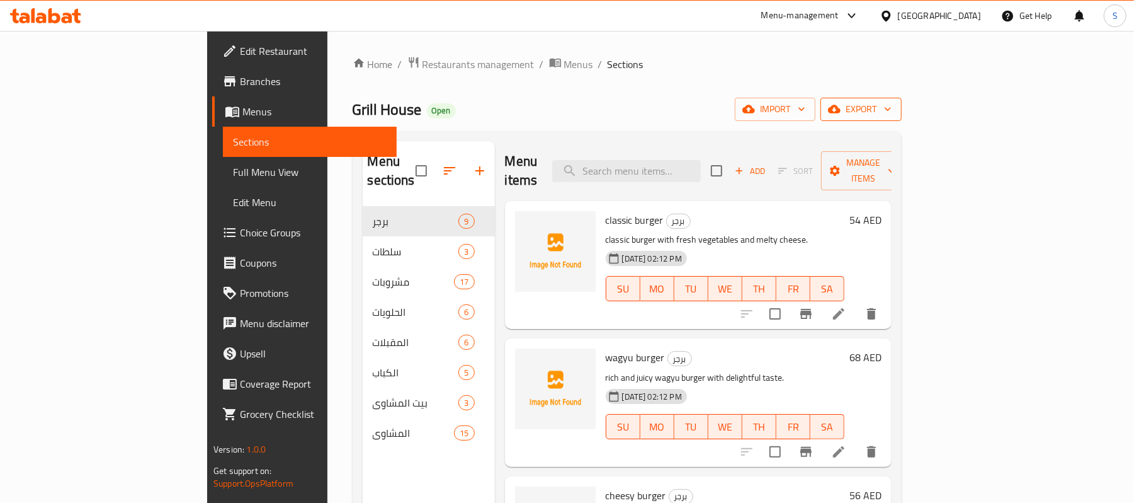
click at [892, 109] on span "export" at bounding box center [861, 109] width 61 height 16
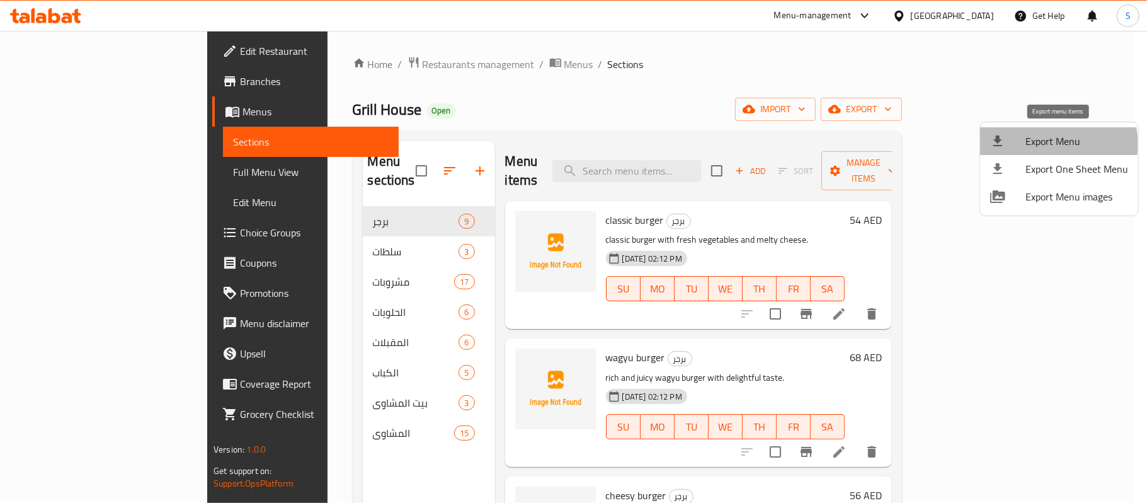
click at [1054, 142] on span "Export Menu" at bounding box center [1076, 141] width 103 height 15
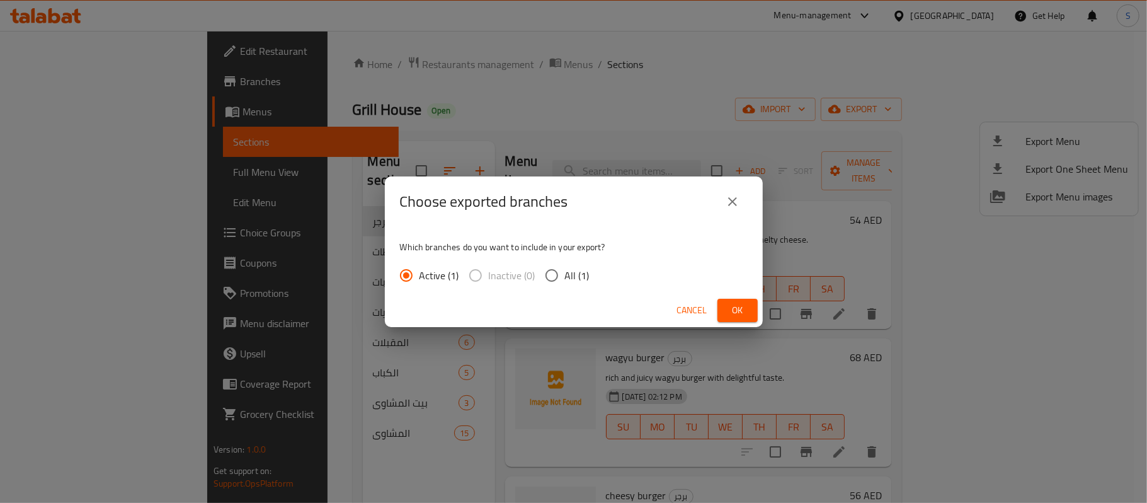
click at [570, 271] on span "All (1)" at bounding box center [577, 275] width 25 height 15
click at [565, 271] on input "All (1)" at bounding box center [552, 275] width 26 height 26
radio input "true"
click at [741, 299] on button "Ok" at bounding box center [737, 310] width 40 height 23
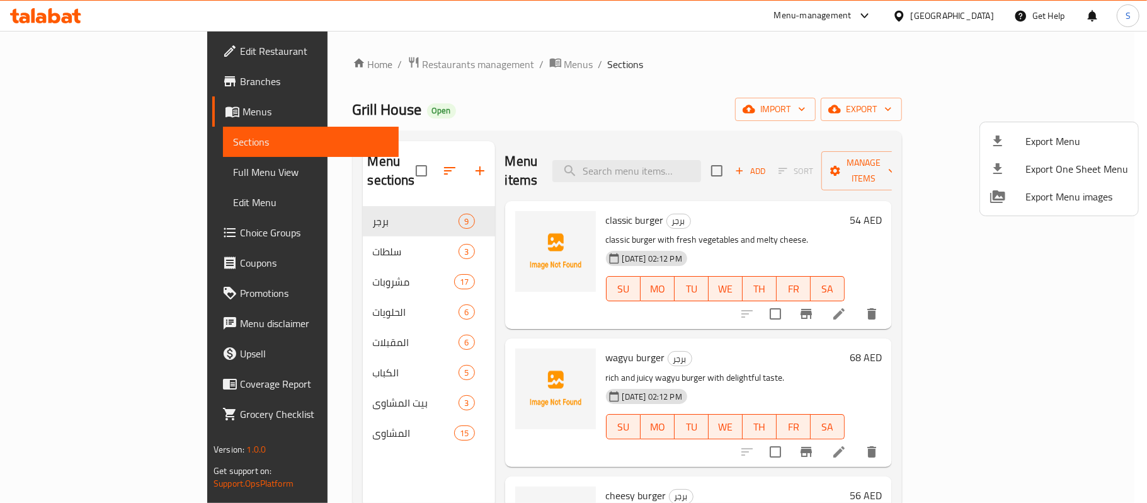
click at [68, 43] on div at bounding box center [573, 251] width 1147 height 503
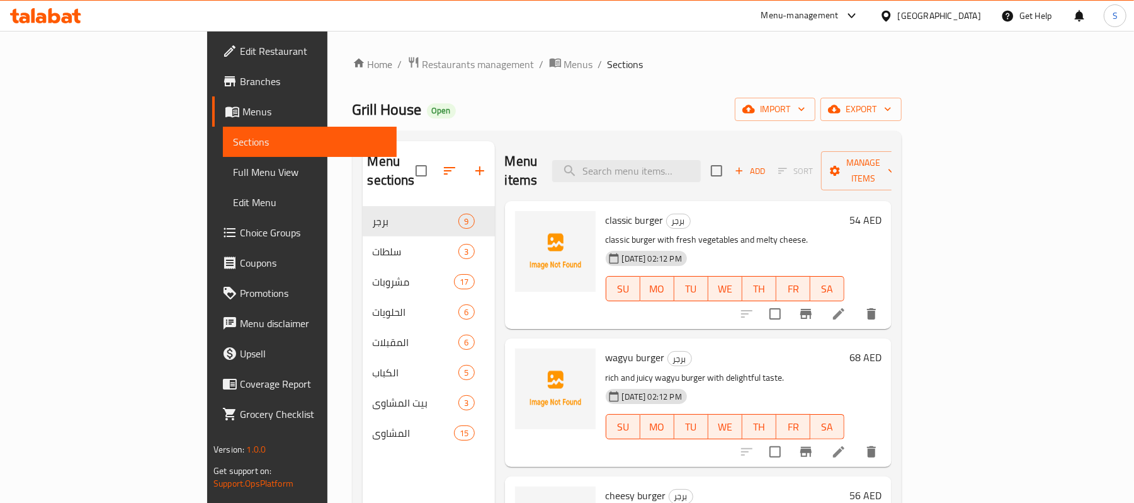
click at [240, 47] on span "Edit Restaurant" at bounding box center [313, 50] width 147 height 15
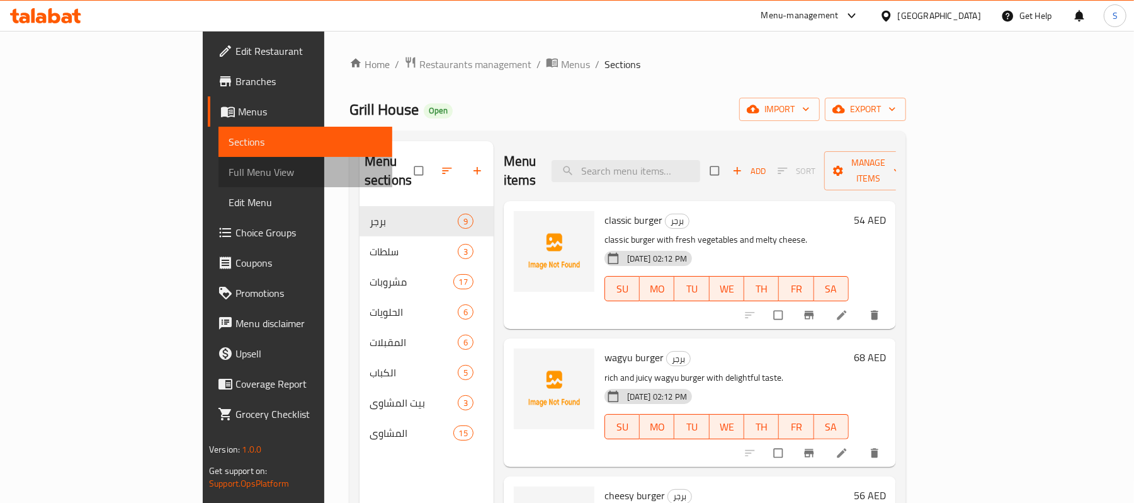
click at [229, 164] on span "Full Menu View" at bounding box center [306, 171] width 154 height 15
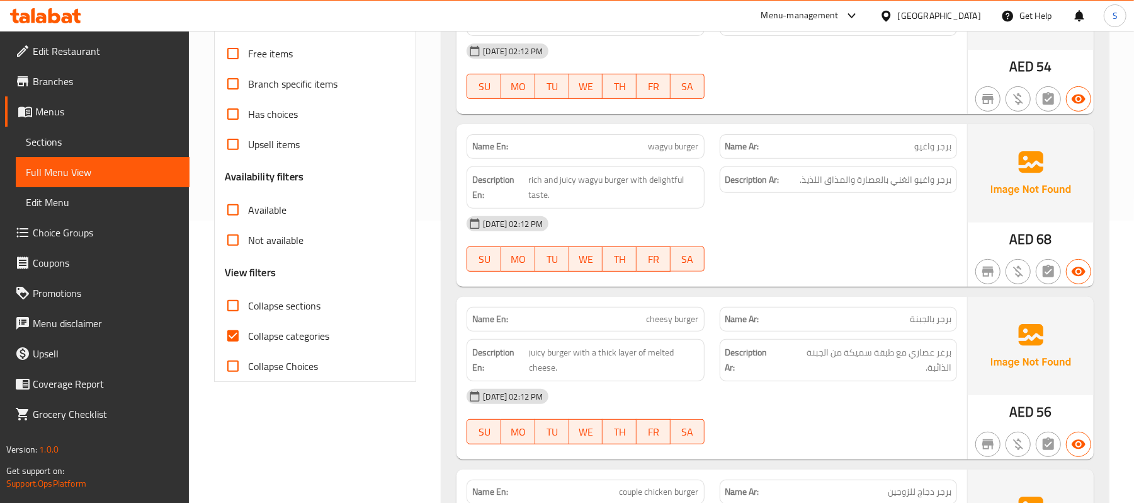
scroll to position [336, 0]
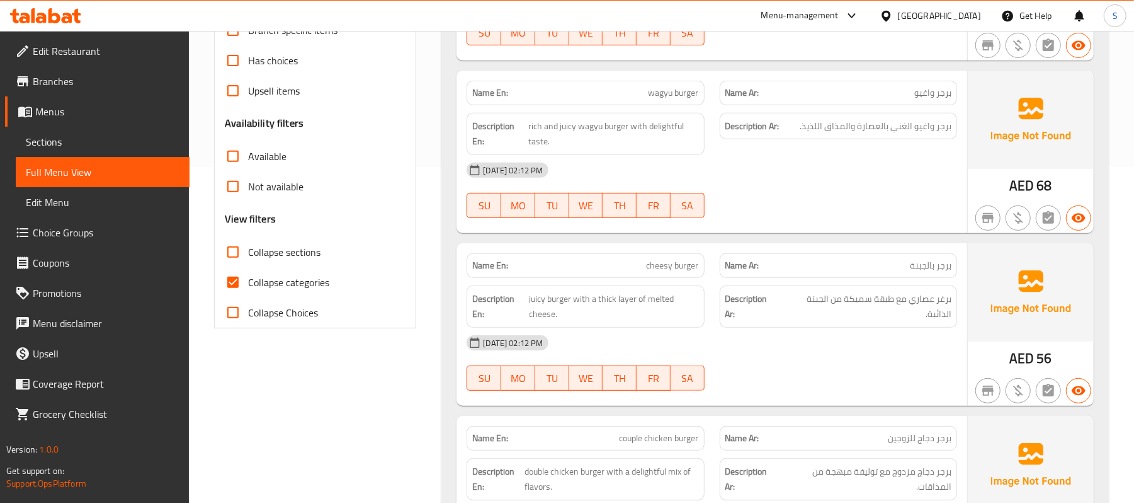
click at [966, 15] on div "[GEOGRAPHIC_DATA]" at bounding box center [939, 16] width 83 height 14
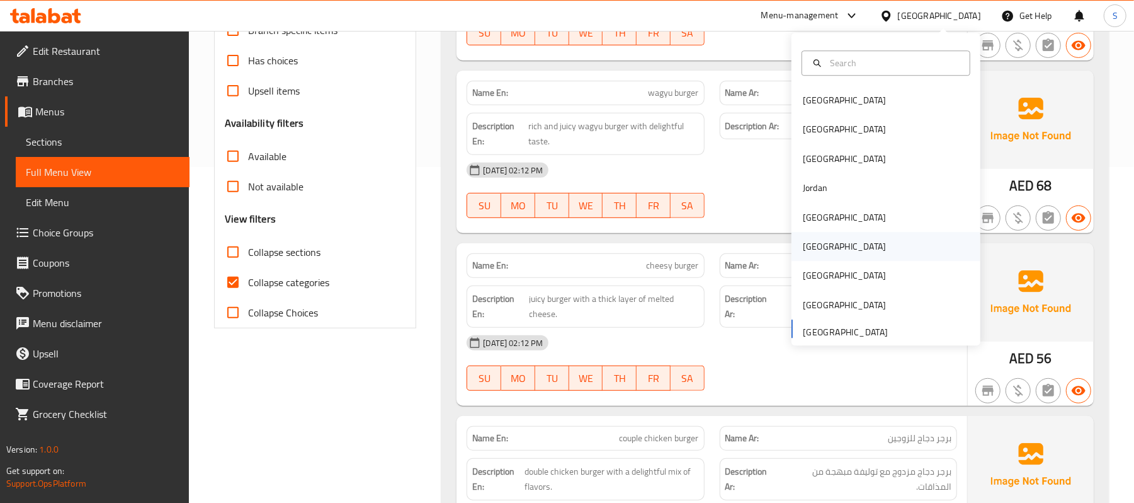
click at [812, 242] on div "Oman" at bounding box center [844, 246] width 83 height 14
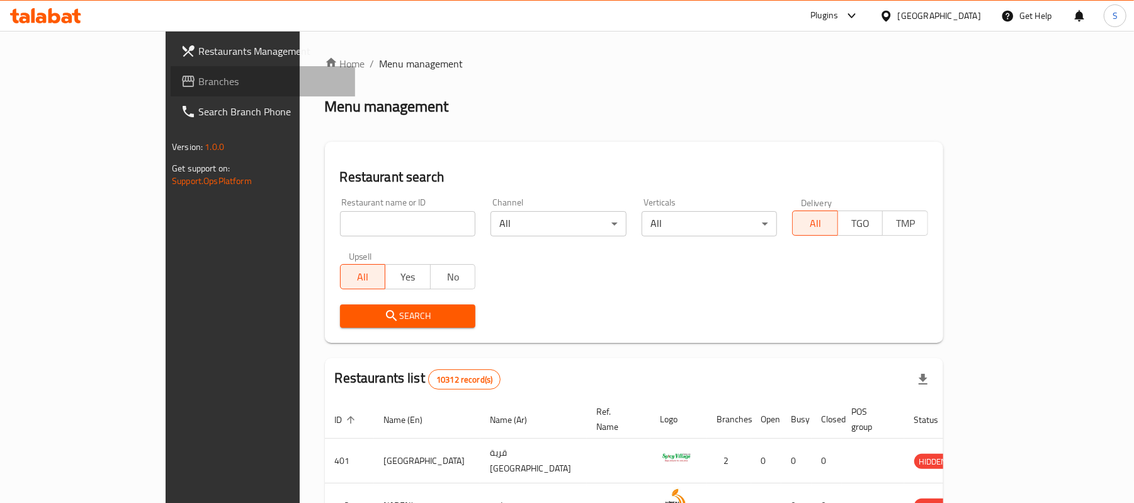
click at [198, 82] on span "Branches" at bounding box center [271, 81] width 147 height 15
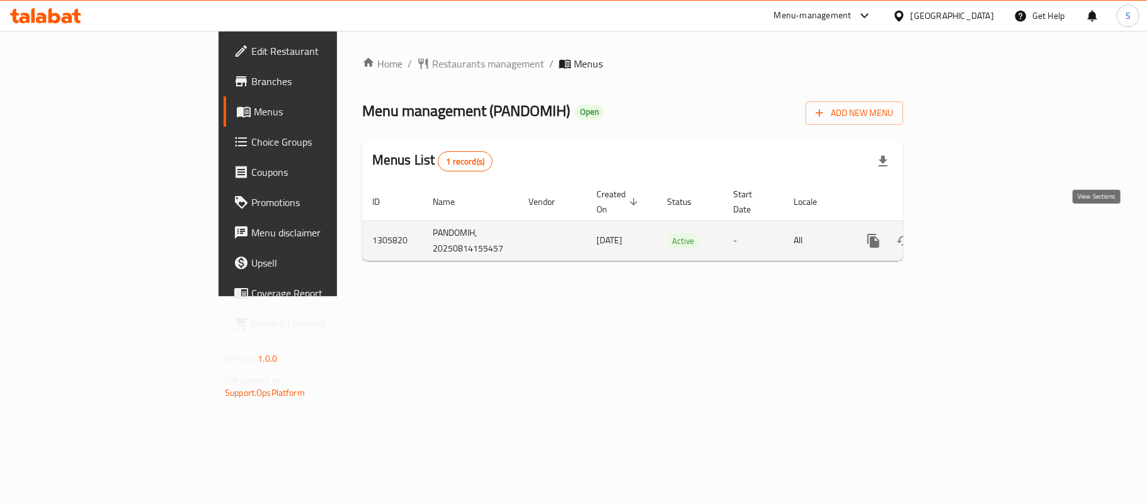
click at [972, 233] on icon "enhanced table" at bounding box center [964, 240] width 15 height 15
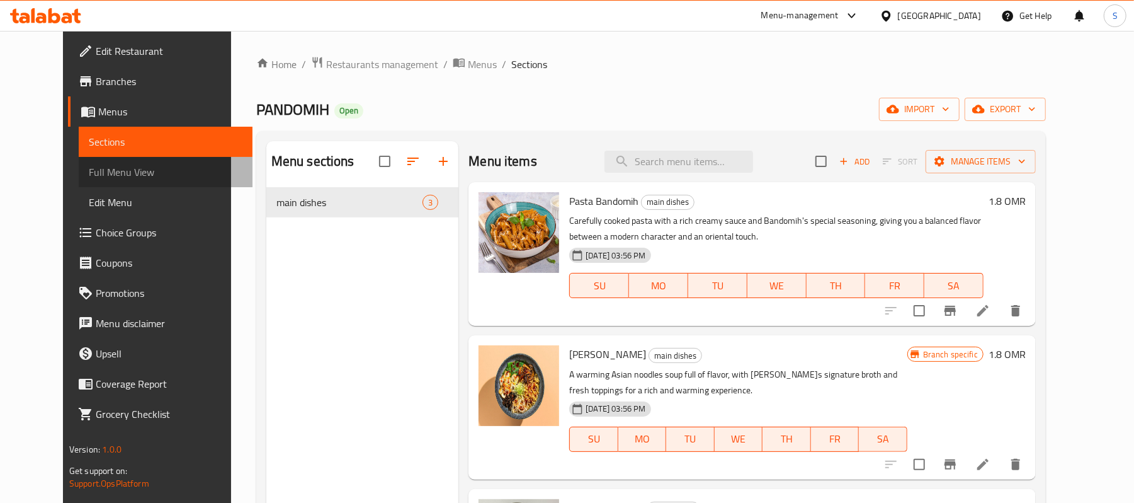
click at [89, 167] on span "Full Menu View" at bounding box center [166, 171] width 154 height 15
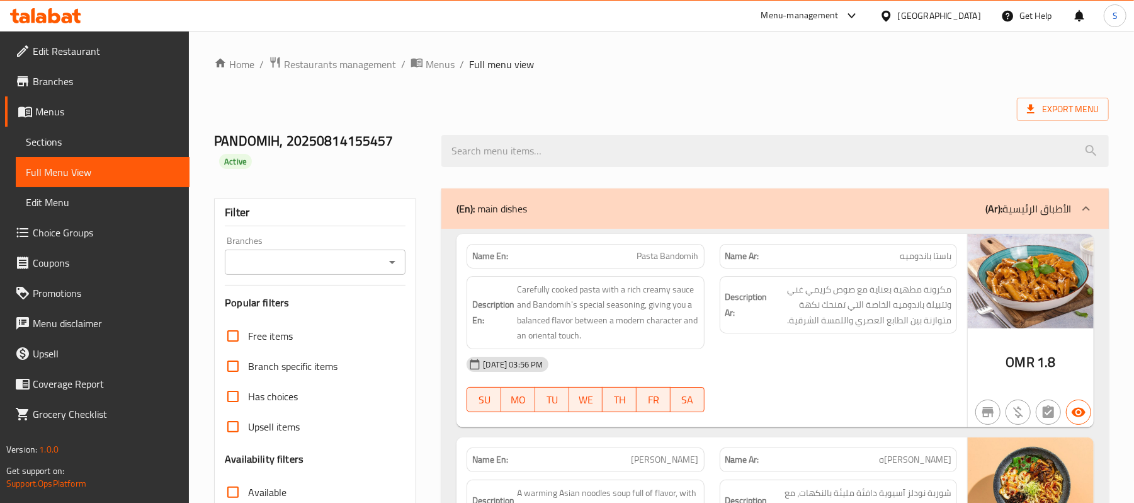
click at [354, 44] on div "Home / Restaurants management / Menus / Full menu view Export Menu PANDOMIH, 20…" at bounding box center [661, 427] width 945 height 792
click at [336, 68] on span "Restaurants management" at bounding box center [340, 64] width 112 height 15
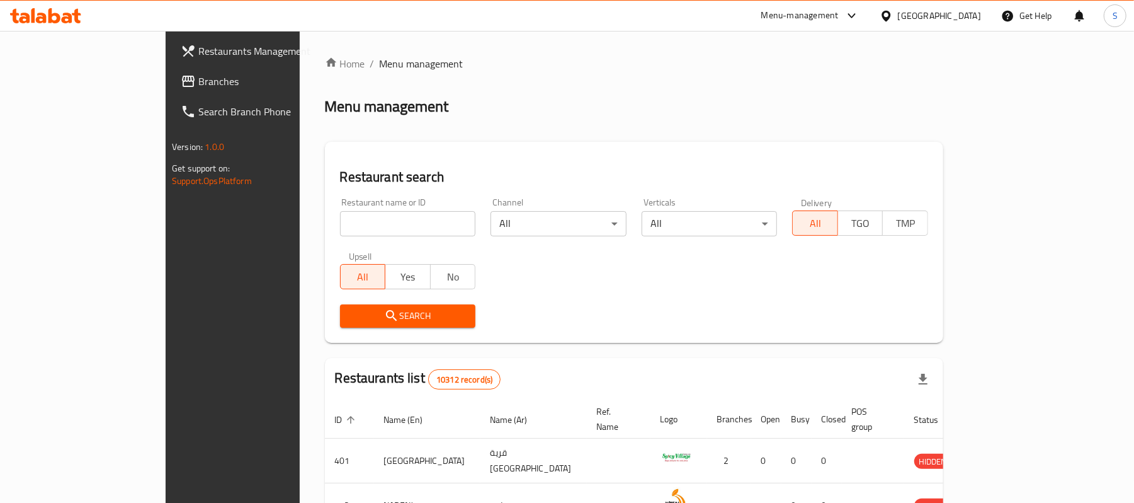
click at [198, 76] on span "Branches" at bounding box center [271, 81] width 147 height 15
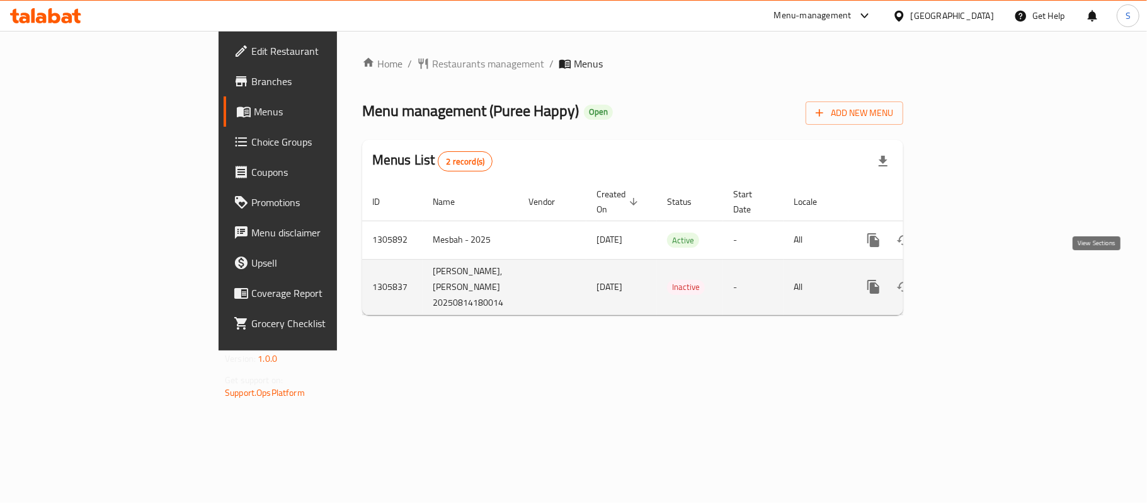
click at [972, 279] on icon "enhanced table" at bounding box center [964, 286] width 15 height 15
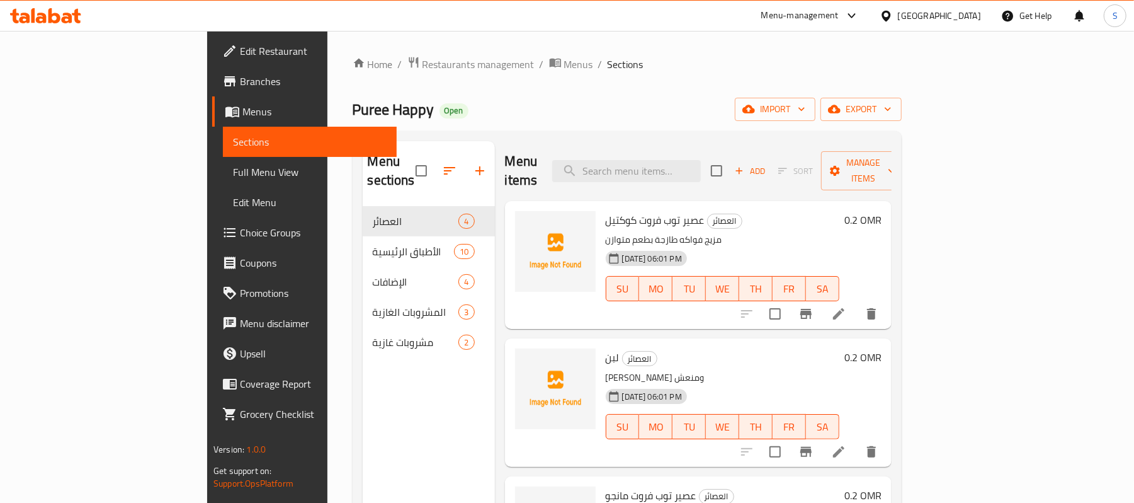
click at [240, 52] on span "Edit Restaurant" at bounding box center [313, 50] width 147 height 15
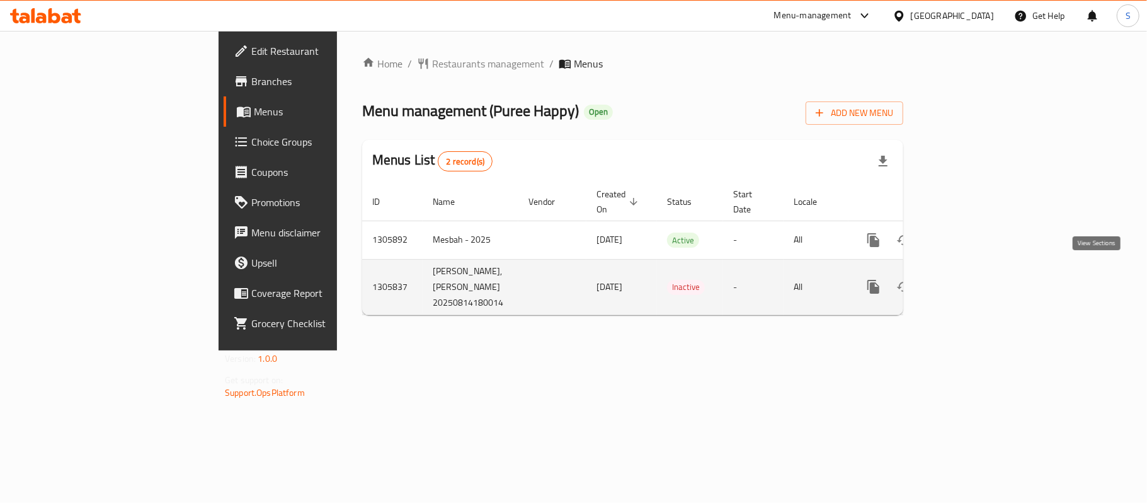
click at [970, 281] on icon "enhanced table" at bounding box center [964, 286] width 11 height 11
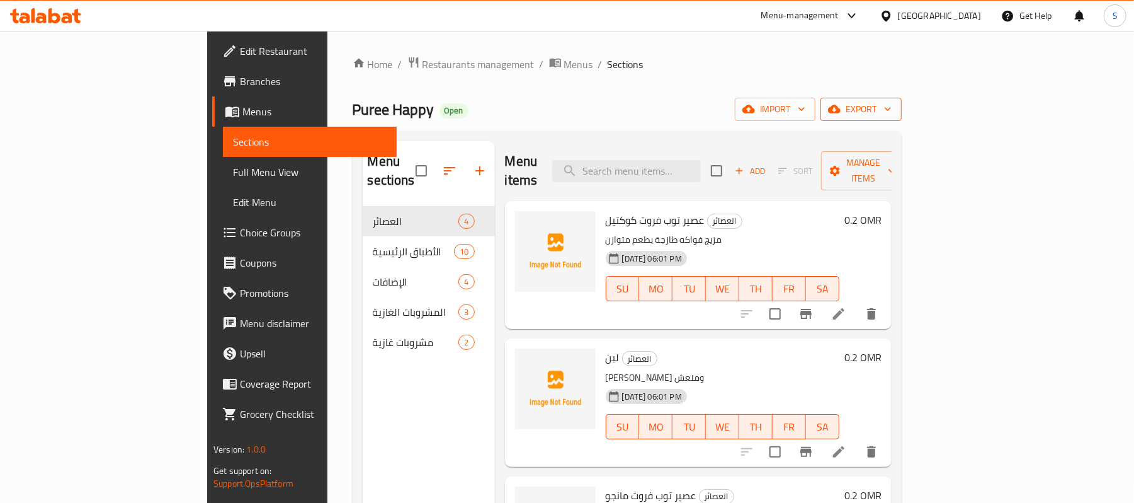
click at [892, 106] on span "export" at bounding box center [861, 109] width 61 height 16
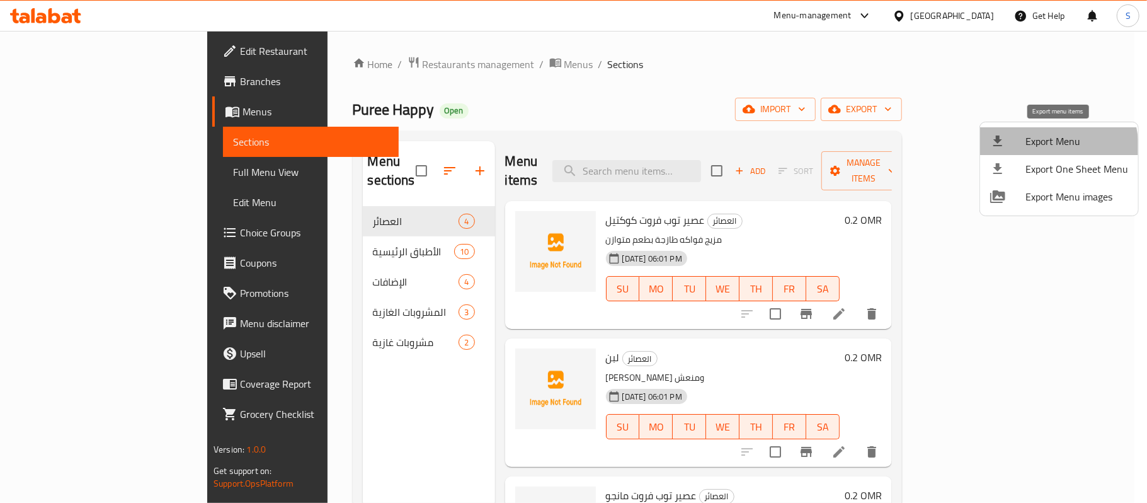
click at [1037, 149] on span "Export Menu" at bounding box center [1076, 141] width 103 height 15
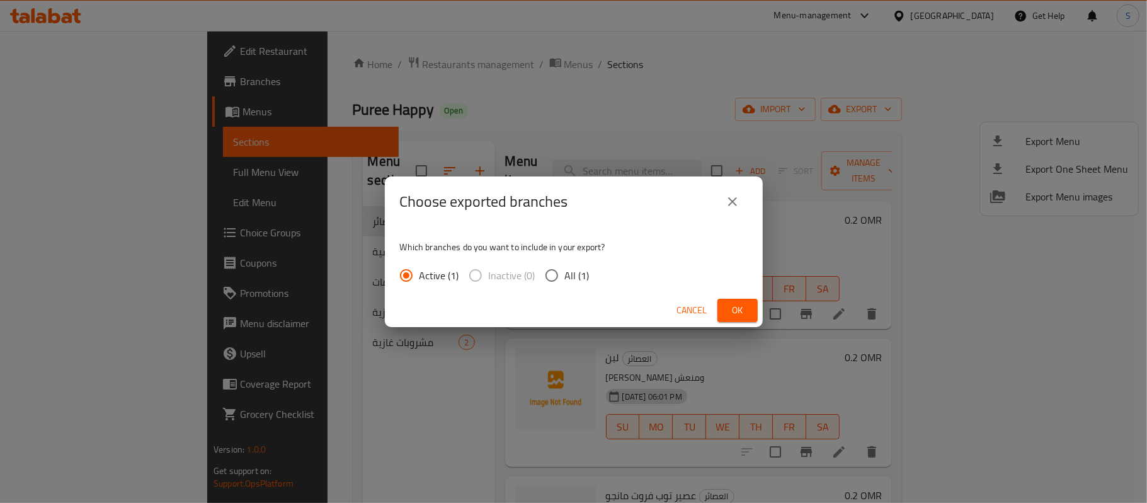
click at [587, 273] on span "All (1)" at bounding box center [577, 275] width 25 height 15
click at [565, 273] on input "All (1)" at bounding box center [552, 275] width 26 height 26
radio input "true"
click at [738, 306] on span "Ok" at bounding box center [737, 310] width 20 height 16
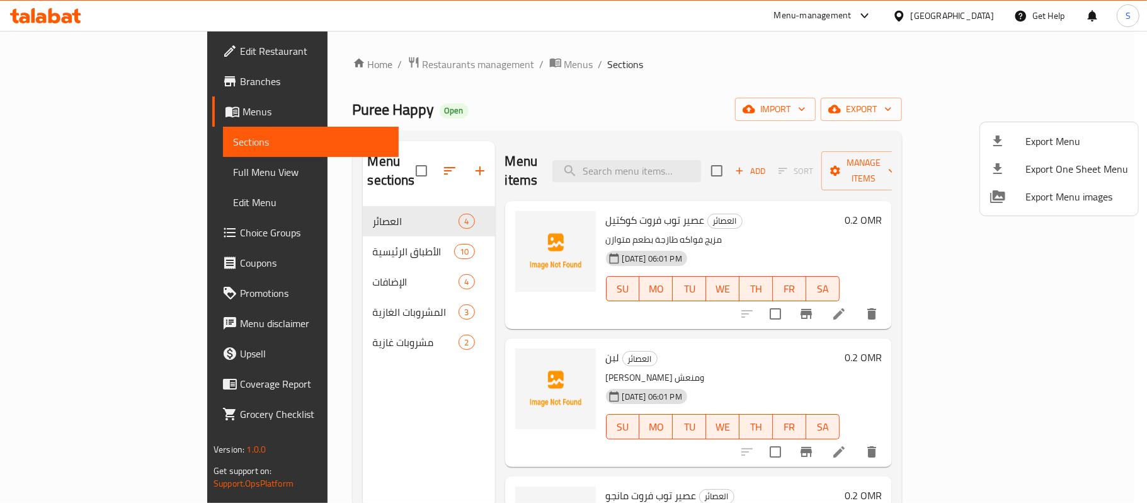
click at [89, 169] on div at bounding box center [573, 251] width 1147 height 503
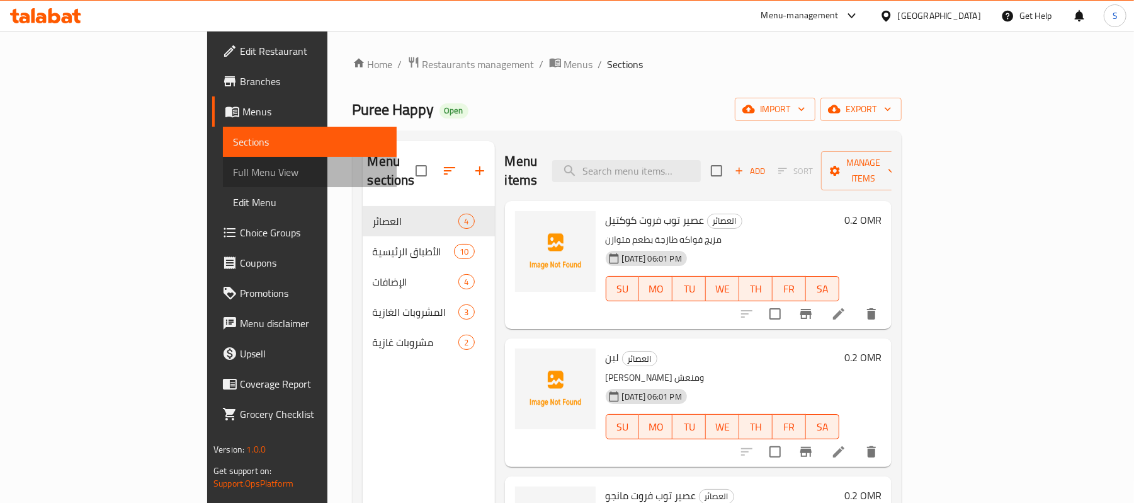
click at [233, 169] on span "Full Menu View" at bounding box center [310, 171] width 154 height 15
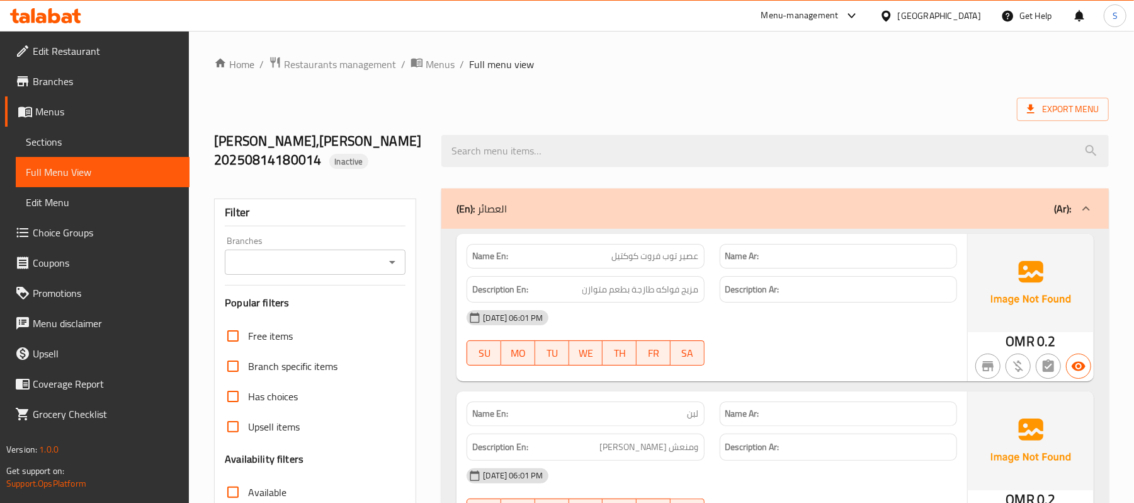
click at [734, 61] on ol "Home / Restaurants management / Menus / Full menu view" at bounding box center [661, 64] width 895 height 16
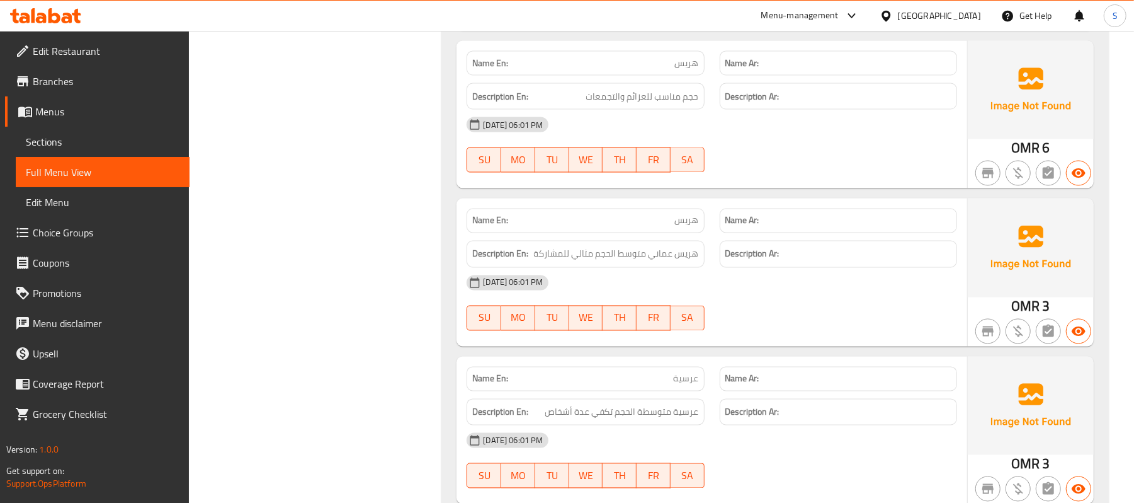
scroll to position [1512, 0]
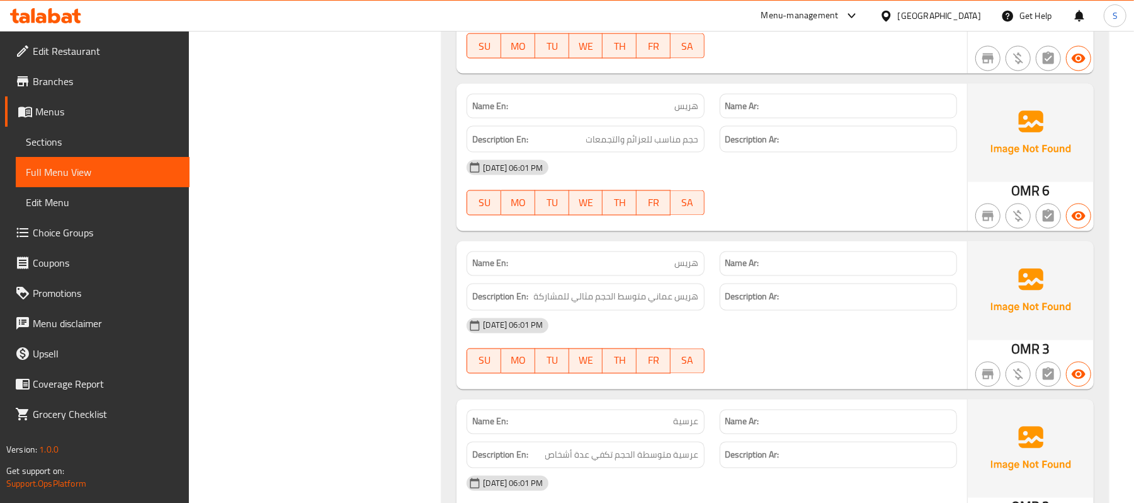
click at [683, 257] on span "هريس" at bounding box center [687, 263] width 24 height 13
copy span "هريس"
click at [689, 415] on span "عرسية" at bounding box center [686, 421] width 25 height 13
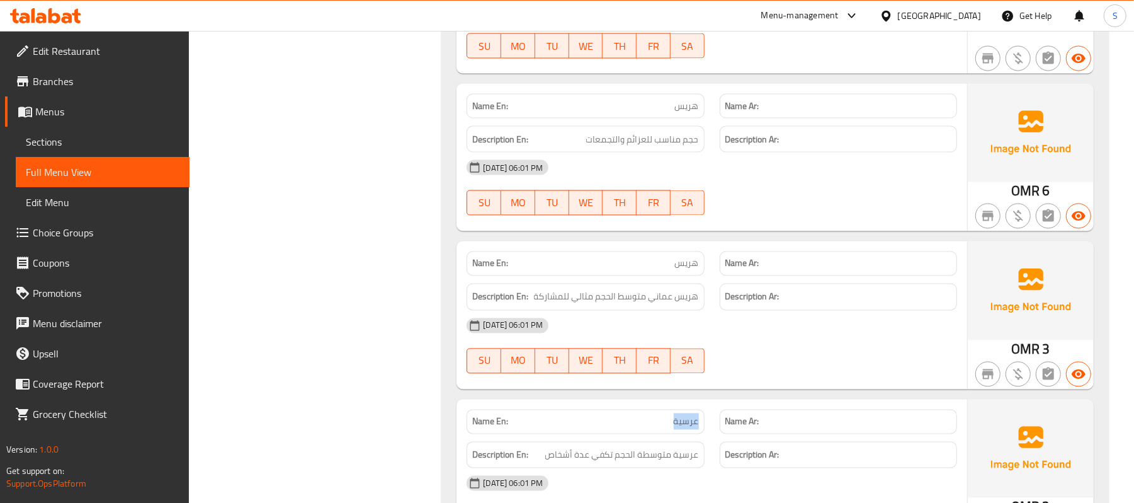
click at [689, 415] on span "عرسية" at bounding box center [686, 421] width 25 height 13
copy span "عرسية"
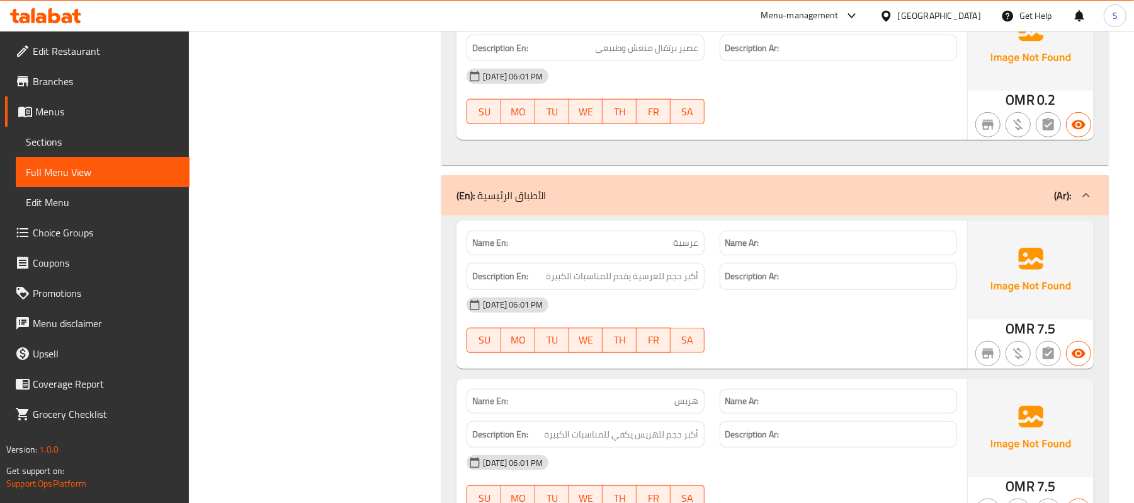
scroll to position [504, 0]
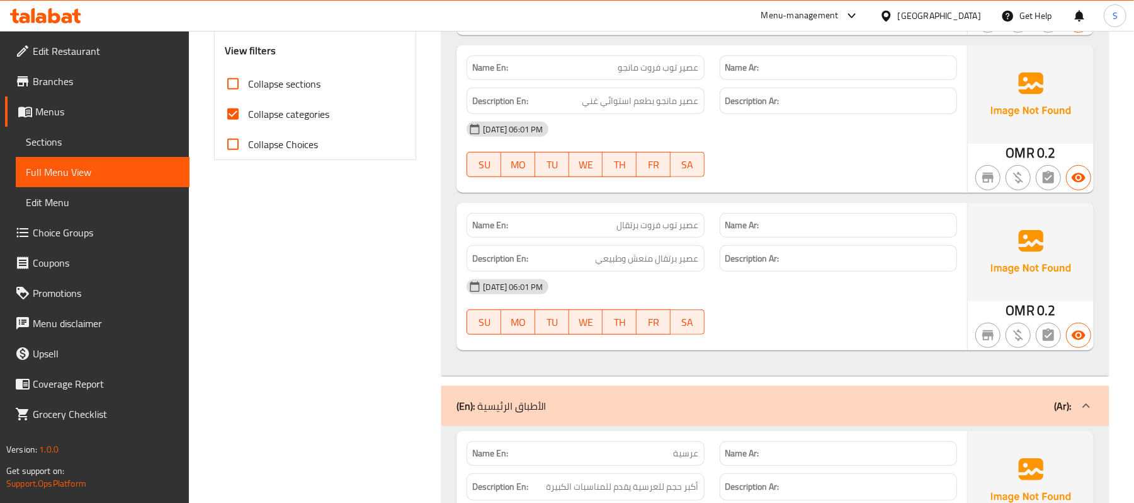
click at [563, 407] on div "(En): الأطباق الرئيسية (Ar):" at bounding box center [764, 405] width 615 height 15
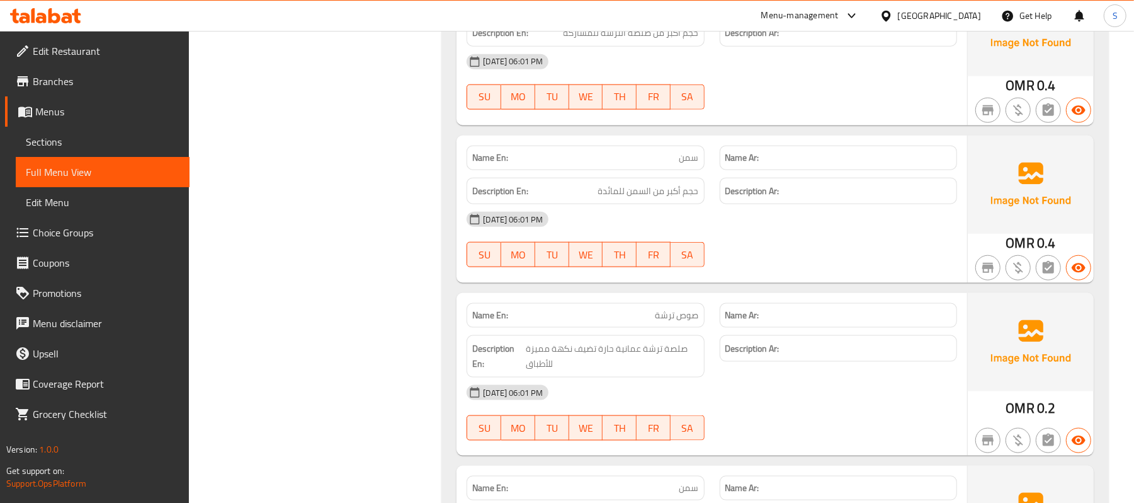
scroll to position [1008, 0]
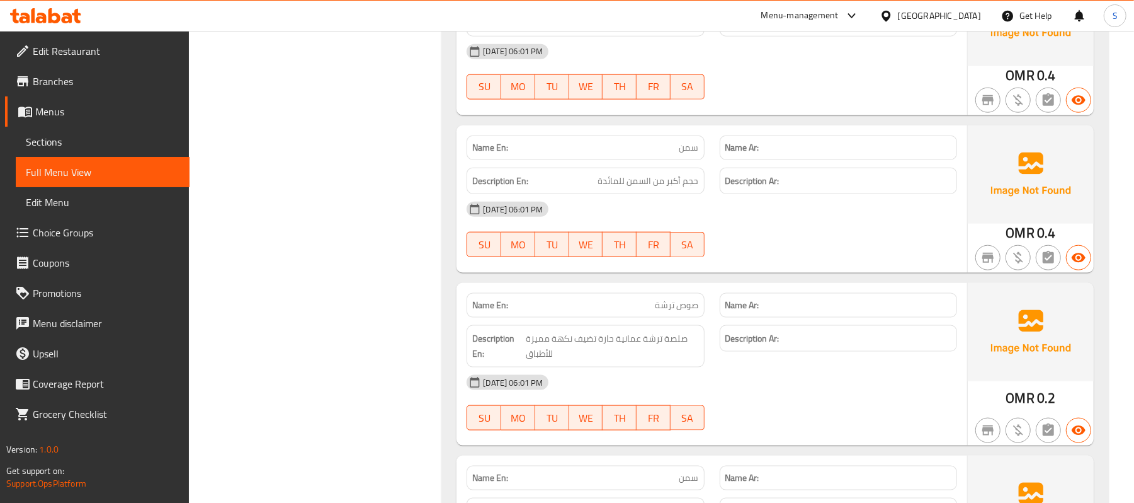
click at [678, 317] on div "Name En: صوص ترشة" at bounding box center [585, 305] width 237 height 25
copy span "صوص ترشة"
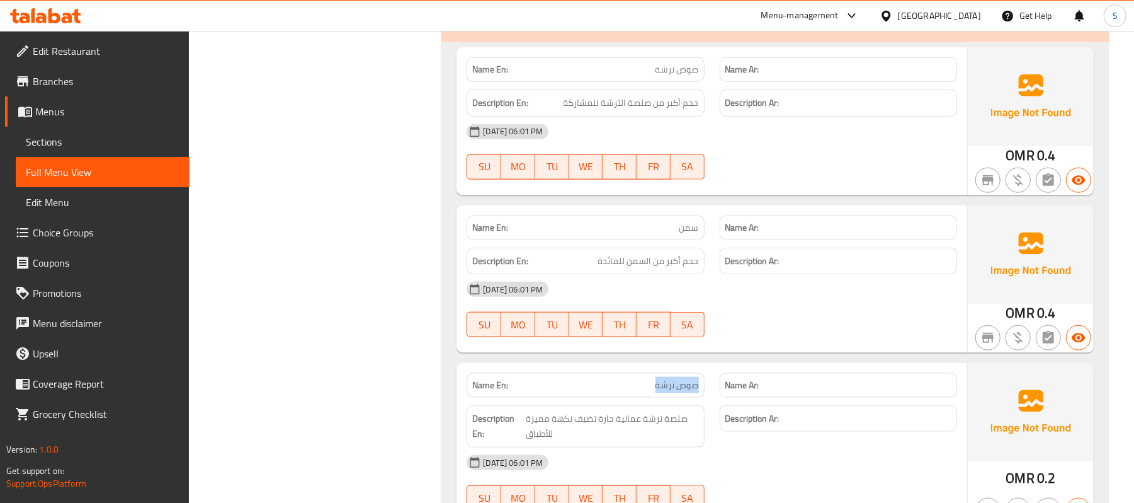
scroll to position [923, 0]
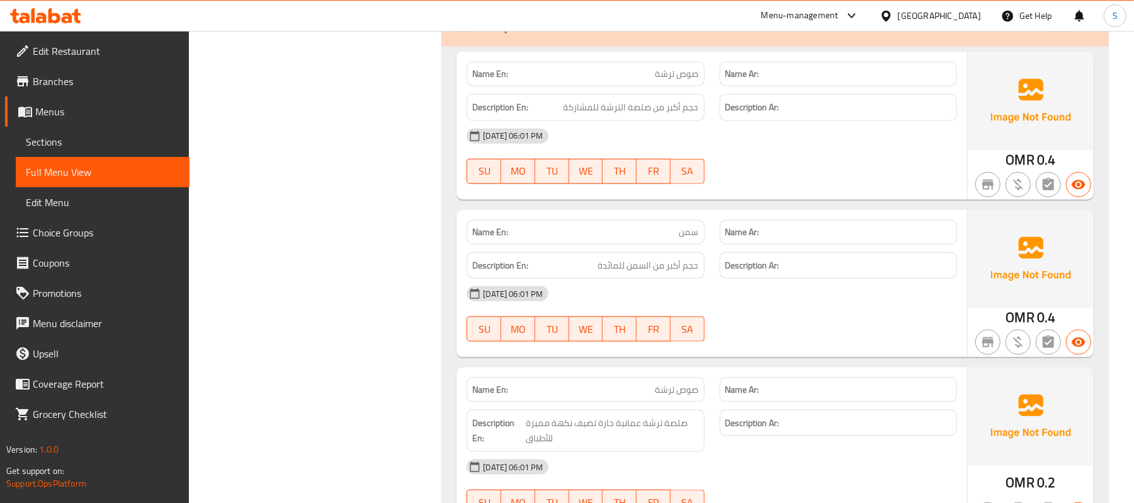
click at [683, 234] on span "سمن" at bounding box center [690, 231] width 20 height 13
copy span "سمن"
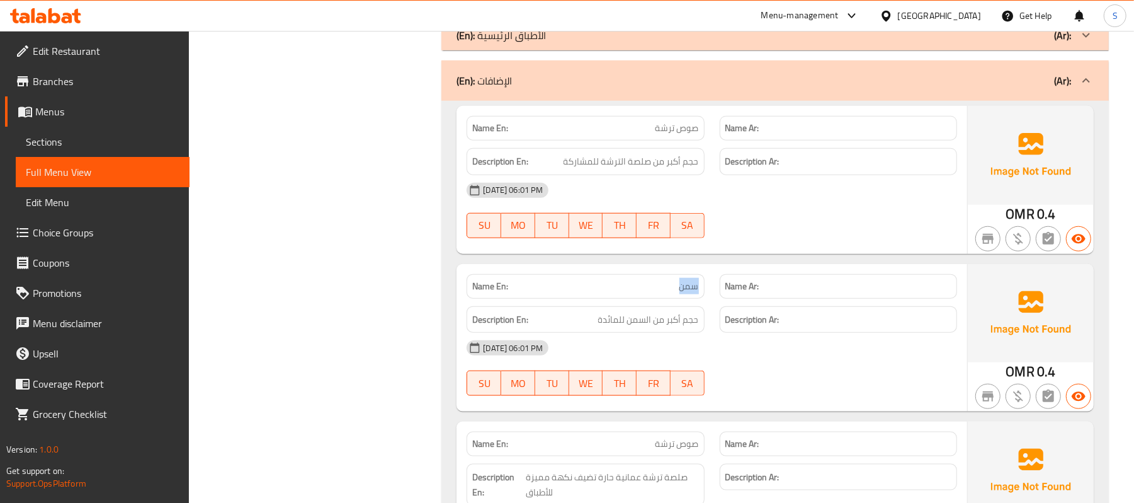
scroll to position [840, 0]
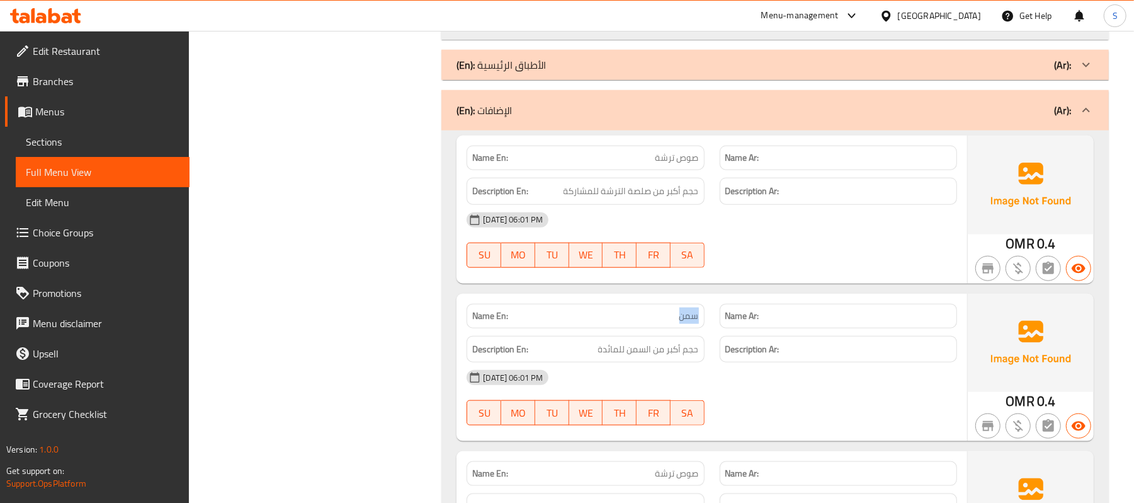
drag, startPoint x: 716, startPoint y: 118, endPoint x: 714, endPoint y: 146, distance: 27.8
click at [716, 117] on div "(En): الإضافات (Ar):" at bounding box center [764, 110] width 615 height 15
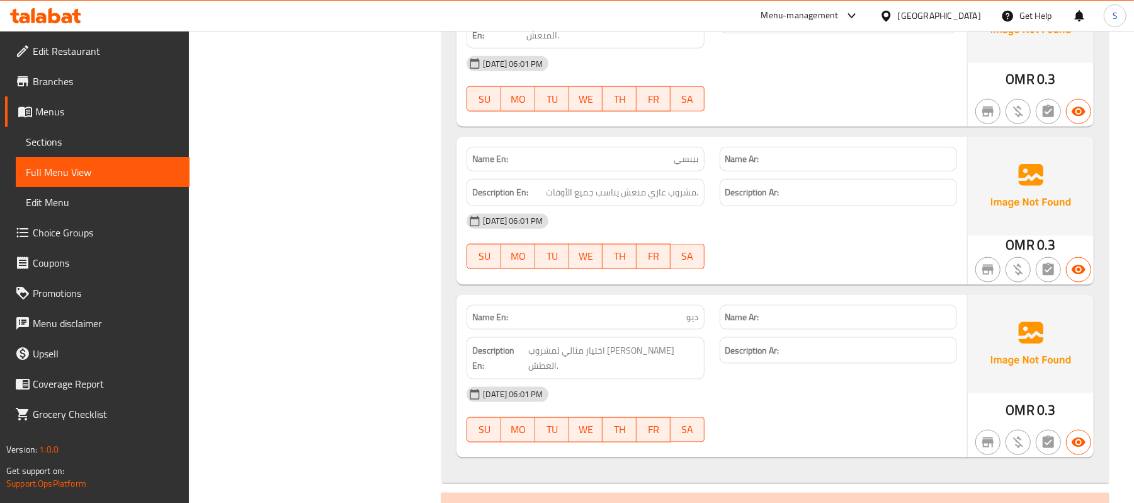
scroll to position [1091, 0]
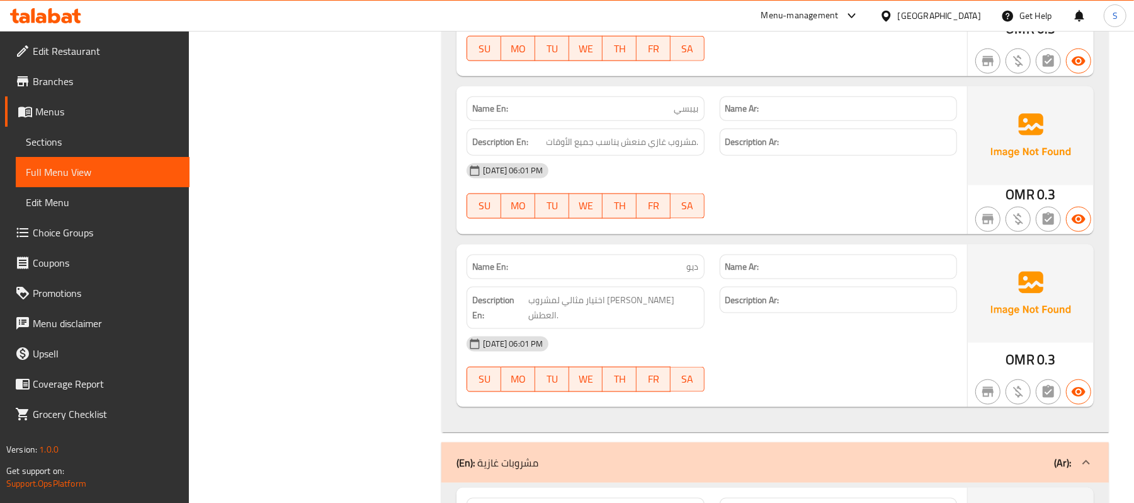
click at [693, 267] on span "ديو" at bounding box center [693, 266] width 12 height 13
copy span "ديو"
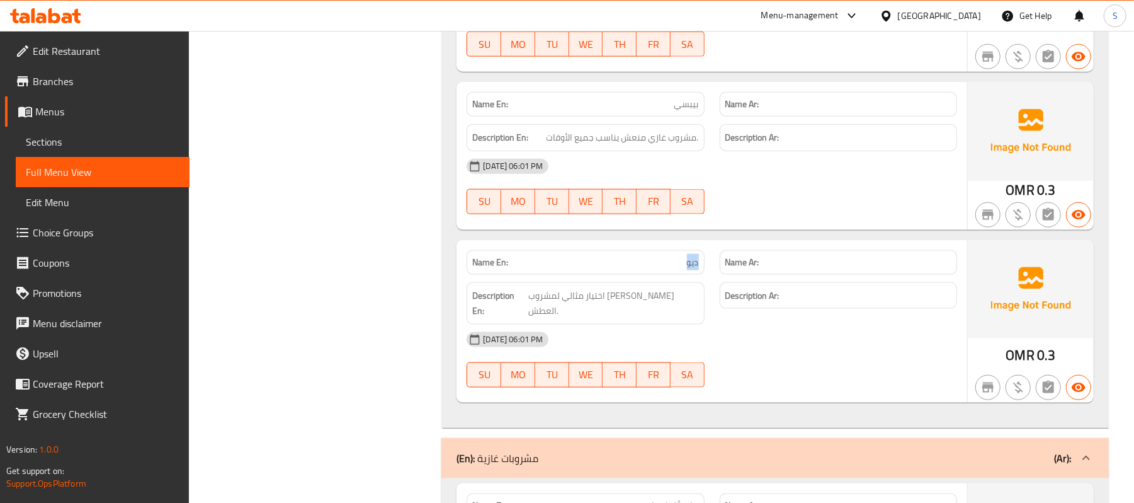
scroll to position [1169, 0]
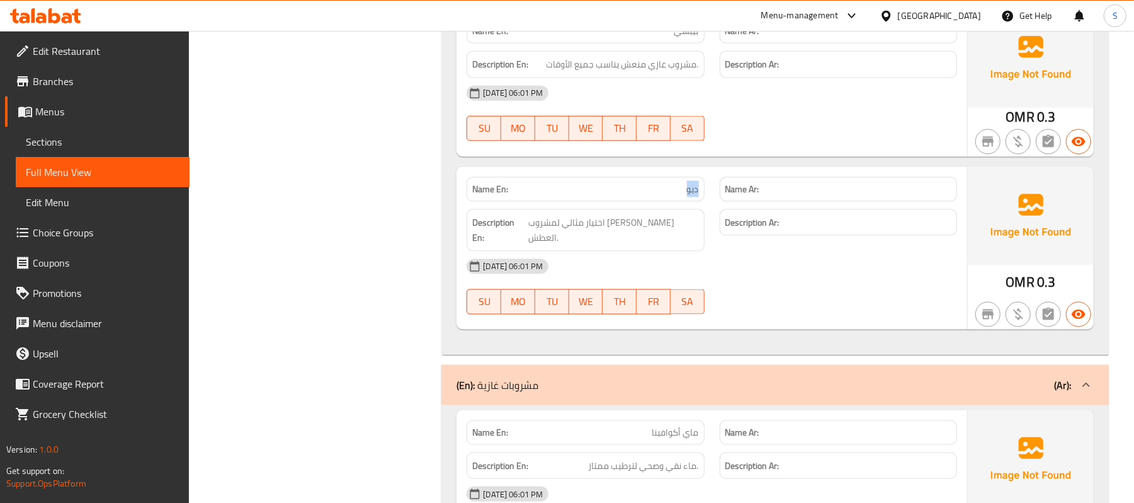
click at [520, 377] on p "(En): مشروبات غازية" at bounding box center [498, 384] width 82 height 15
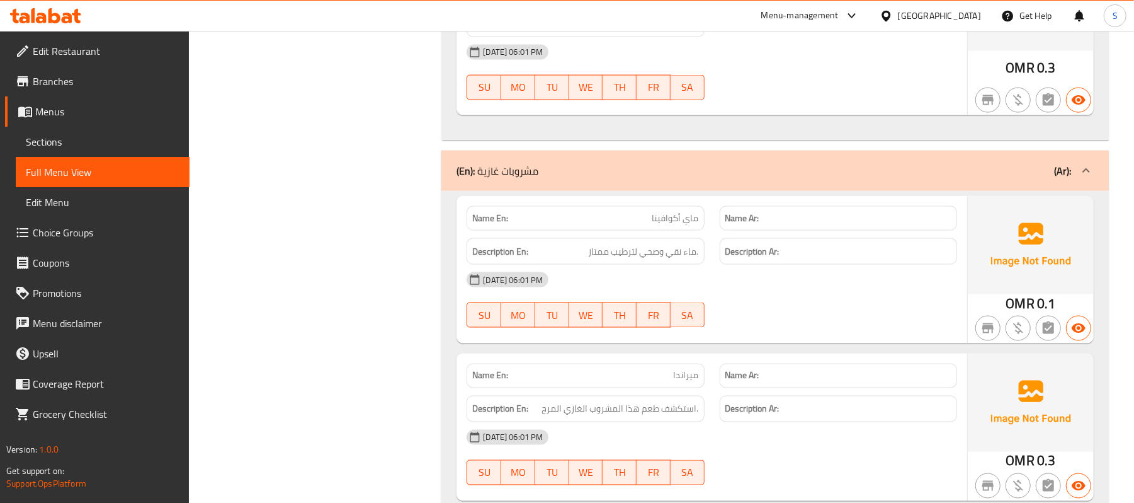
scroll to position [1421, 0]
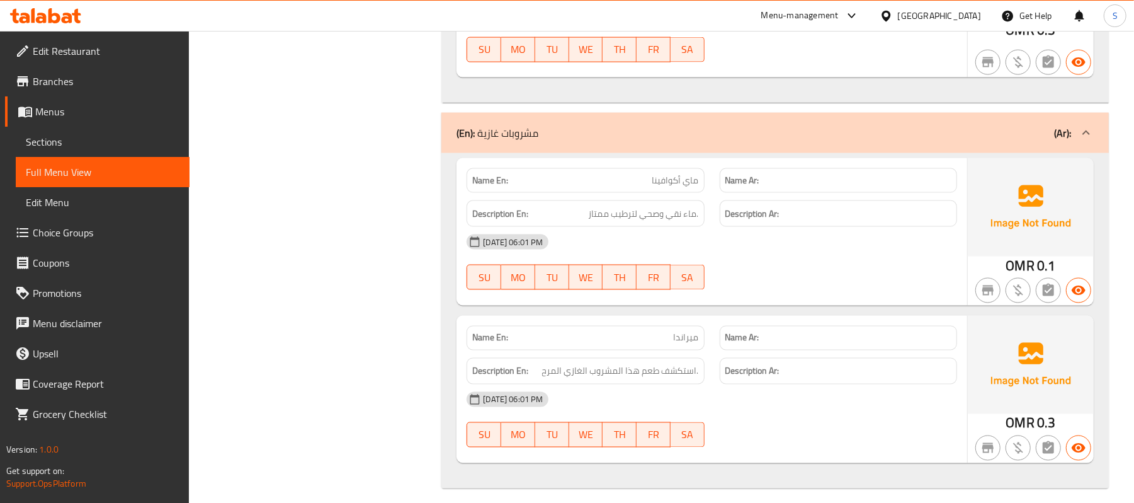
click at [698, 113] on div "(En): مشروبات غازية (Ar):" at bounding box center [776, 133] width 668 height 40
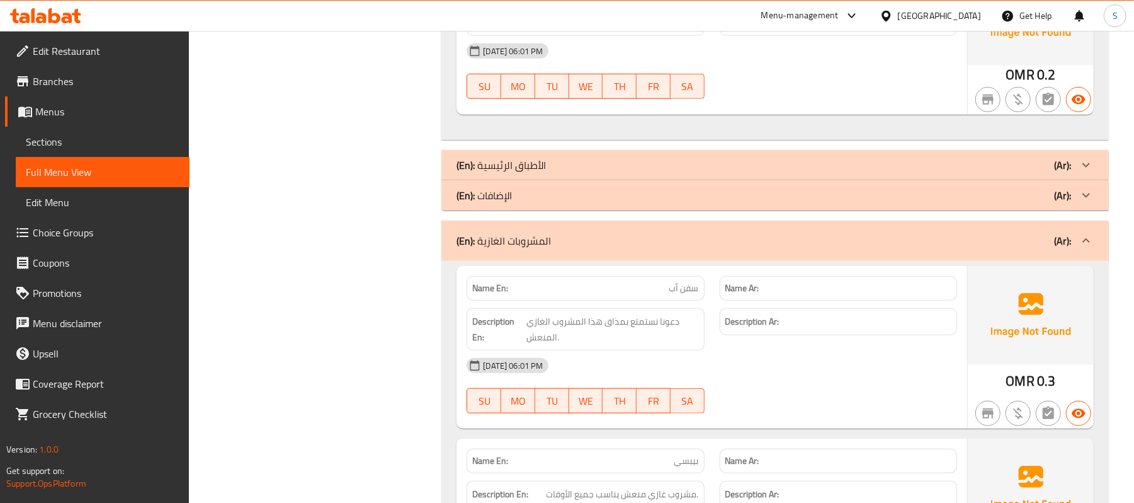
scroll to position [739, 0]
click at [671, 237] on div "(En): المشروبات الغازية (Ar):" at bounding box center [764, 241] width 615 height 15
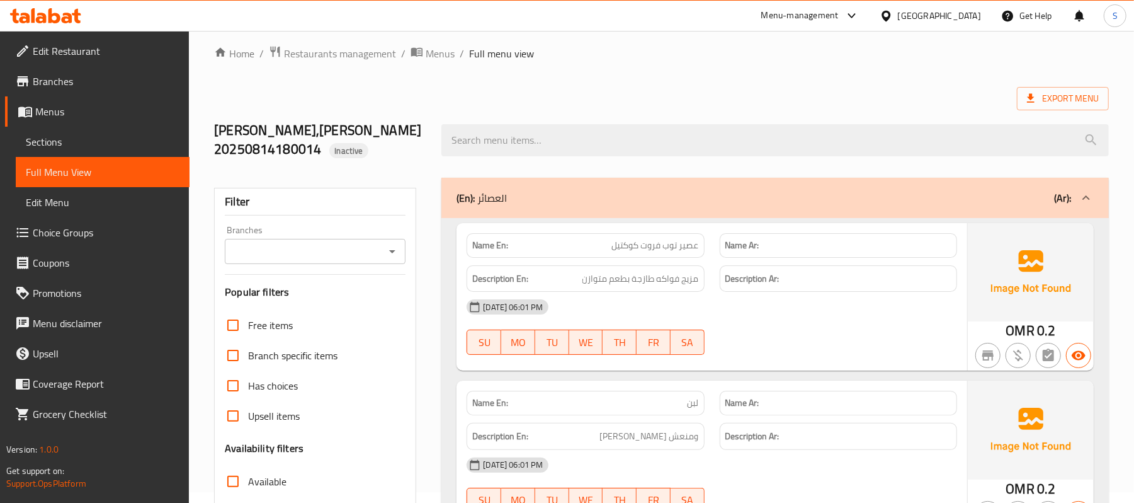
scroll to position [0, 0]
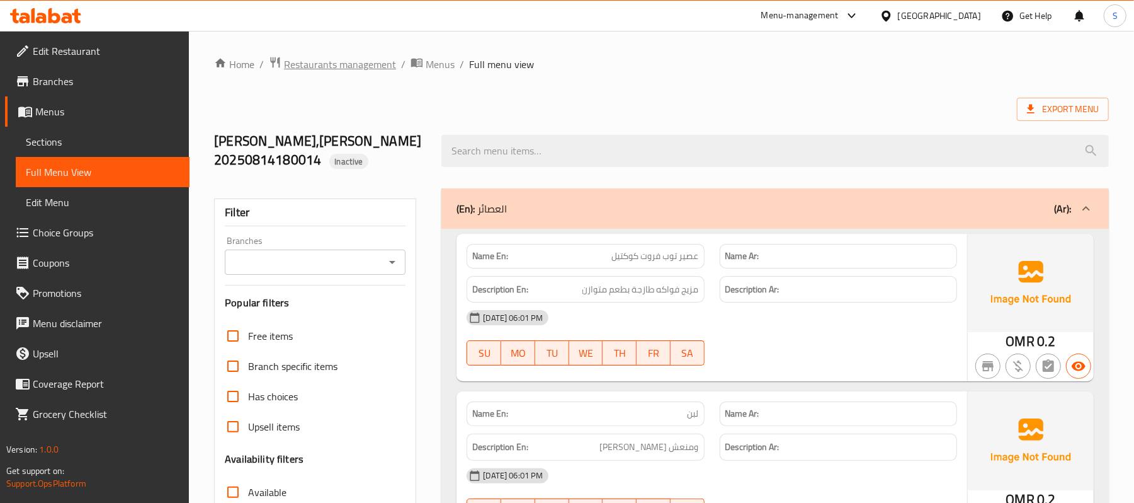
click at [314, 66] on span "Restaurants management" at bounding box center [340, 64] width 112 height 15
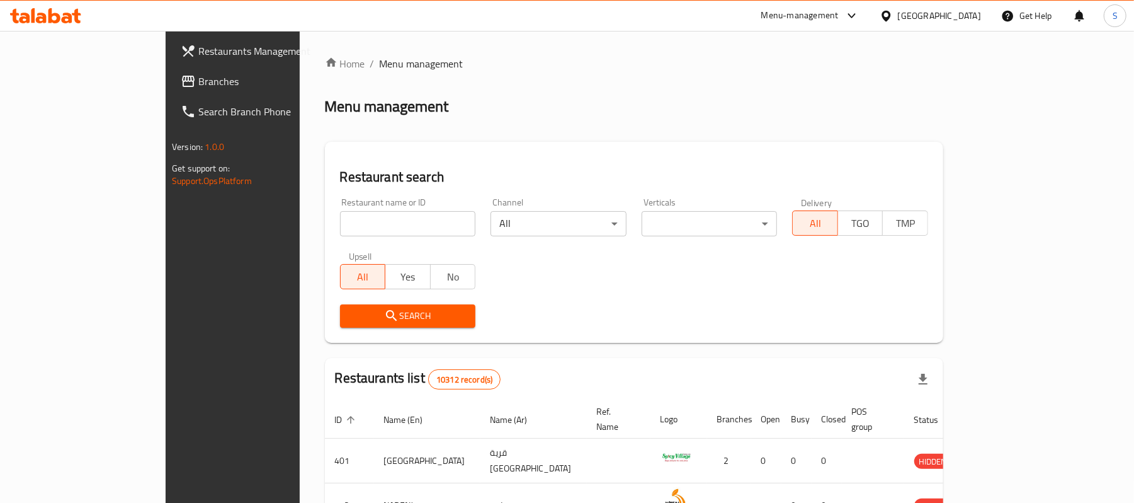
click at [198, 87] on span "Branches" at bounding box center [271, 81] width 147 height 15
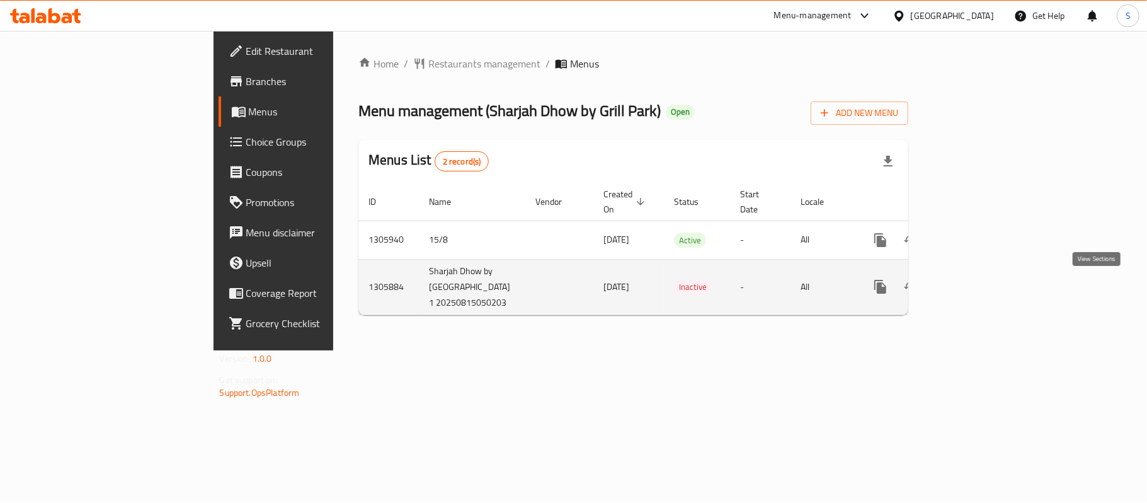
click at [979, 285] on icon "enhanced table" at bounding box center [971, 286] width 15 height 15
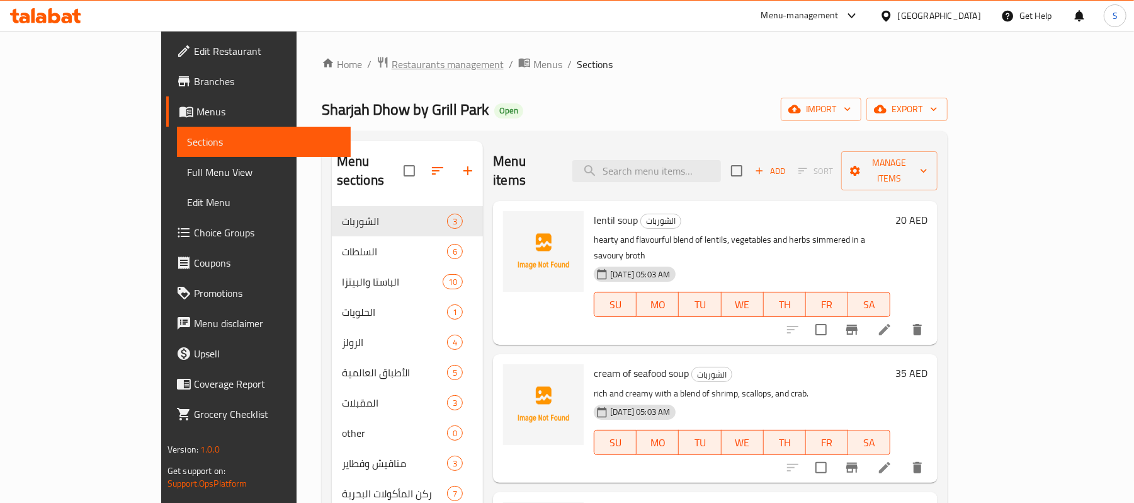
click at [392, 68] on span "Restaurants management" at bounding box center [448, 64] width 112 height 15
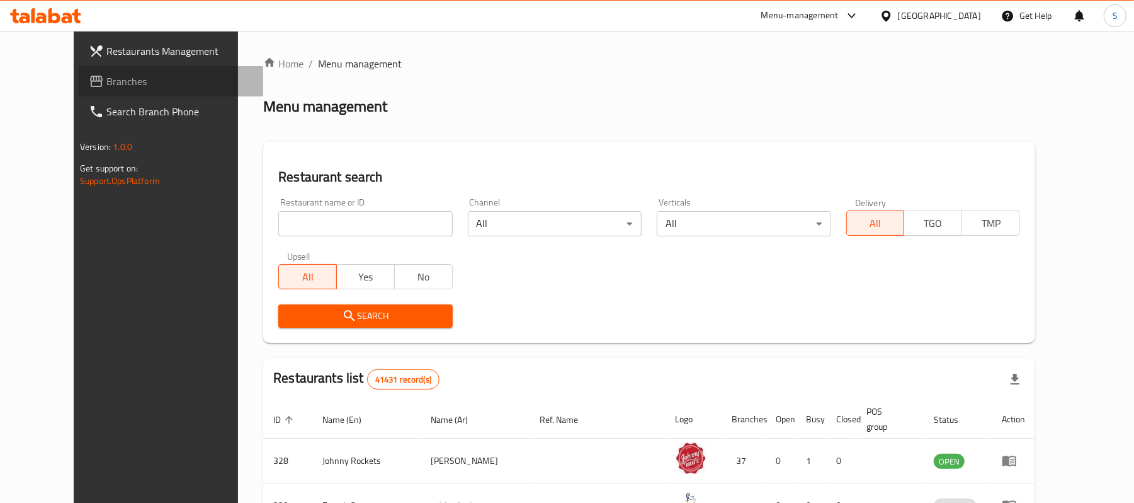
click at [106, 76] on span "Branches" at bounding box center [179, 81] width 147 height 15
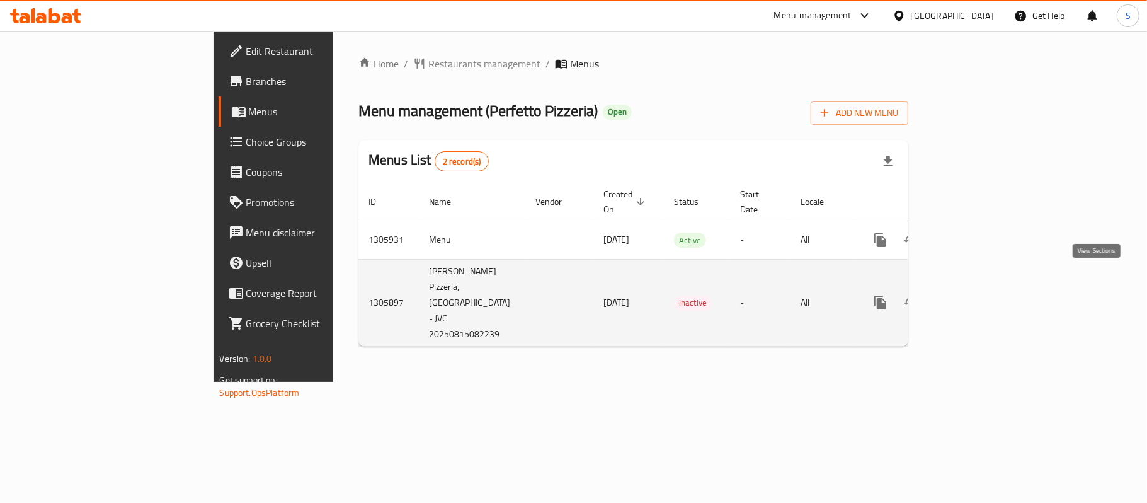
click at [986, 287] on link "enhanced table" at bounding box center [971, 302] width 30 height 30
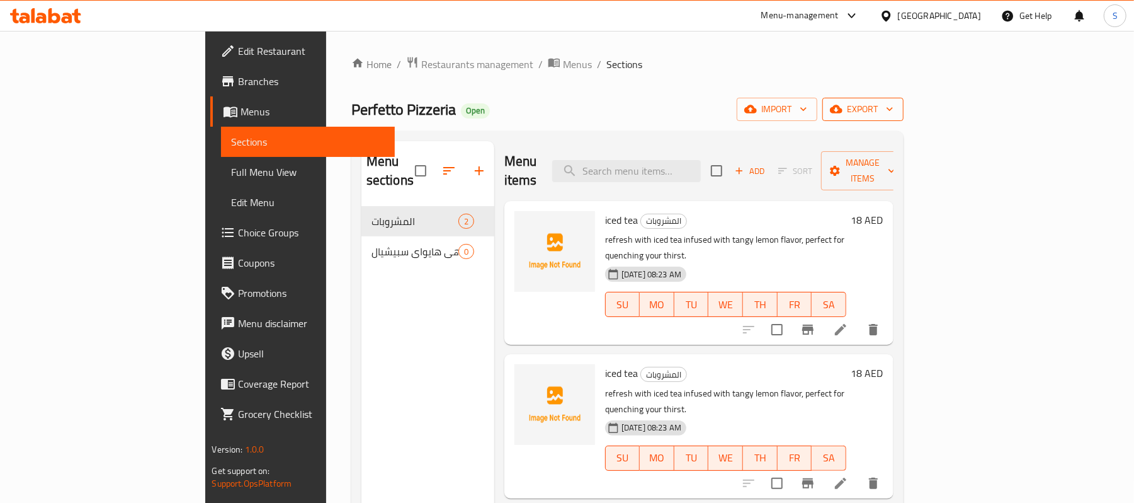
click at [894, 108] on span "export" at bounding box center [863, 109] width 61 height 16
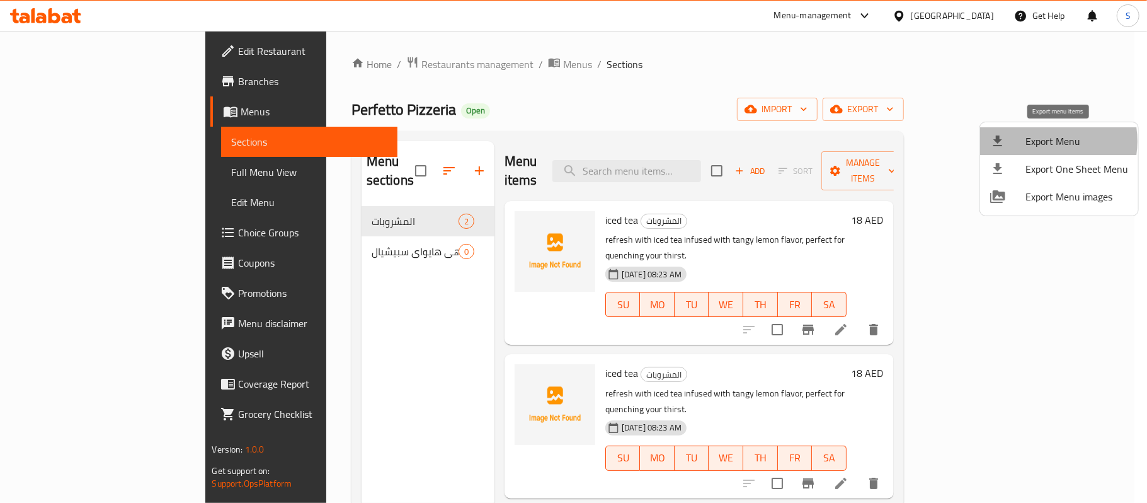
click at [1037, 140] on span "Export Menu" at bounding box center [1076, 141] width 103 height 15
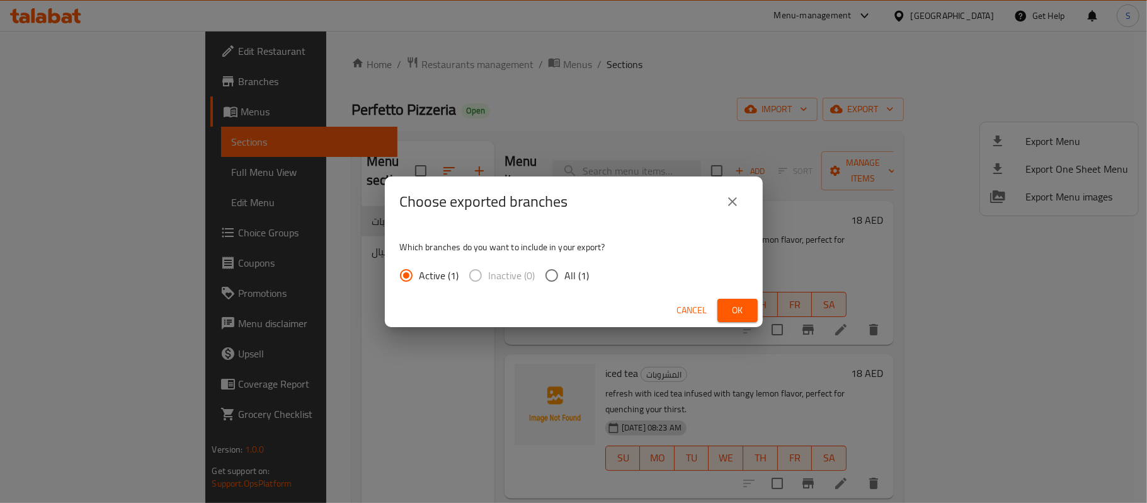
click at [565, 277] on span "All (1)" at bounding box center [577, 275] width 25 height 15
click at [564, 277] on input "All (1)" at bounding box center [552, 275] width 26 height 26
radio input "true"
click at [743, 312] on span "Ok" at bounding box center [737, 310] width 20 height 16
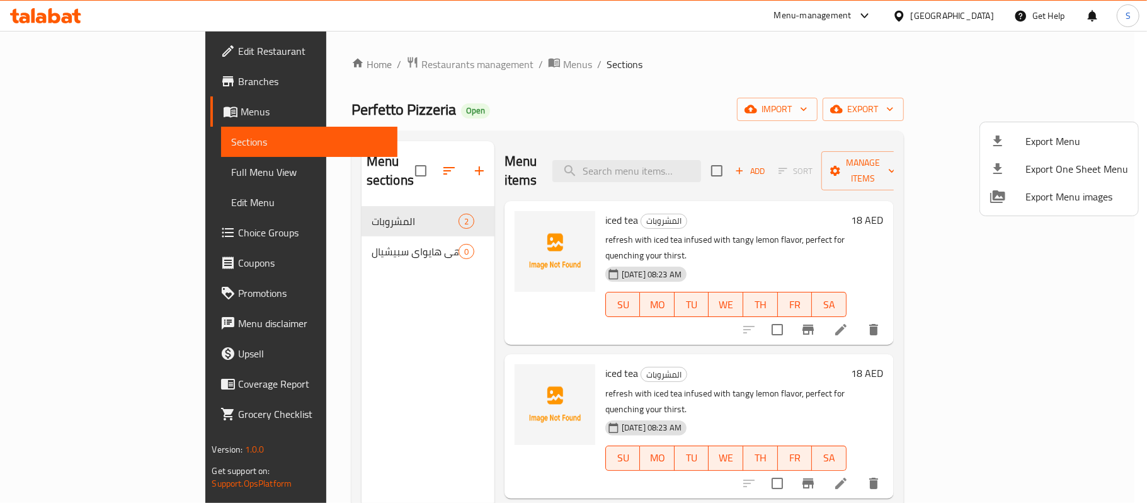
click at [326, 55] on div at bounding box center [573, 251] width 1147 height 503
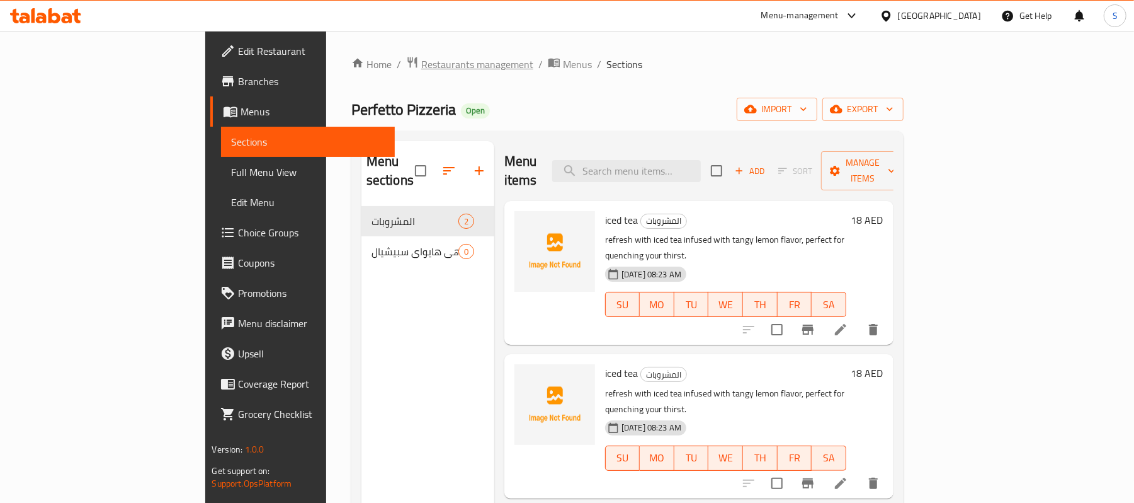
click at [421, 59] on span "Restaurants management" at bounding box center [477, 64] width 112 height 15
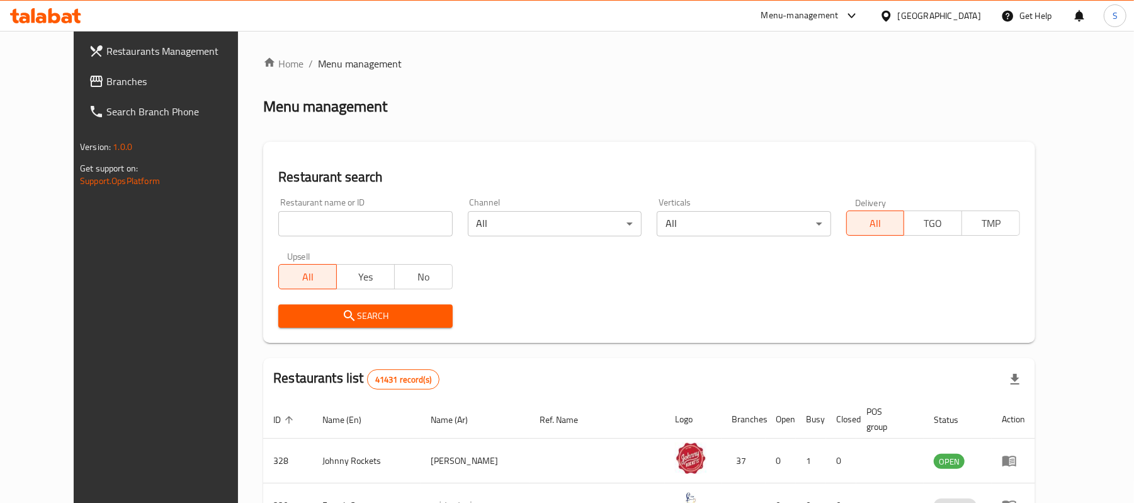
click at [106, 87] on span "Branches" at bounding box center [179, 81] width 147 height 15
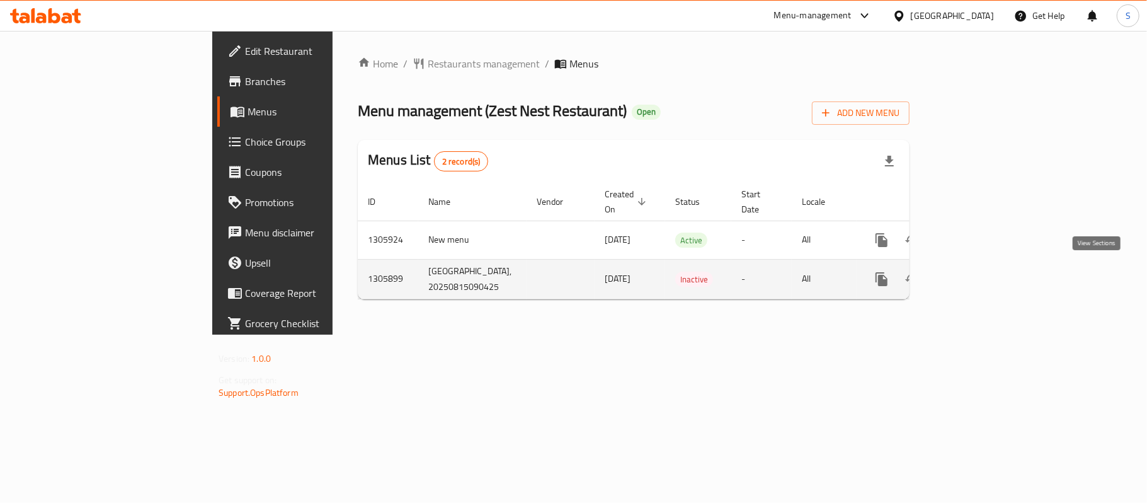
click at [980, 280] on icon "enhanced table" at bounding box center [972, 278] width 15 height 15
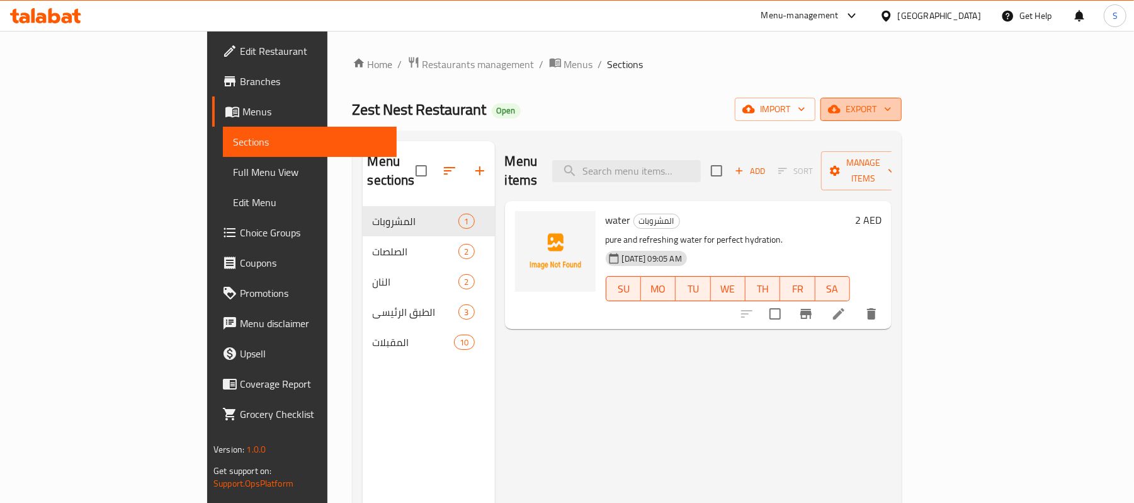
click at [892, 111] on span "export" at bounding box center [861, 109] width 61 height 16
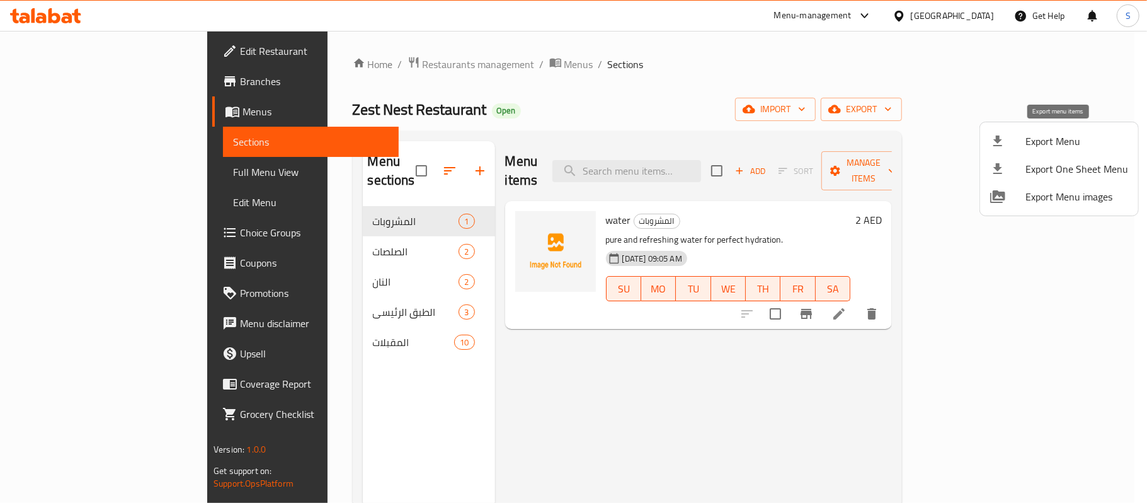
click at [1044, 136] on span "Export Menu" at bounding box center [1076, 141] width 103 height 15
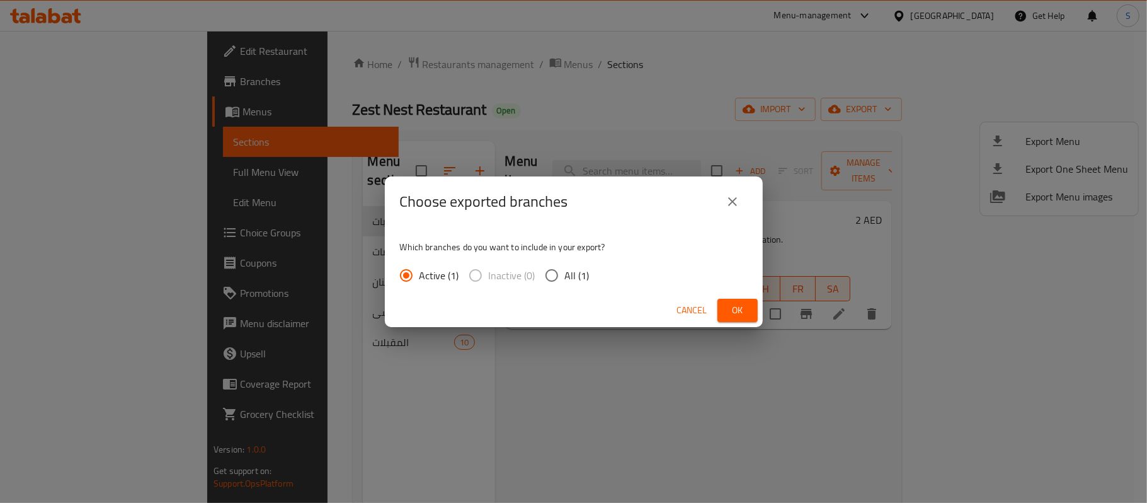
click at [578, 275] on span "All (1)" at bounding box center [577, 275] width 25 height 15
click at [565, 275] on input "All (1)" at bounding box center [552, 275] width 26 height 26
radio input "true"
click at [731, 311] on span "Ok" at bounding box center [737, 310] width 20 height 16
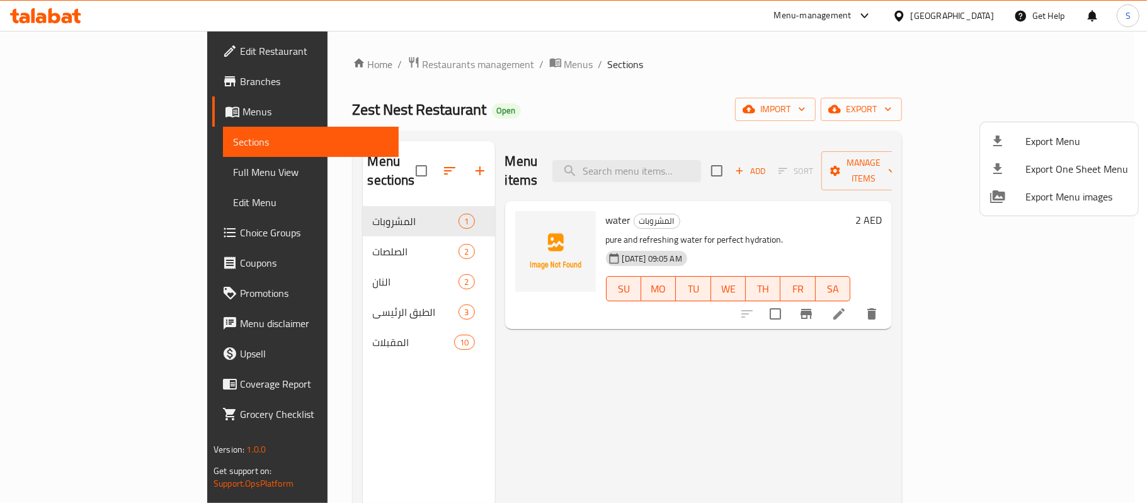
click at [44, 51] on div at bounding box center [573, 251] width 1147 height 503
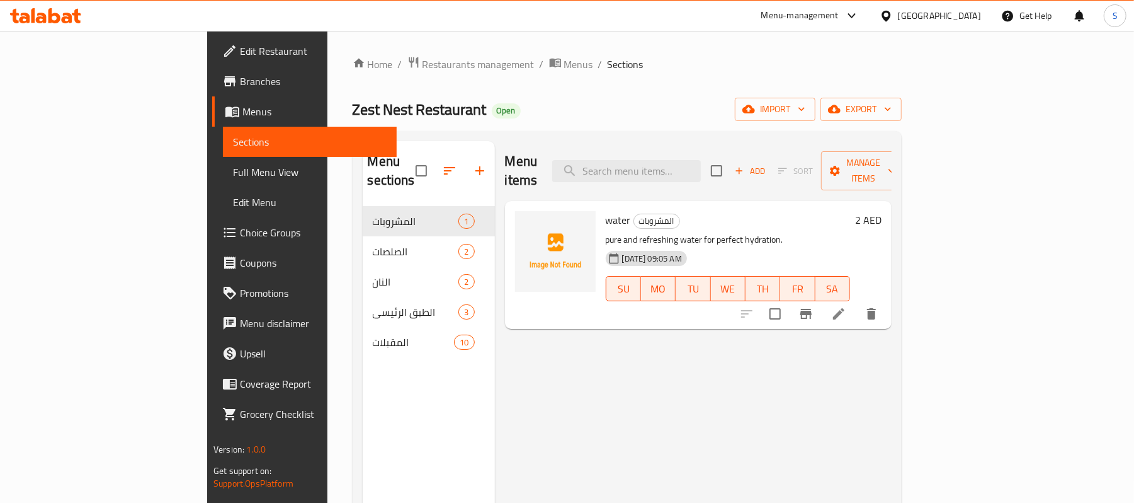
click at [240, 51] on span "Edit Restaurant" at bounding box center [313, 50] width 147 height 15
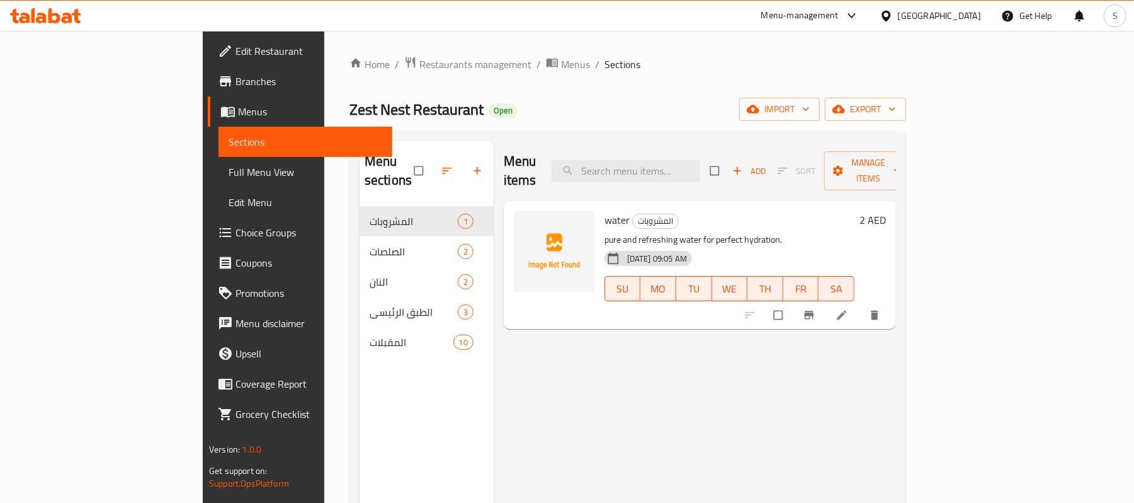
click at [229, 168] on span "Full Menu View" at bounding box center [306, 171] width 154 height 15
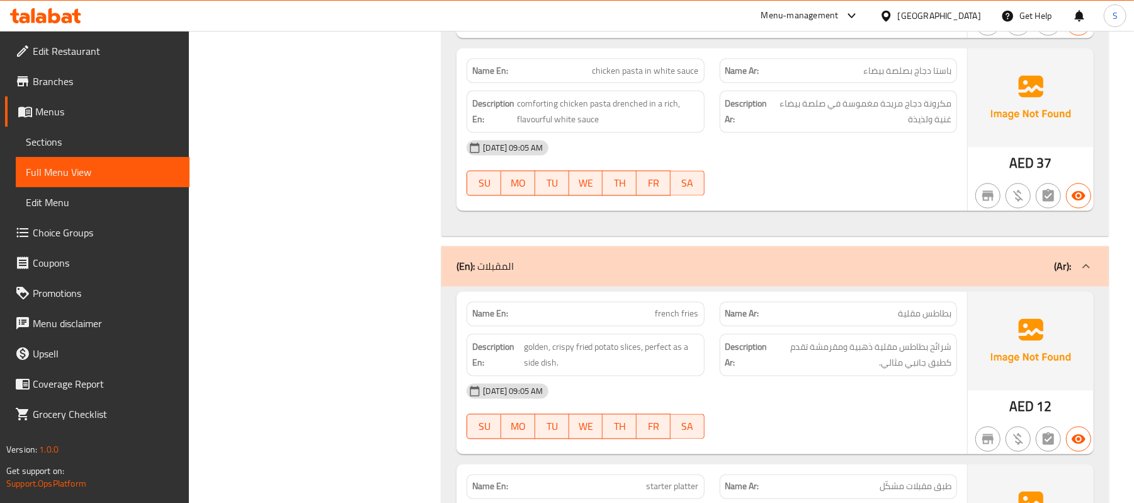
scroll to position [1570, 0]
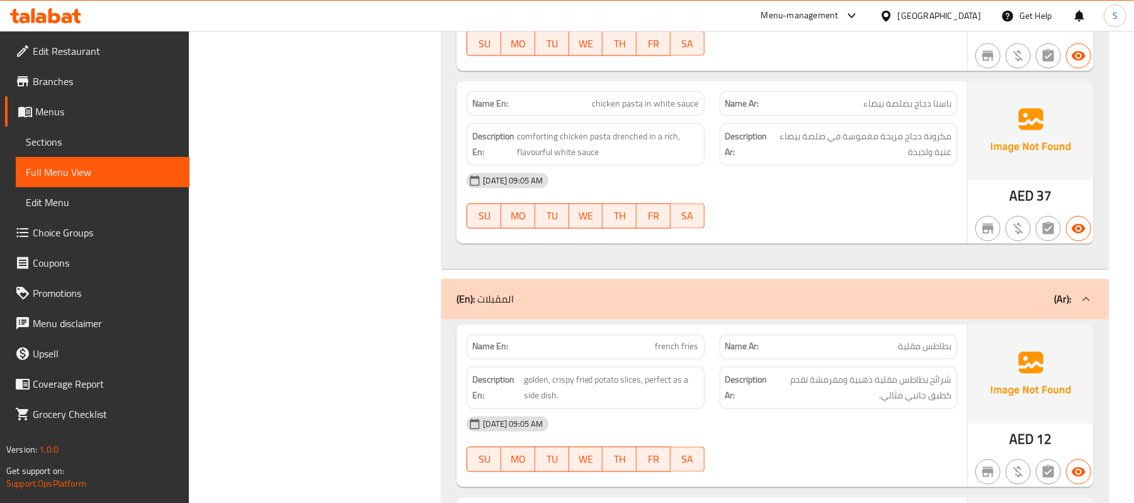
click at [692, 301] on div "(En): المقبلات (Ar):" at bounding box center [764, 299] width 615 height 15
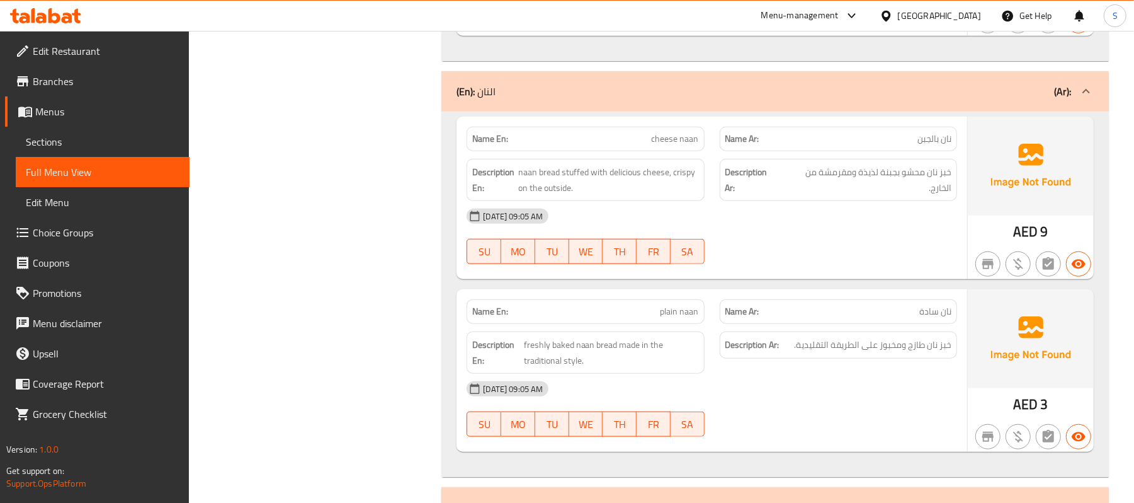
scroll to position [656, 0]
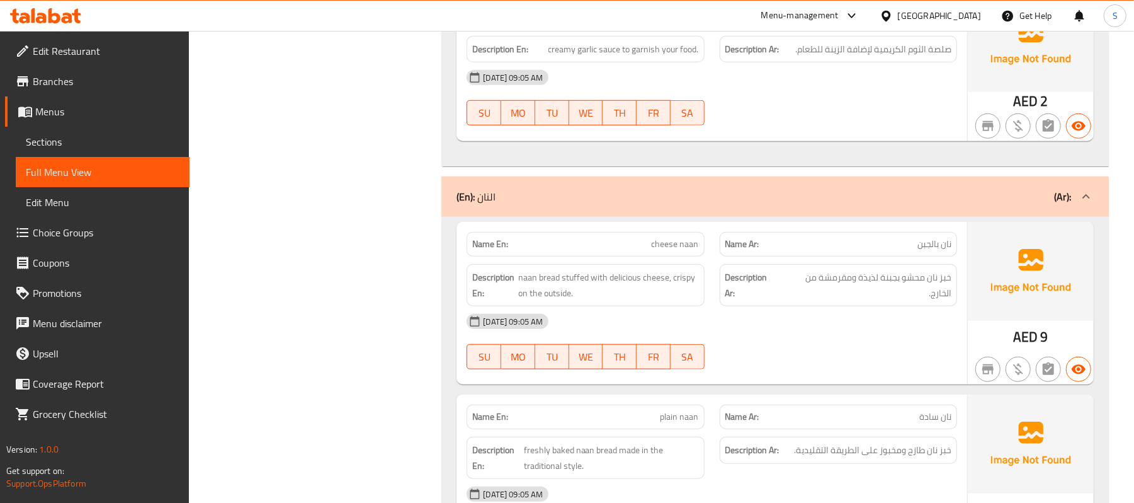
click at [685, 191] on div "(En): النان (Ar):" at bounding box center [764, 196] width 615 height 15
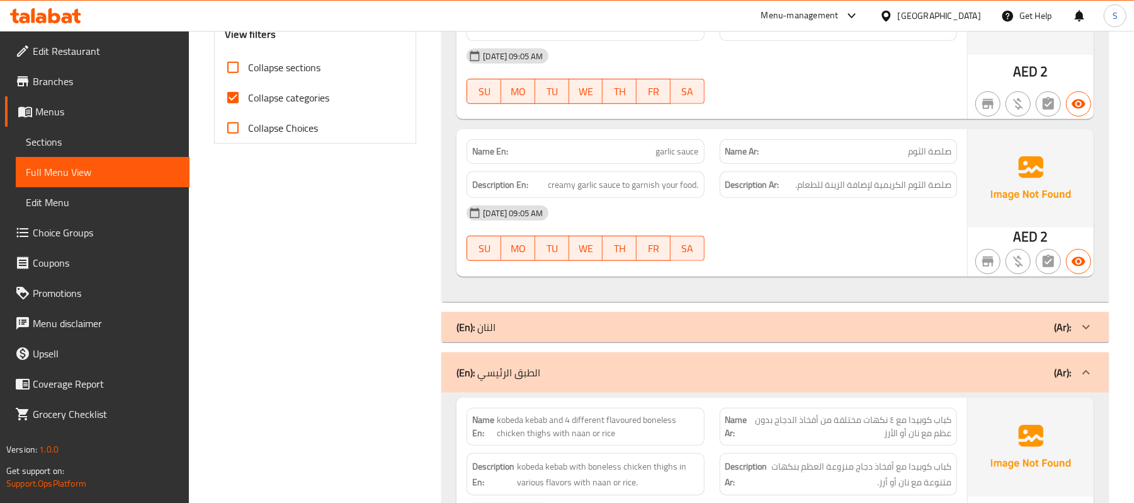
scroll to position [444, 0]
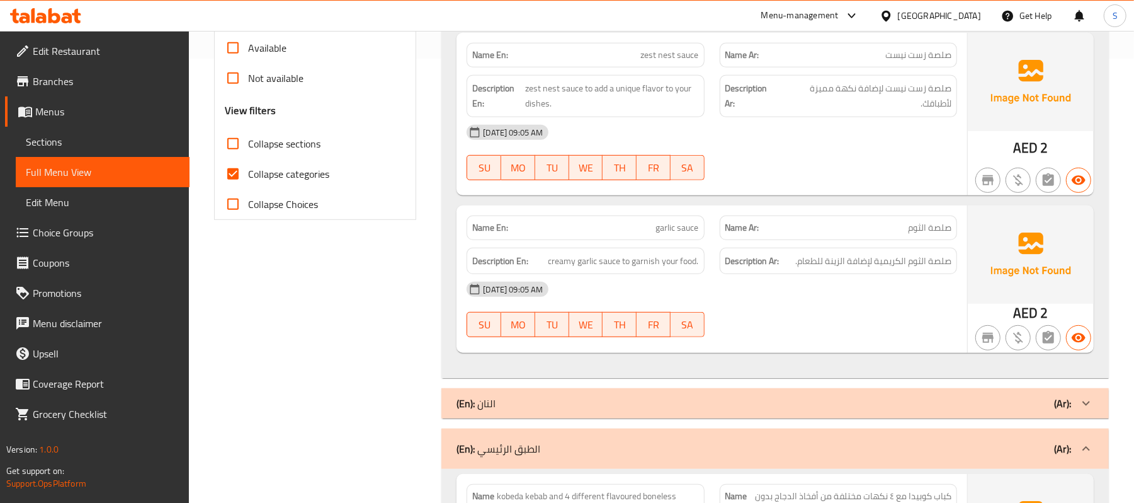
click at [606, 447] on div "(En): الطبق الرئيسي (Ar):" at bounding box center [764, 448] width 615 height 15
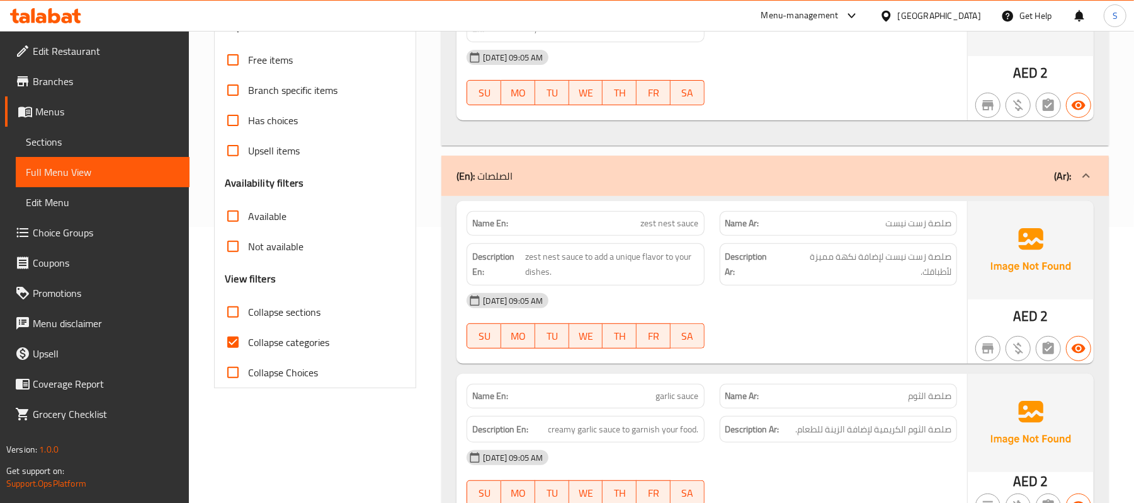
scroll to position [5, 0]
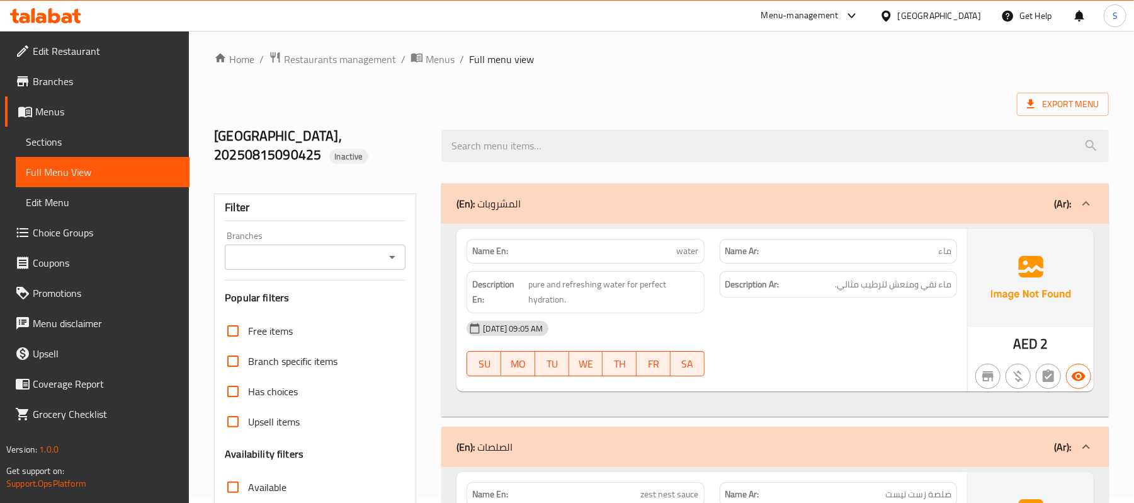
click at [911, 71] on div "Home / Restaurants management / Menus / Full menu view Export Menu Zest Nest Re…" at bounding box center [661, 484] width 895 height 867
click at [831, 205] on div "(En): المشروبات (Ar):" at bounding box center [764, 203] width 615 height 15
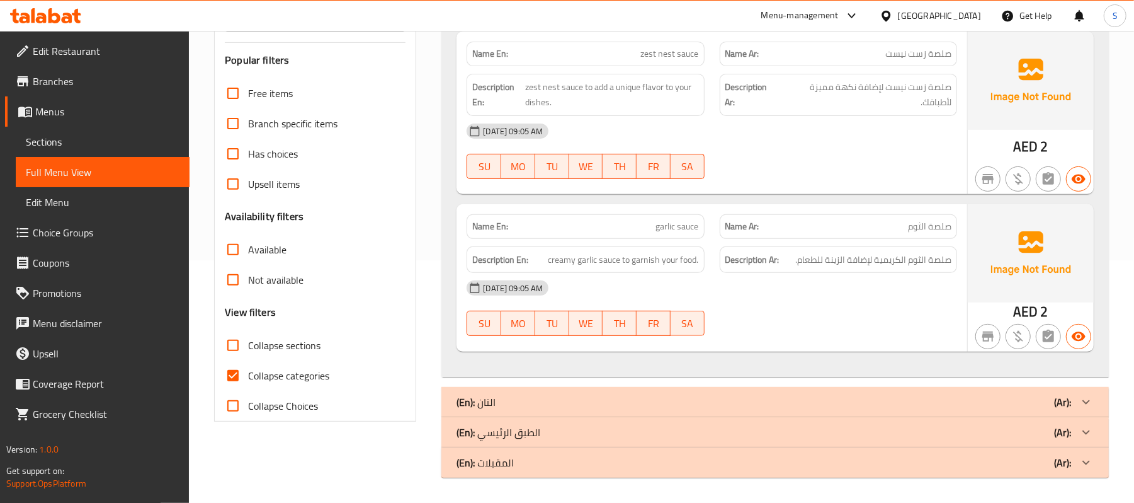
scroll to position [0, 0]
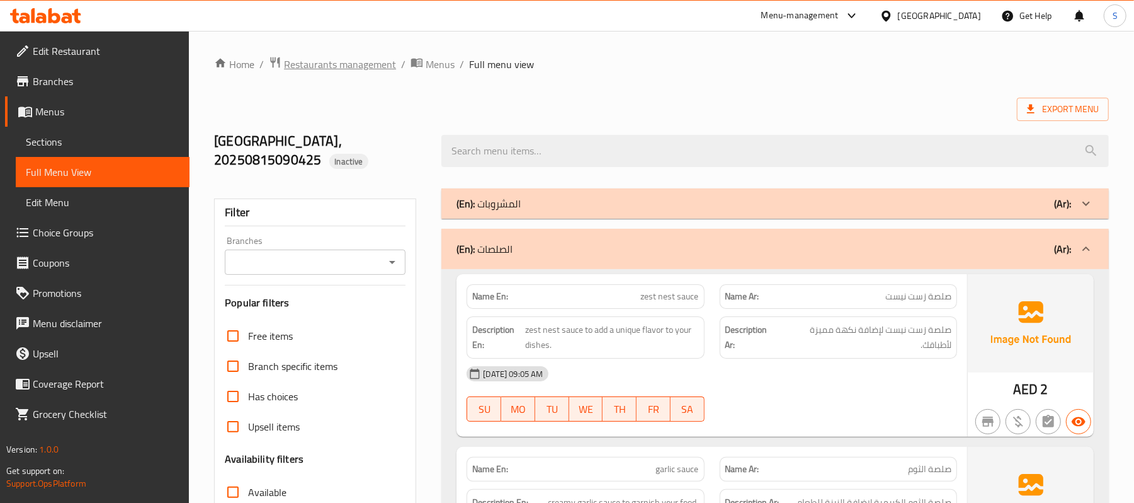
click at [315, 63] on span "Restaurants management" at bounding box center [340, 64] width 112 height 15
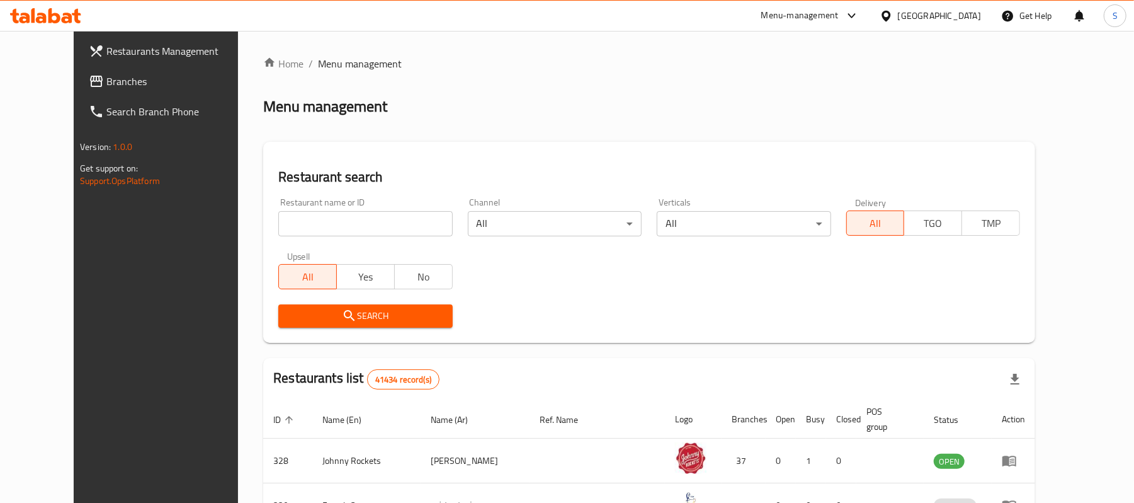
drag, startPoint x: 84, startPoint y: 88, endPoint x: 228, endPoint y: 81, distance: 143.8
click at [106, 87] on span "Branches" at bounding box center [179, 81] width 147 height 15
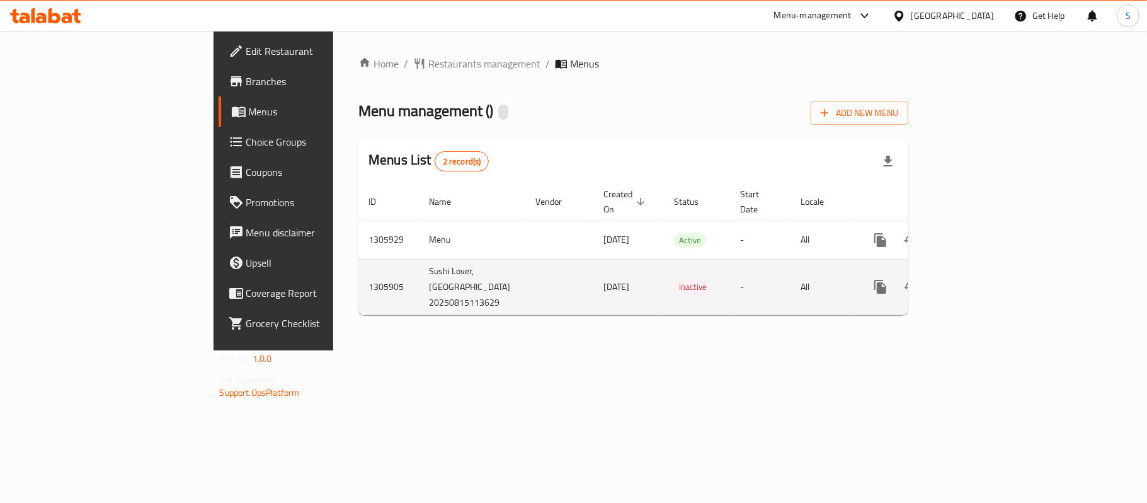
click at [979, 280] on icon "enhanced table" at bounding box center [971, 286] width 15 height 15
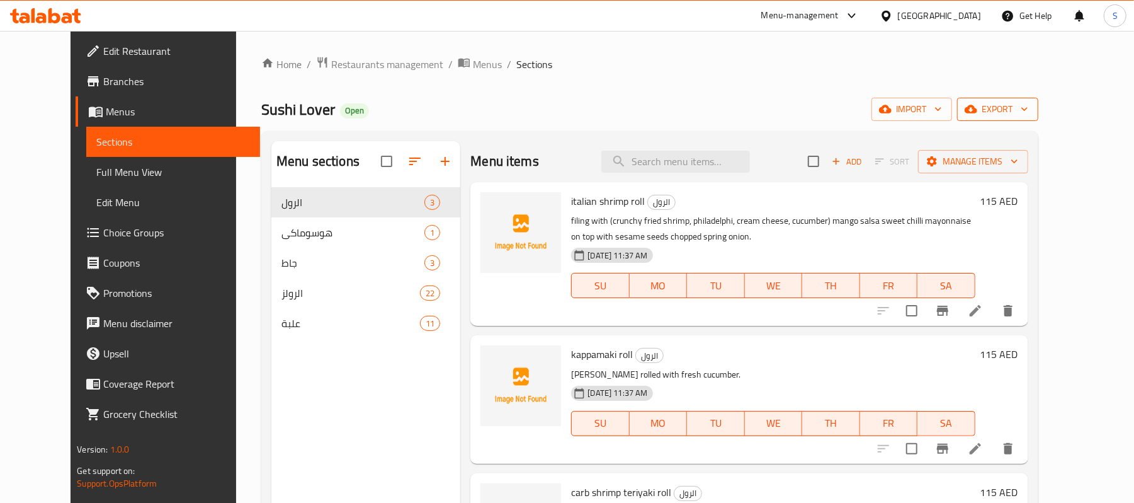
click at [1029, 110] on span "export" at bounding box center [997, 109] width 61 height 16
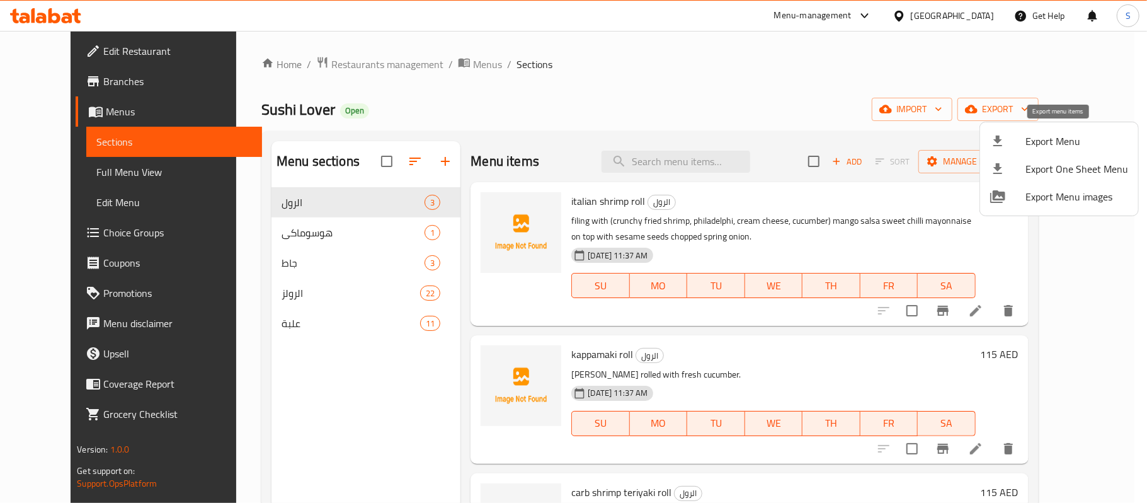
click at [1043, 139] on span "Export Menu" at bounding box center [1076, 141] width 103 height 15
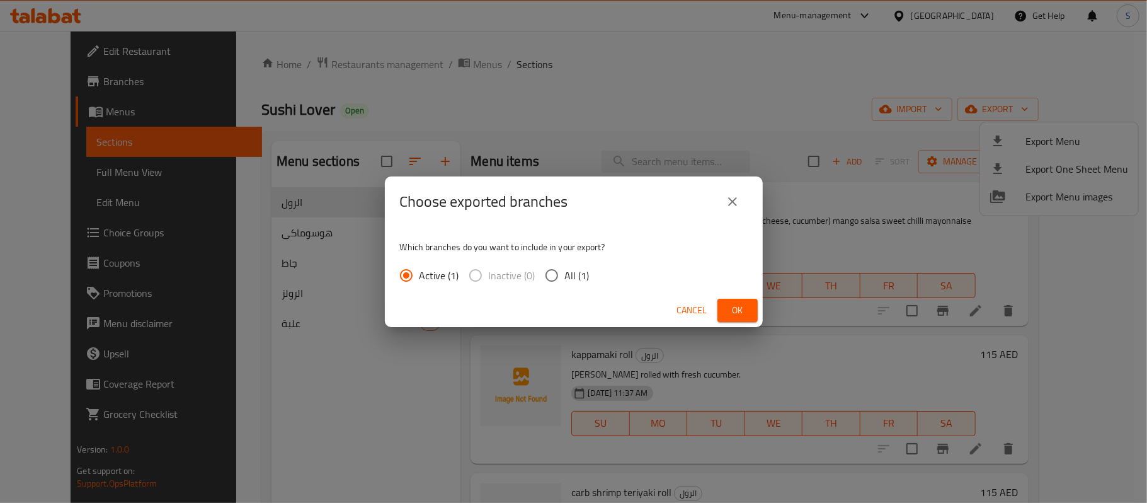
click at [569, 270] on span "All (1)" at bounding box center [577, 275] width 25 height 15
click at [565, 270] on input "All (1)" at bounding box center [552, 275] width 26 height 26
radio input "true"
click at [739, 307] on span "Ok" at bounding box center [737, 310] width 20 height 16
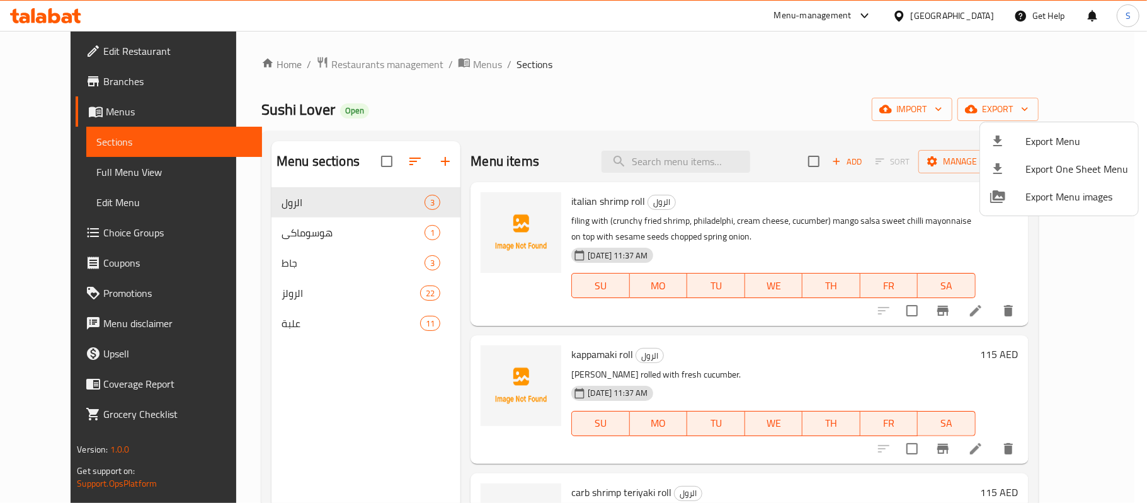
click at [89, 57] on div at bounding box center [573, 251] width 1147 height 503
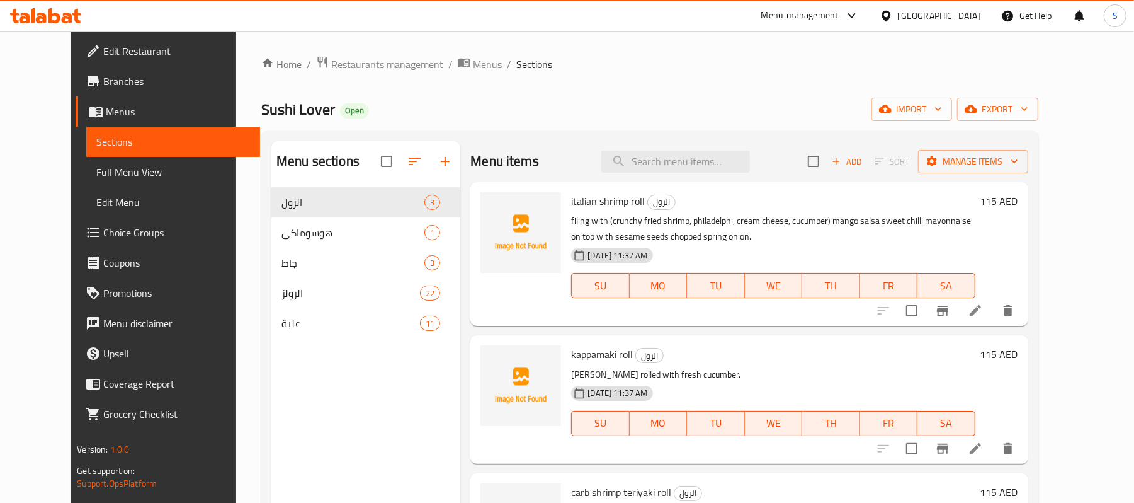
click at [103, 50] on span "Edit Restaurant" at bounding box center [176, 50] width 147 height 15
click at [96, 173] on span "Full Menu View" at bounding box center [173, 171] width 154 height 15
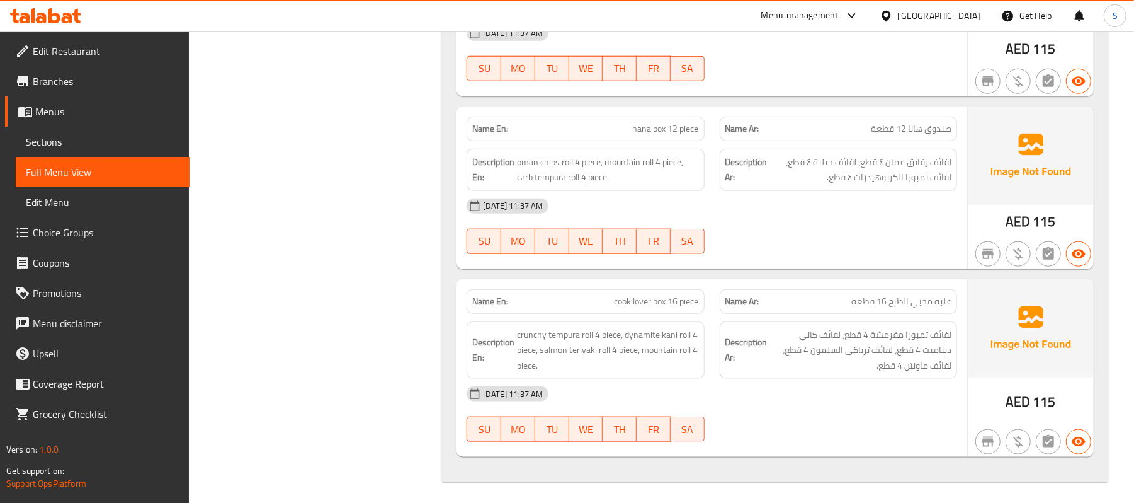
scroll to position [7715, 0]
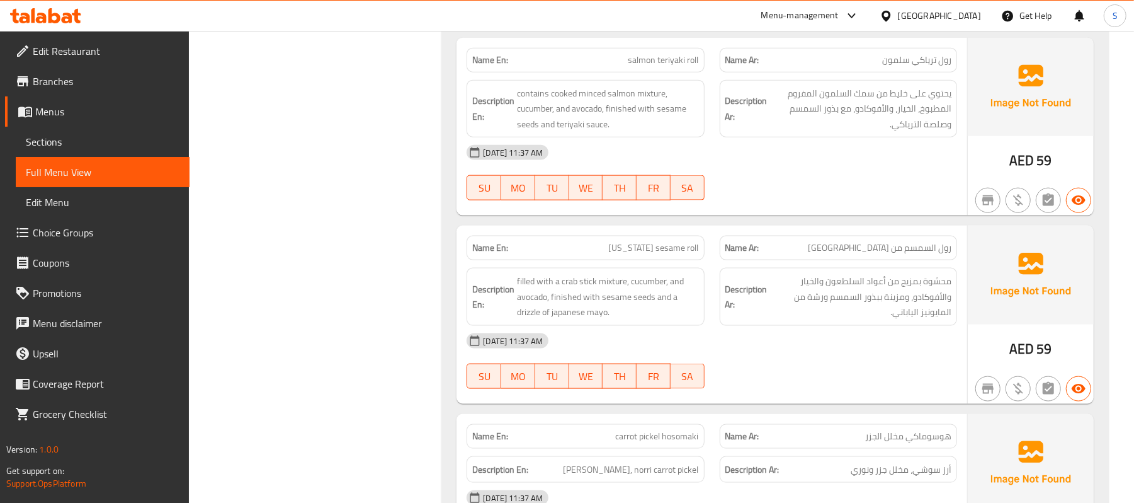
scroll to position [5234, 0]
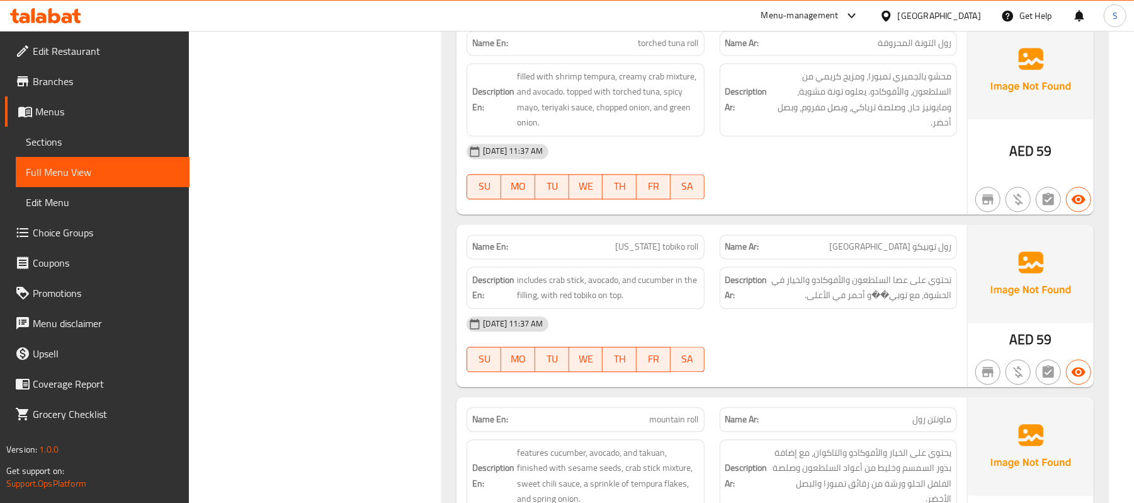
click at [660, 252] on span "[US_STATE] tobiko roll" at bounding box center [657, 246] width 83 height 13
copy span "[US_STATE] tobiko roll"
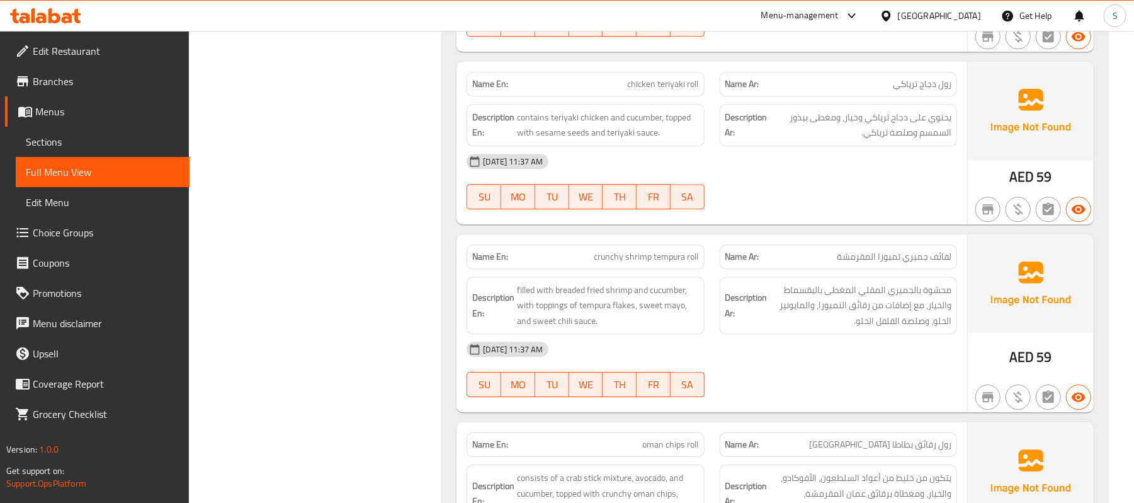
scroll to position [2938, 0]
